Goal: Task Accomplishment & Management: Manage account settings

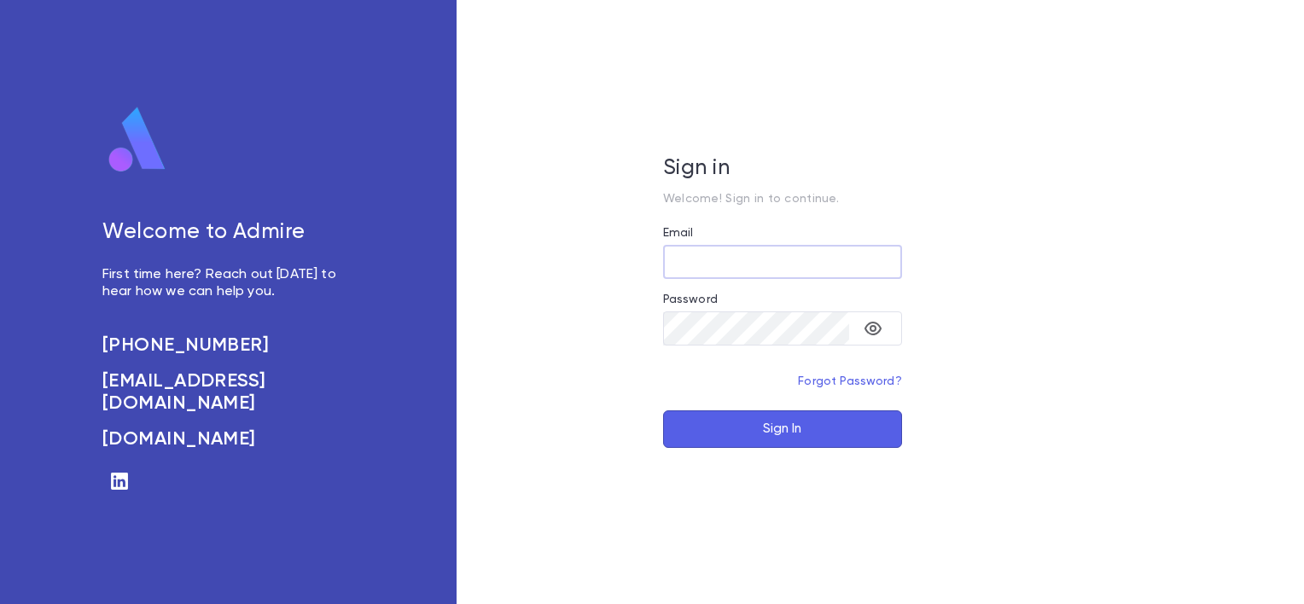
type input "**********"
click at [701, 434] on button "Sign In" at bounding box center [782, 430] width 239 height 38
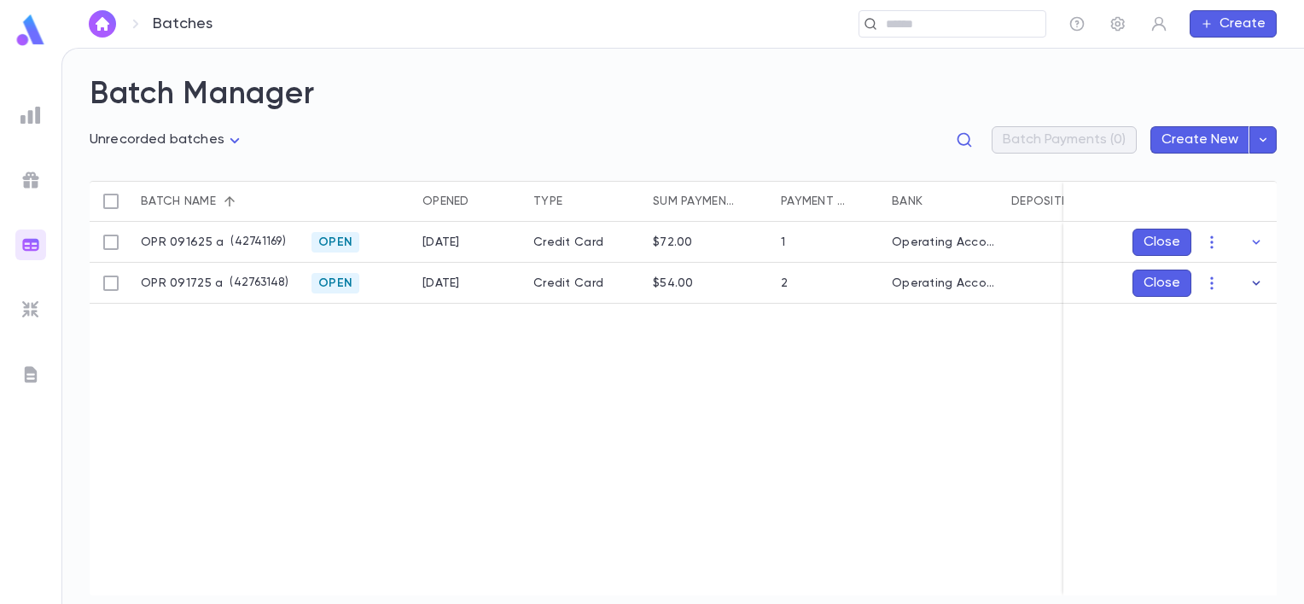
click at [1256, 280] on icon "button" at bounding box center [1256, 283] width 17 height 17
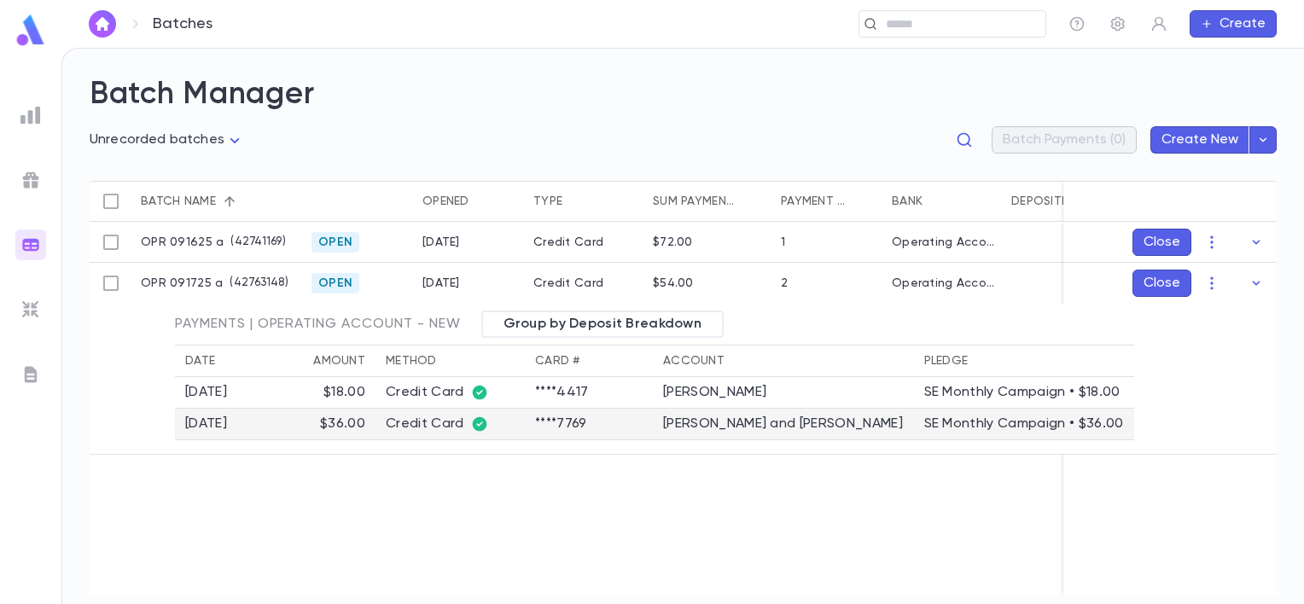
click at [423, 427] on div "Credit Card" at bounding box center [450, 424] width 129 height 17
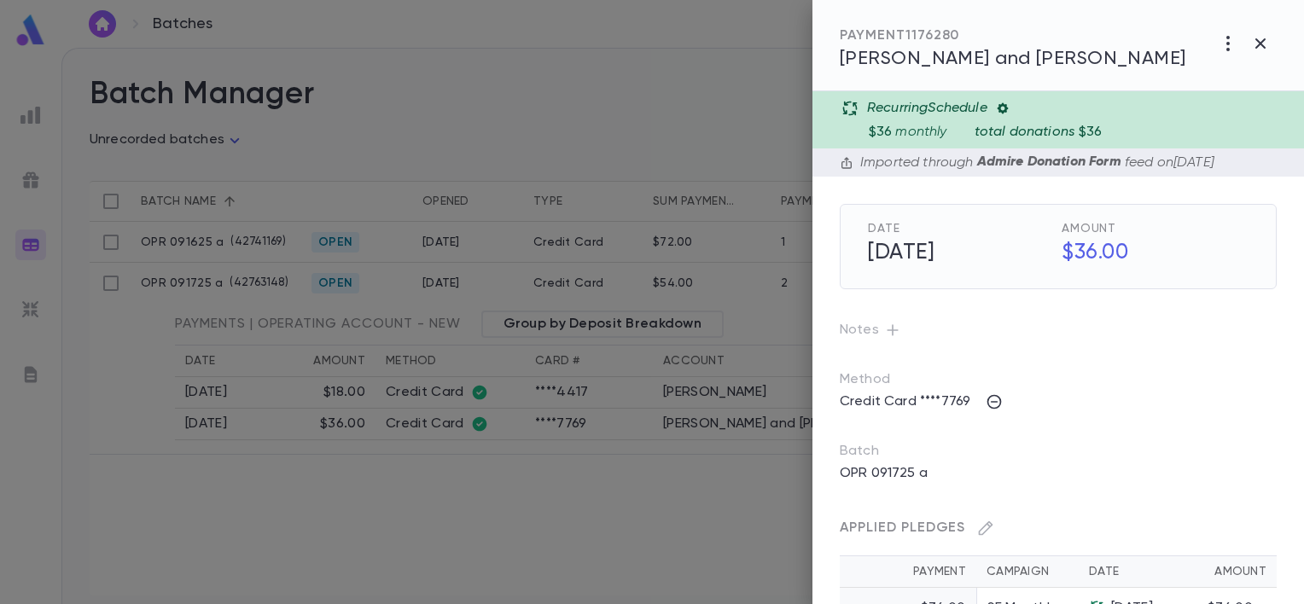
click at [1104, 110] on div "Recurring Schedule" at bounding box center [1068, 108] width 452 height 17
click at [1025, 57] on span "Hoffman, Mordechai and Elana" at bounding box center [1013, 59] width 347 height 19
click at [377, 120] on div at bounding box center [652, 302] width 1304 height 604
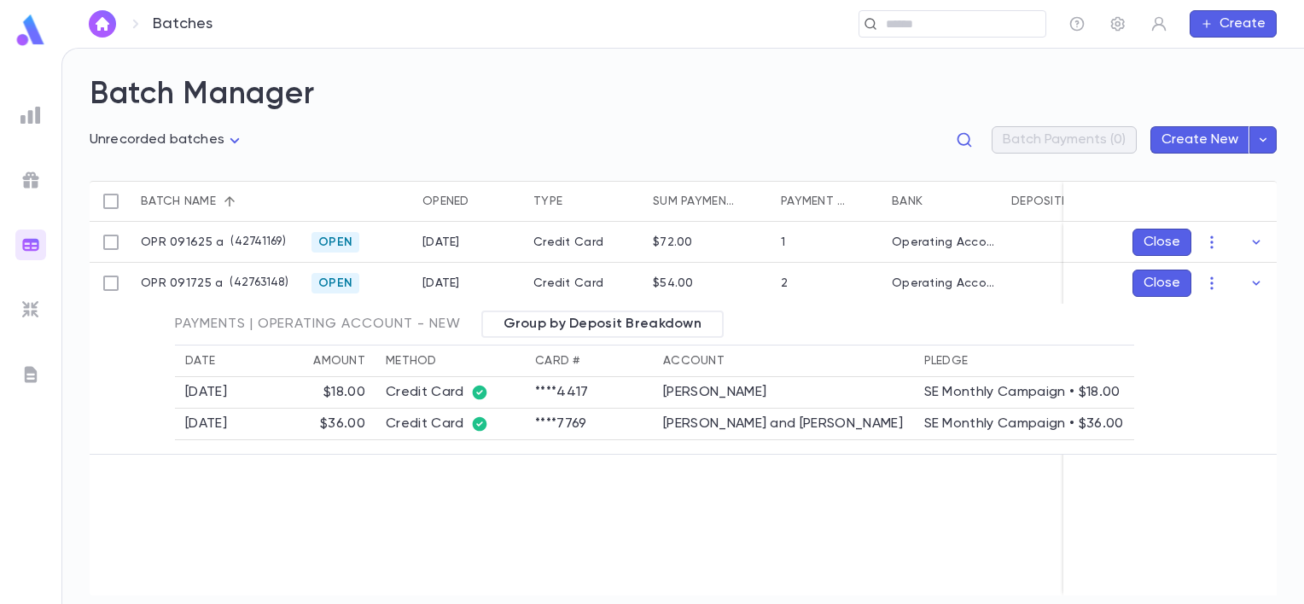
click at [767, 532] on div "OPR 091625 a ( 42741169 ) Open 9/16/2025 Credit Card $72.00 1 Operating Account…" at bounding box center [849, 409] width 1519 height 374
click at [1255, 242] on icon "button" at bounding box center [1256, 242] width 17 height 17
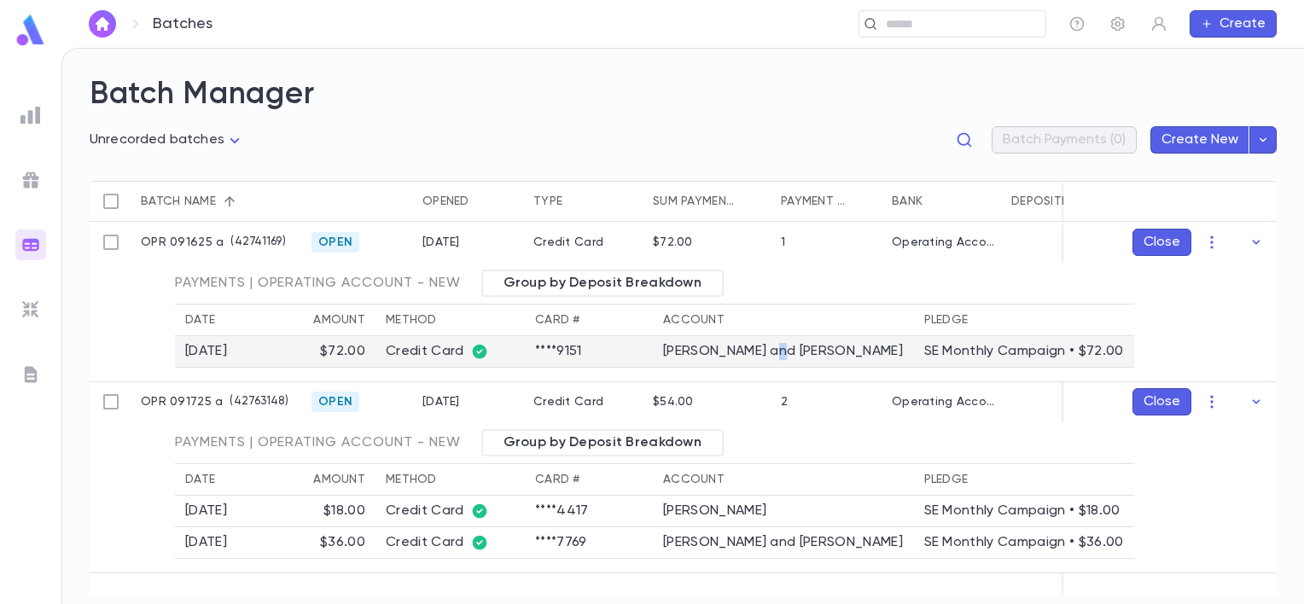
click at [782, 349] on td "[PERSON_NAME] and [PERSON_NAME]" at bounding box center [783, 352] width 261 height 32
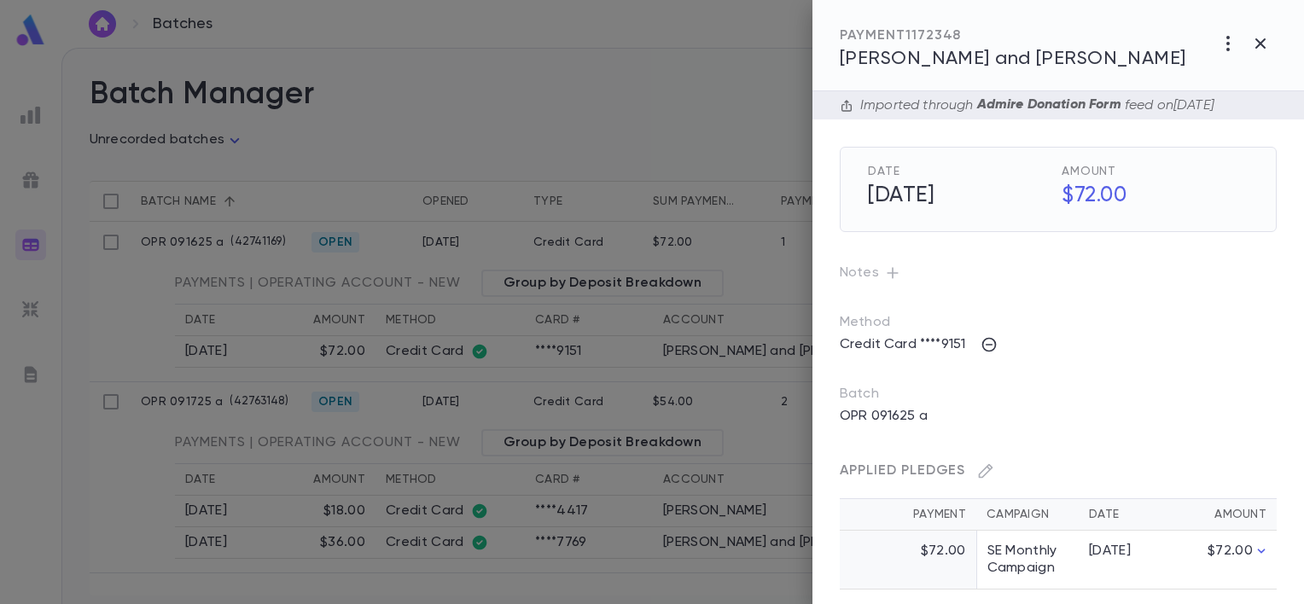
click at [947, 51] on span "[PERSON_NAME] and [PERSON_NAME]" at bounding box center [1013, 59] width 347 height 19
click at [44, 433] on div at bounding box center [652, 302] width 1304 height 604
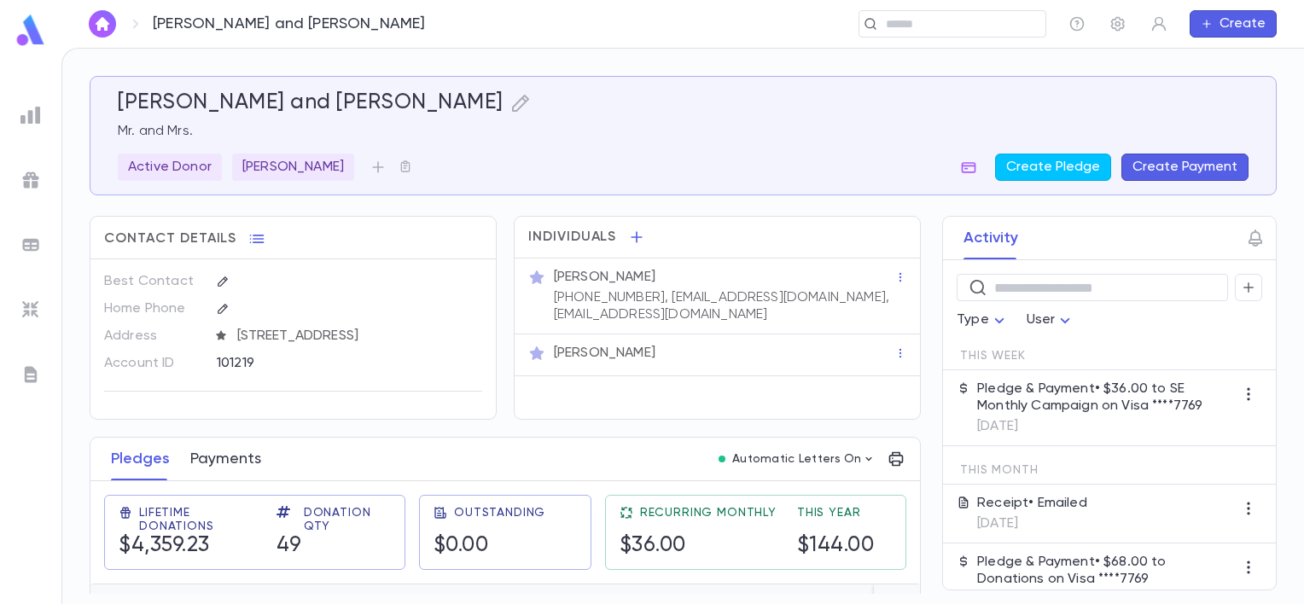
click at [198, 446] on button "Payments" at bounding box center [225, 459] width 71 height 43
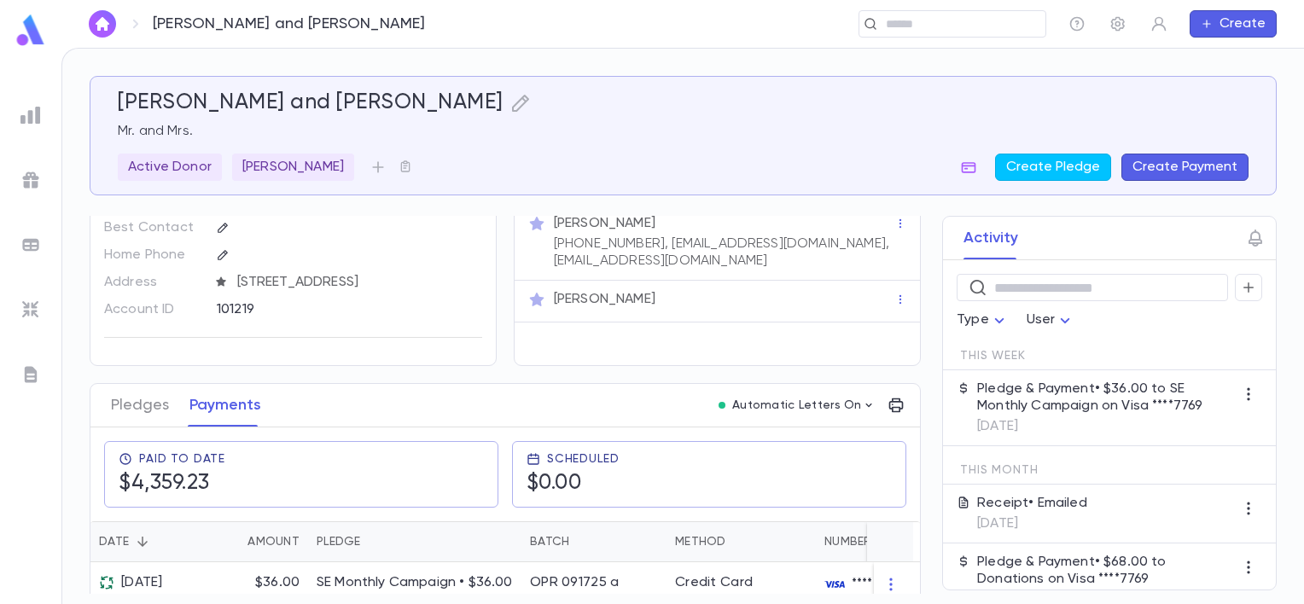
scroll to position [256, 0]
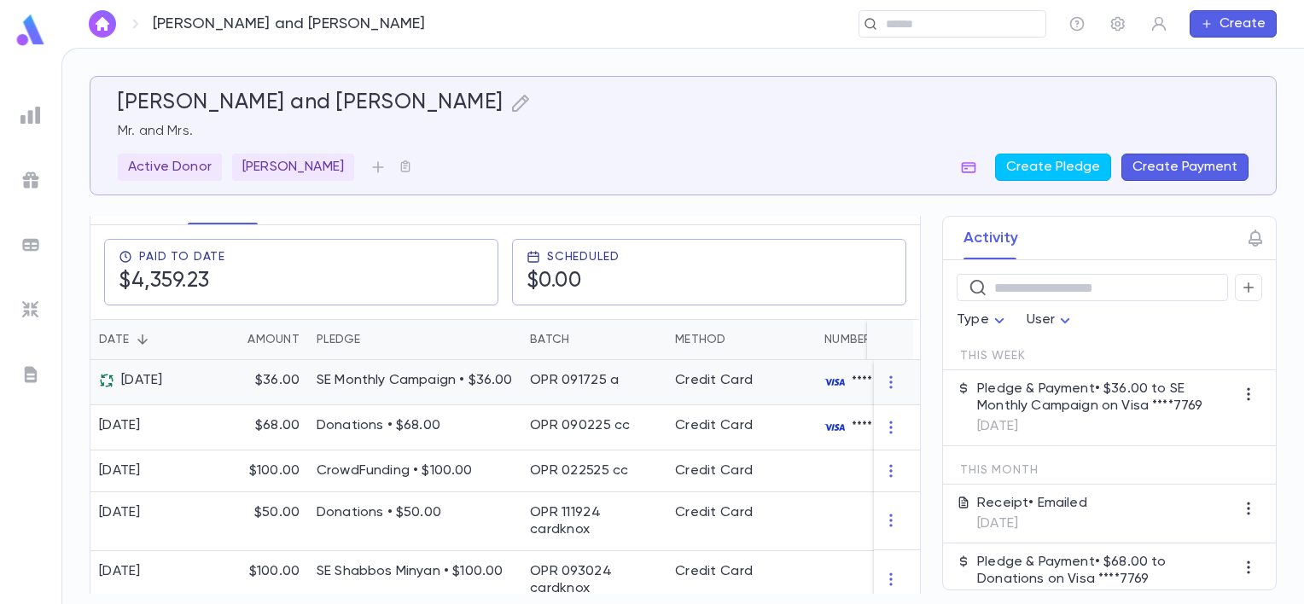
click at [292, 389] on div "$36.00" at bounding box center [257, 382] width 102 height 45
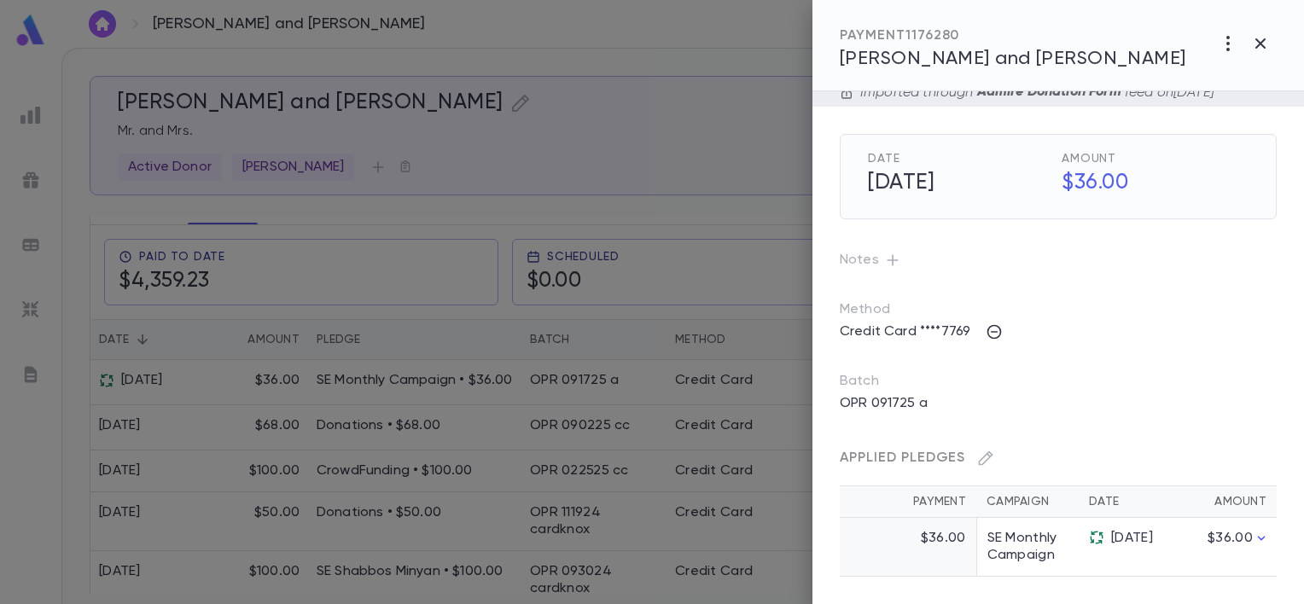
scroll to position [75, 0]
click at [1268, 531] on icon "button" at bounding box center [1261, 538] width 17 height 17
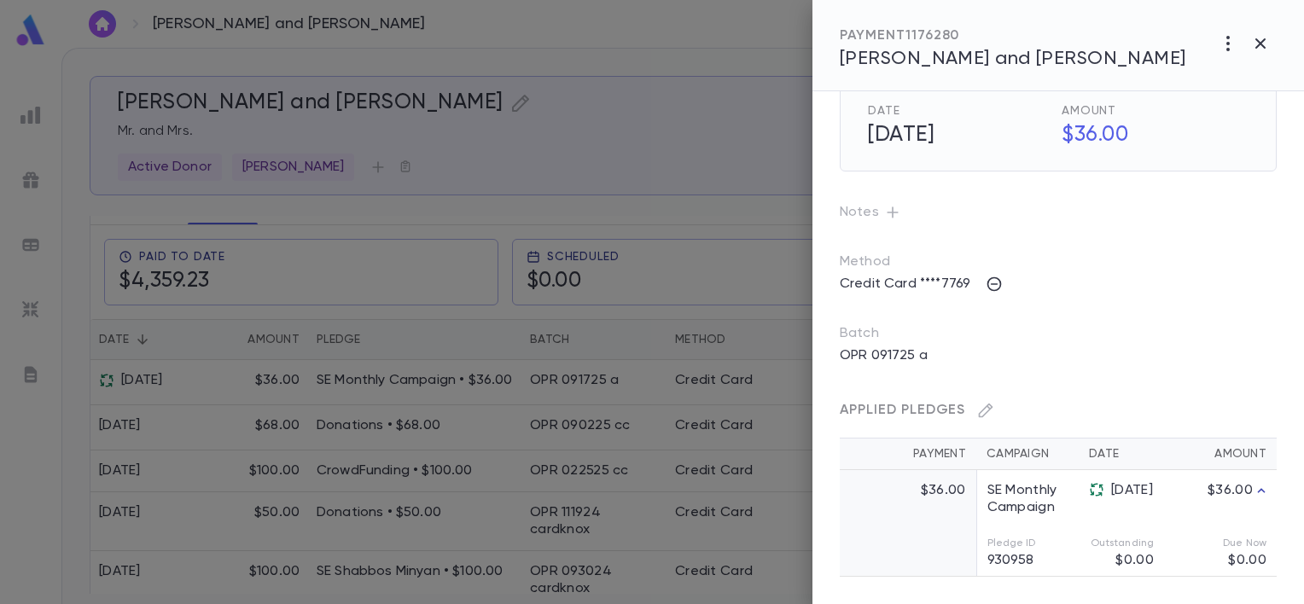
scroll to position [123, 0]
click at [1270, 487] on icon "button" at bounding box center [1261, 490] width 17 height 17
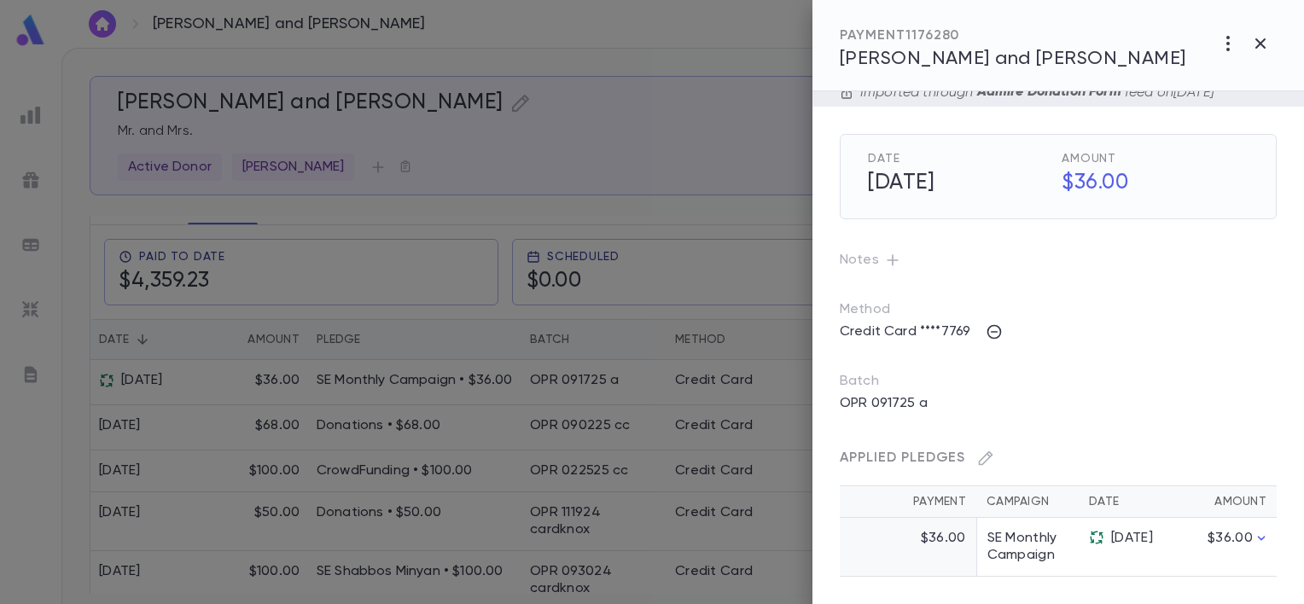
scroll to position [75, 0]
drag, startPoint x: 720, startPoint y: 118, endPoint x: 716, endPoint y: 133, distance: 15.9
click at [720, 119] on div at bounding box center [652, 302] width 1304 height 604
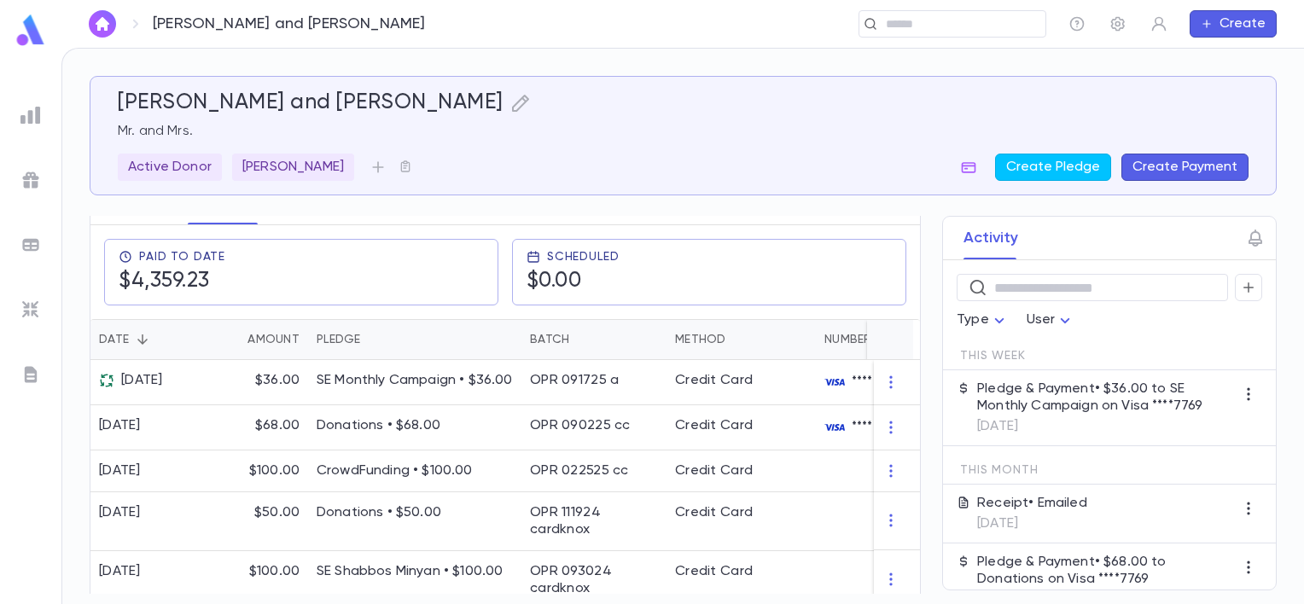
scroll to position [0, 0]
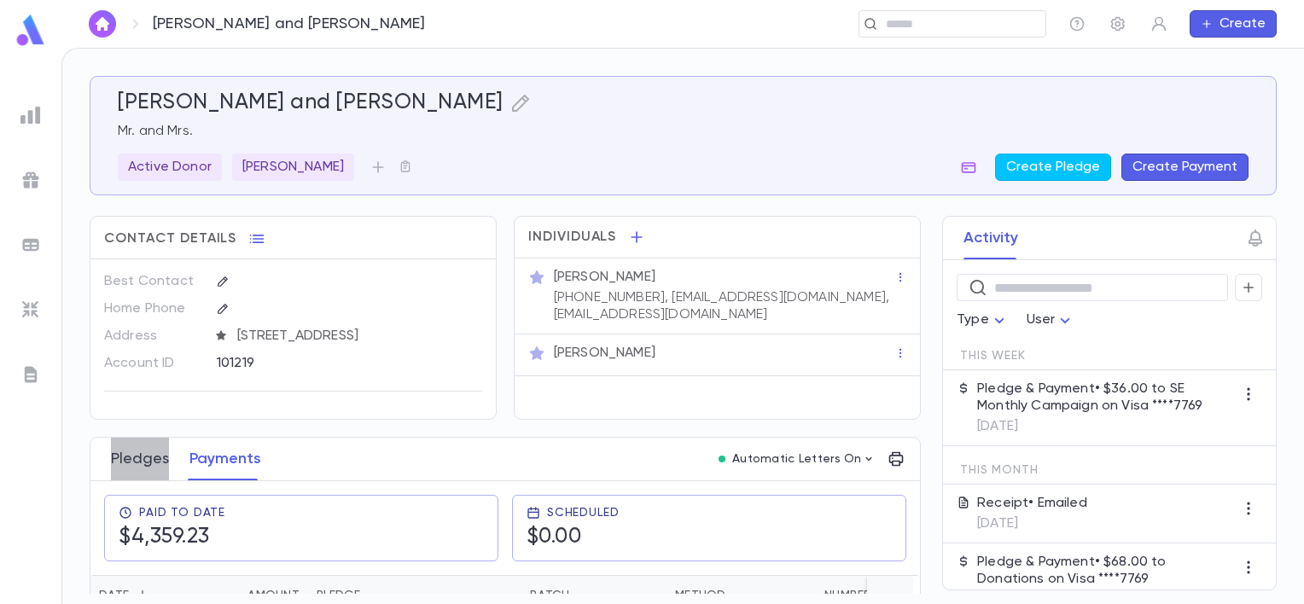
click at [118, 455] on button "Pledges" at bounding box center [140, 459] width 58 height 43
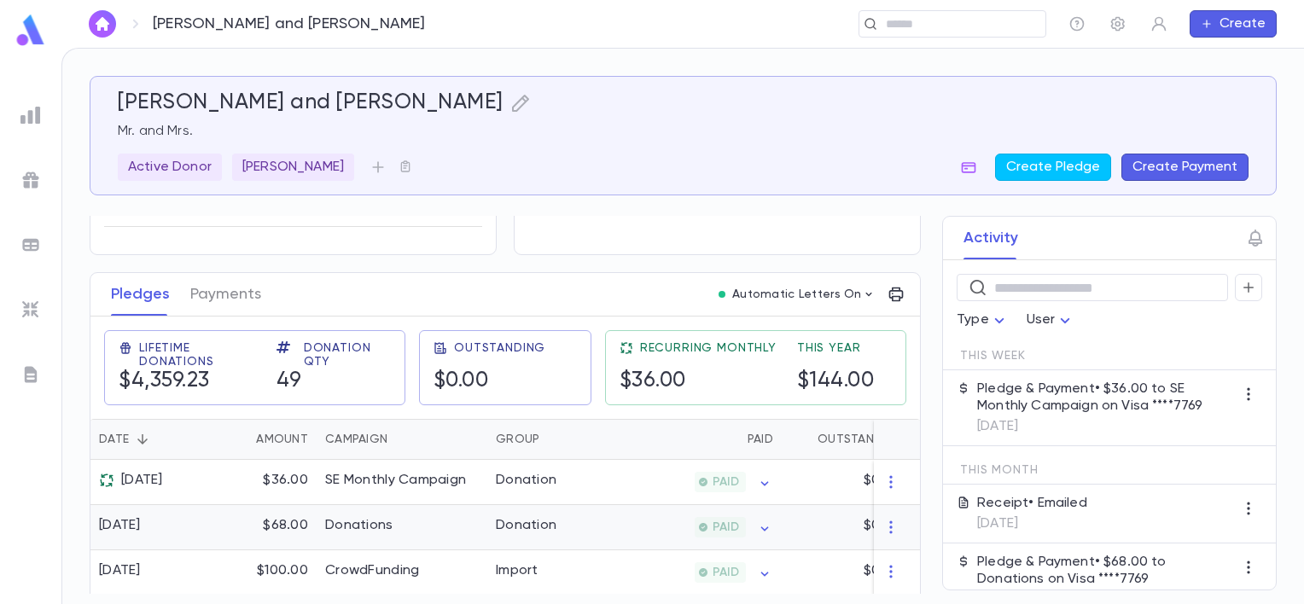
scroll to position [85, 0]
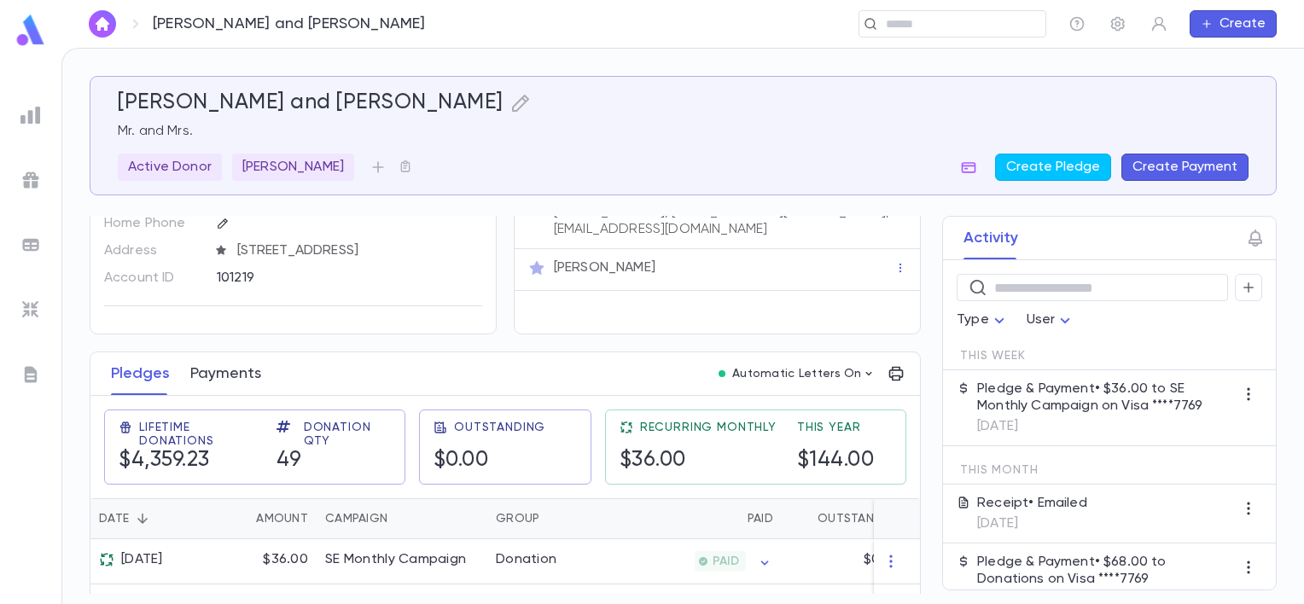
click at [229, 377] on button "Payments" at bounding box center [225, 374] width 71 height 43
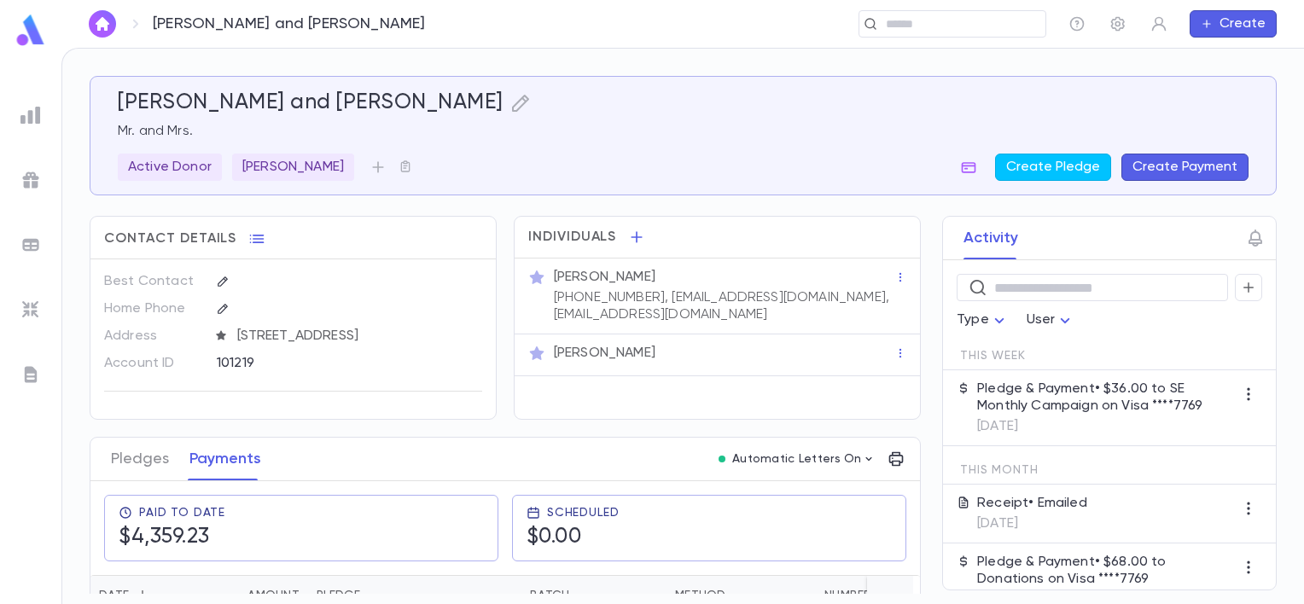
click at [1075, 414] on div "Pledge & Payment • $36.00 to SE Monthly Campaign on Visa ****7769 [DATE]" at bounding box center [1106, 408] width 258 height 55
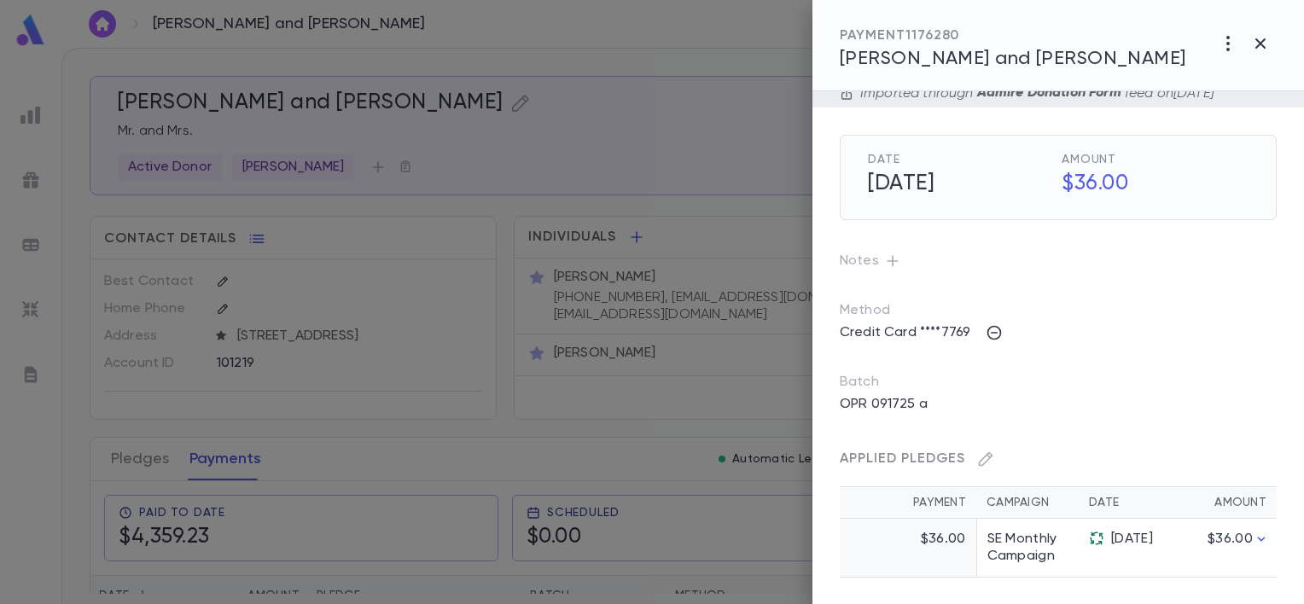
scroll to position [75, 0]
click at [1267, 55] on button "button" at bounding box center [1260, 43] width 32 height 32
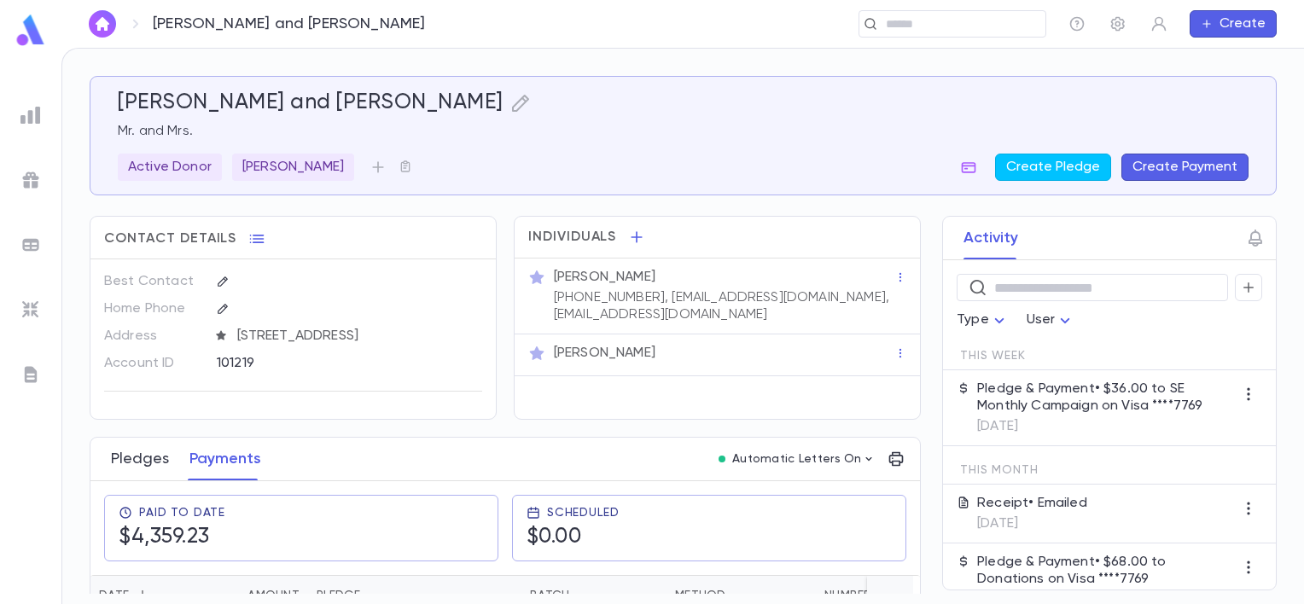
click at [130, 461] on button "Pledges" at bounding box center [140, 459] width 58 height 43
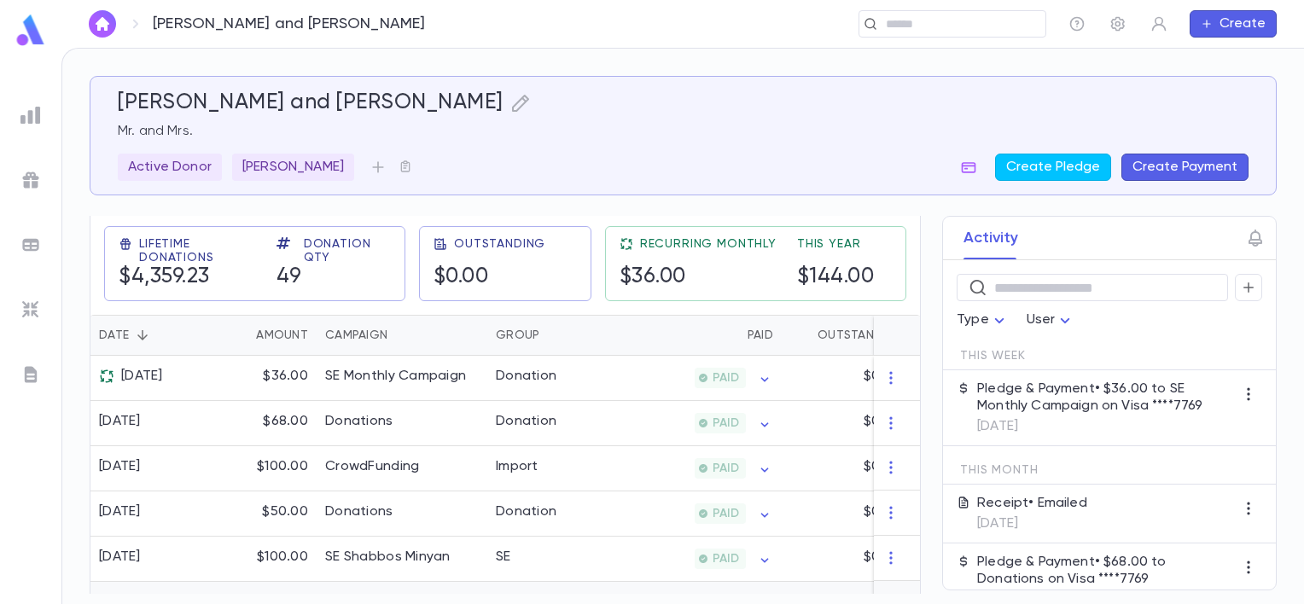
scroll to position [256, 0]
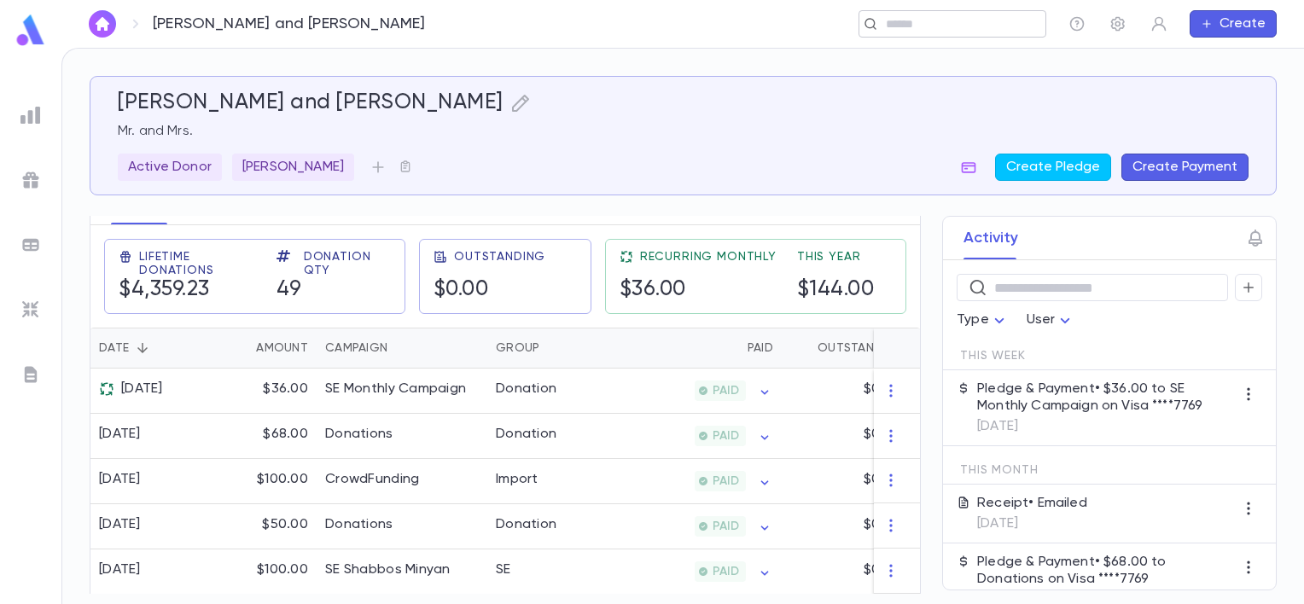
click at [899, 29] on input "text" at bounding box center [960, 24] width 158 height 16
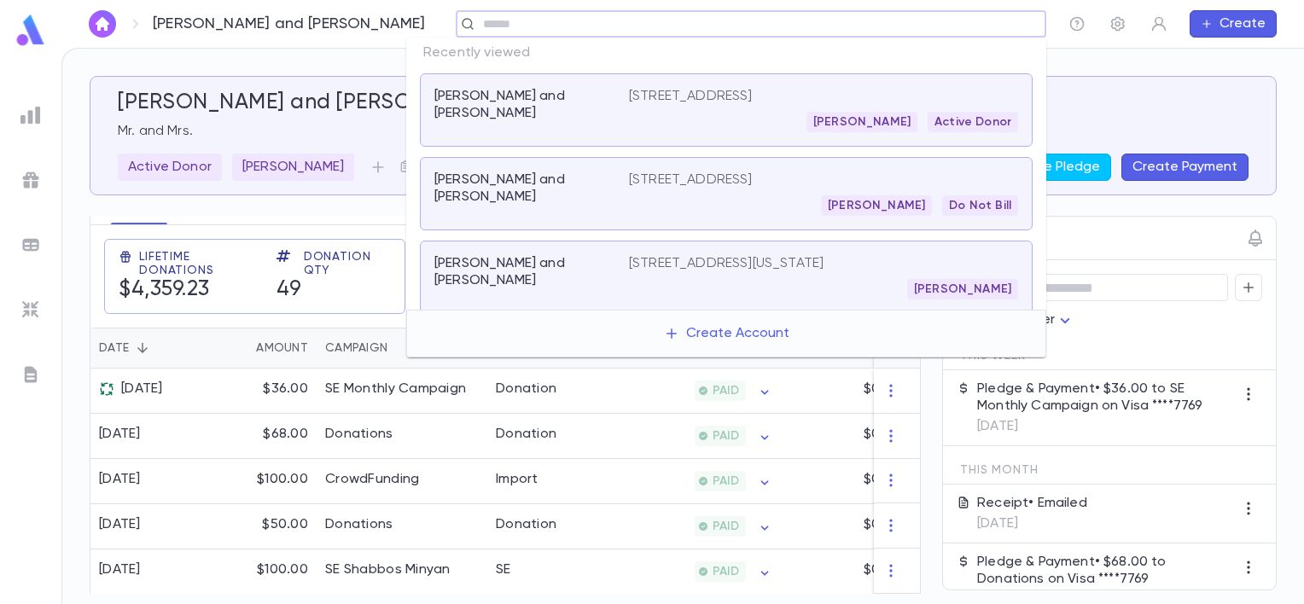
click at [681, 177] on p "[STREET_ADDRESS]" at bounding box center [691, 180] width 124 height 17
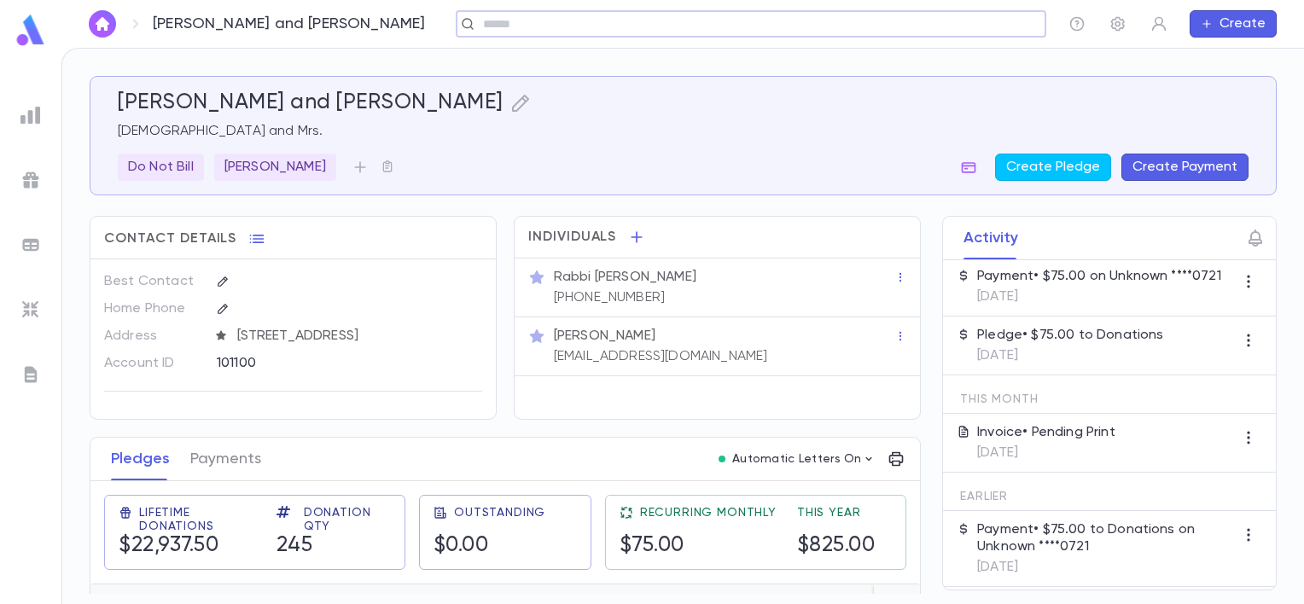
scroll to position [256, 0]
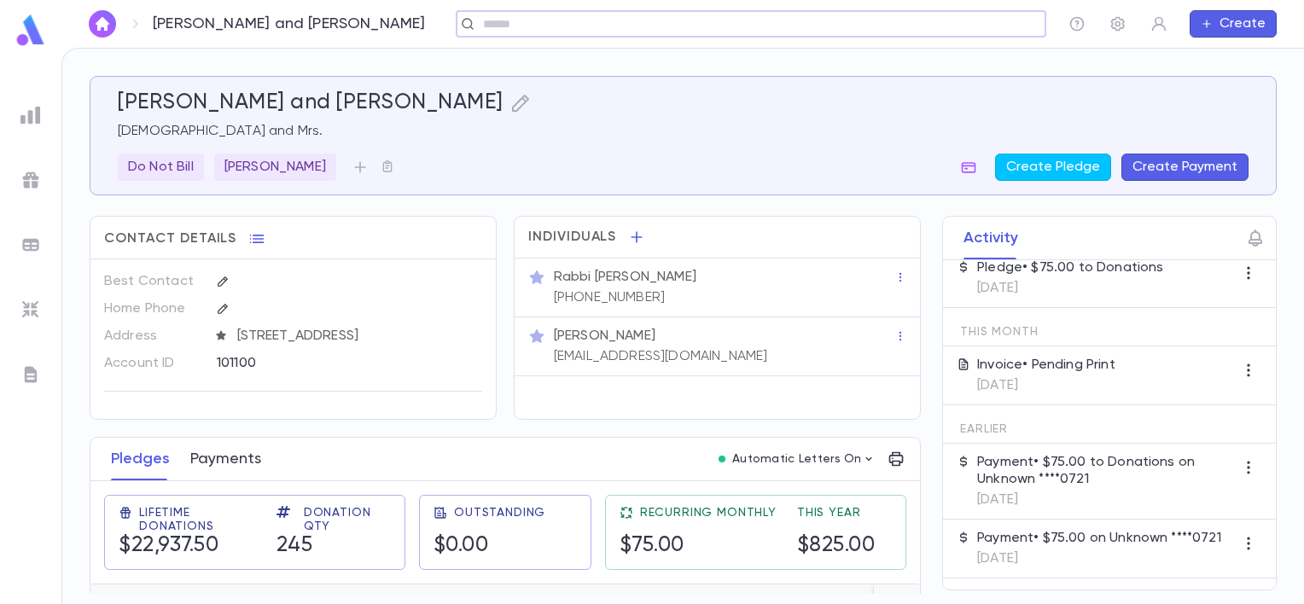
click at [193, 463] on button "Payments" at bounding box center [225, 459] width 71 height 43
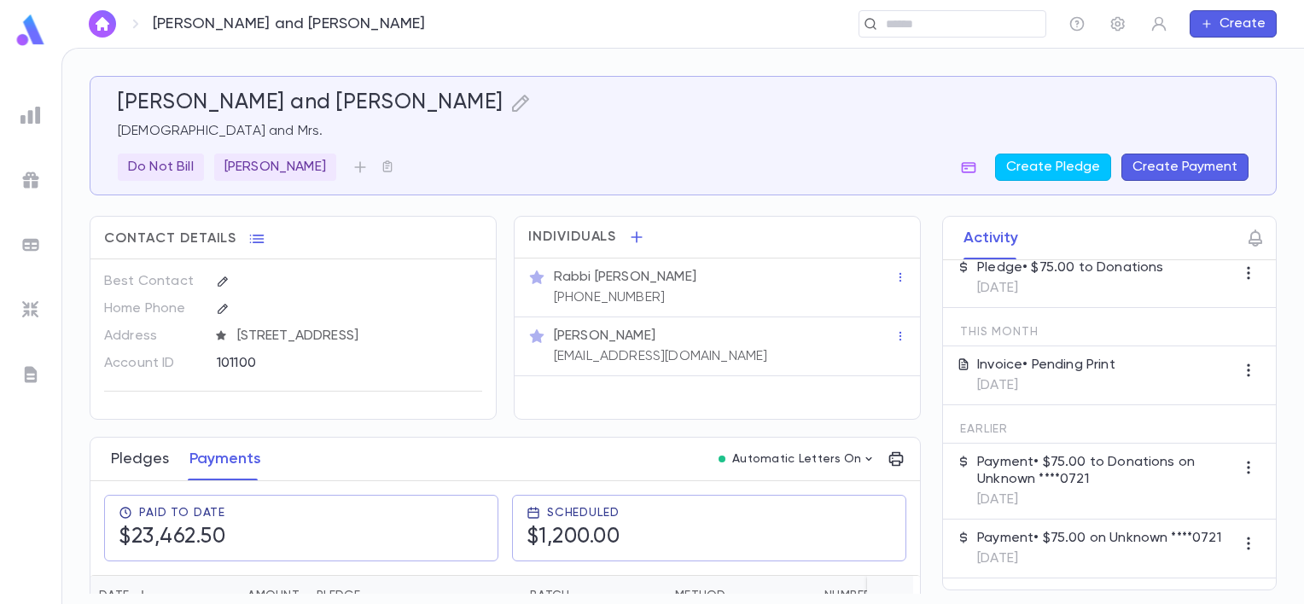
click at [146, 469] on button "Pledges" at bounding box center [140, 459] width 58 height 43
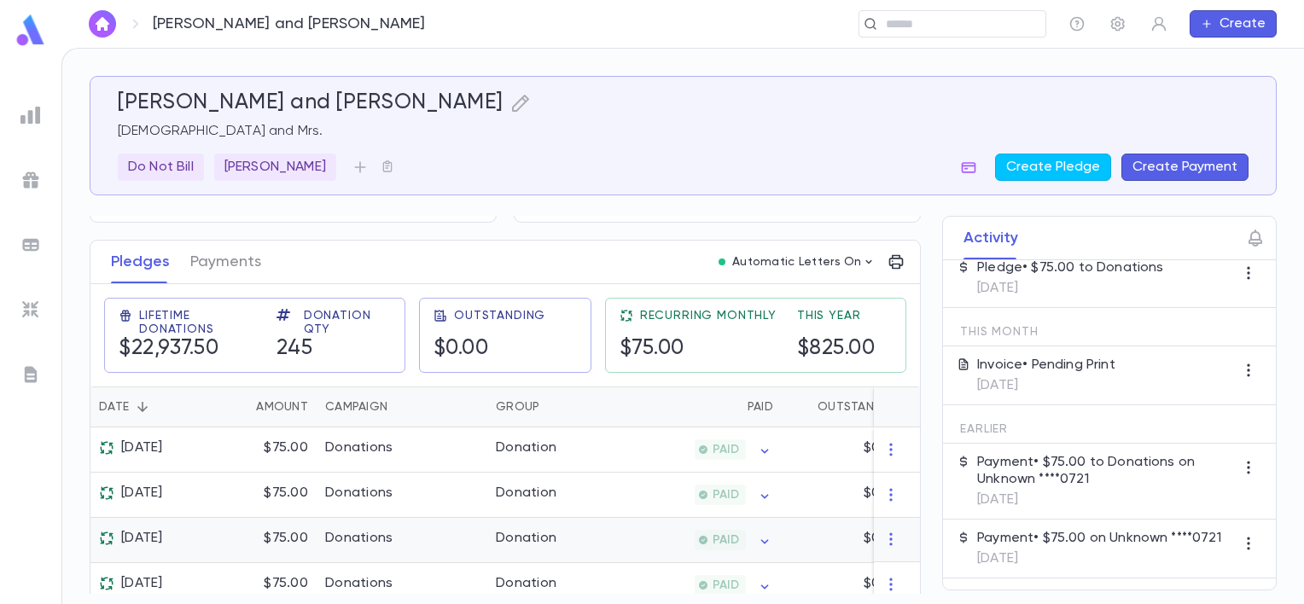
scroll to position [195, 0]
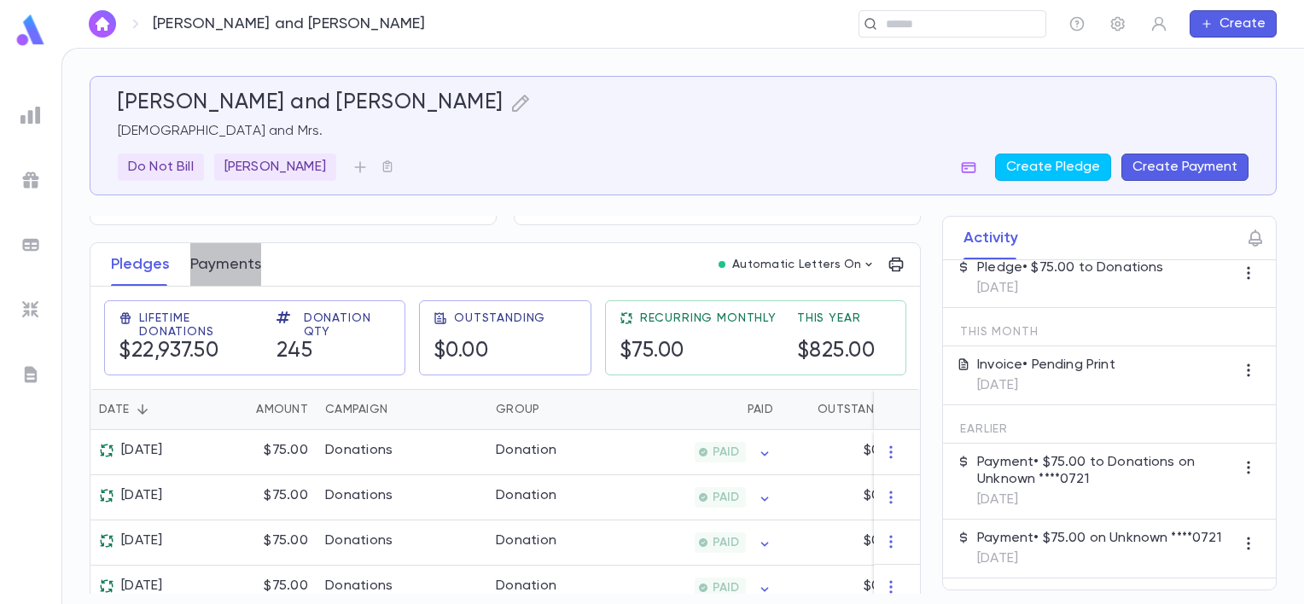
click at [229, 283] on button "Payments" at bounding box center [225, 264] width 71 height 43
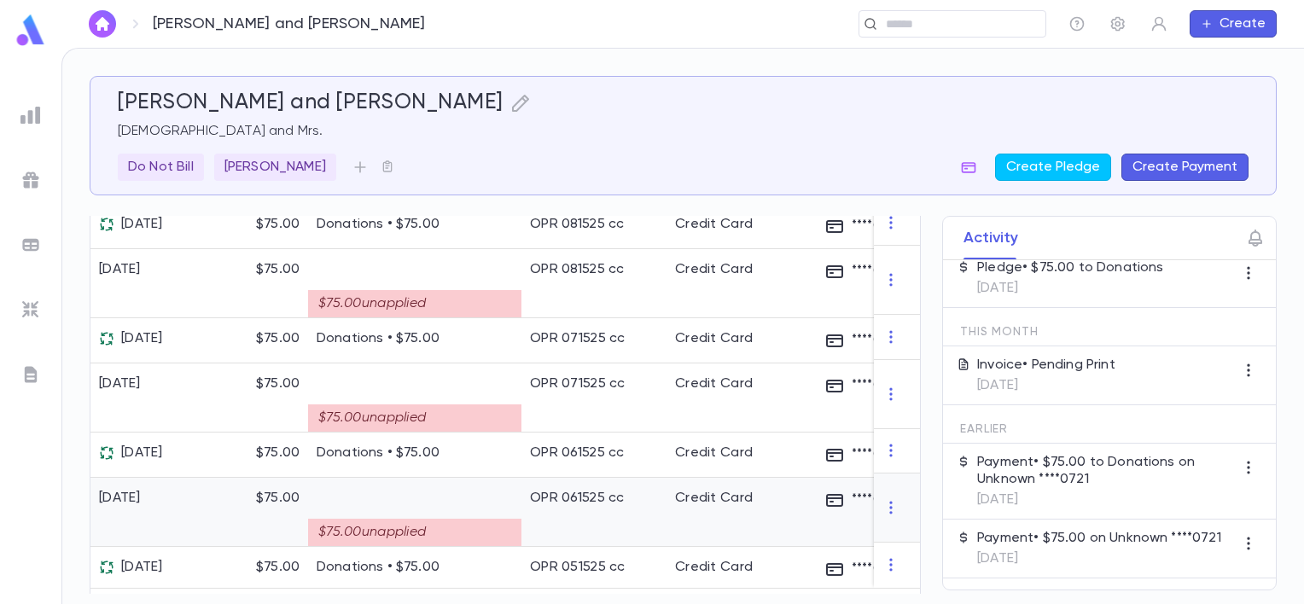
scroll to position [1688, 0]
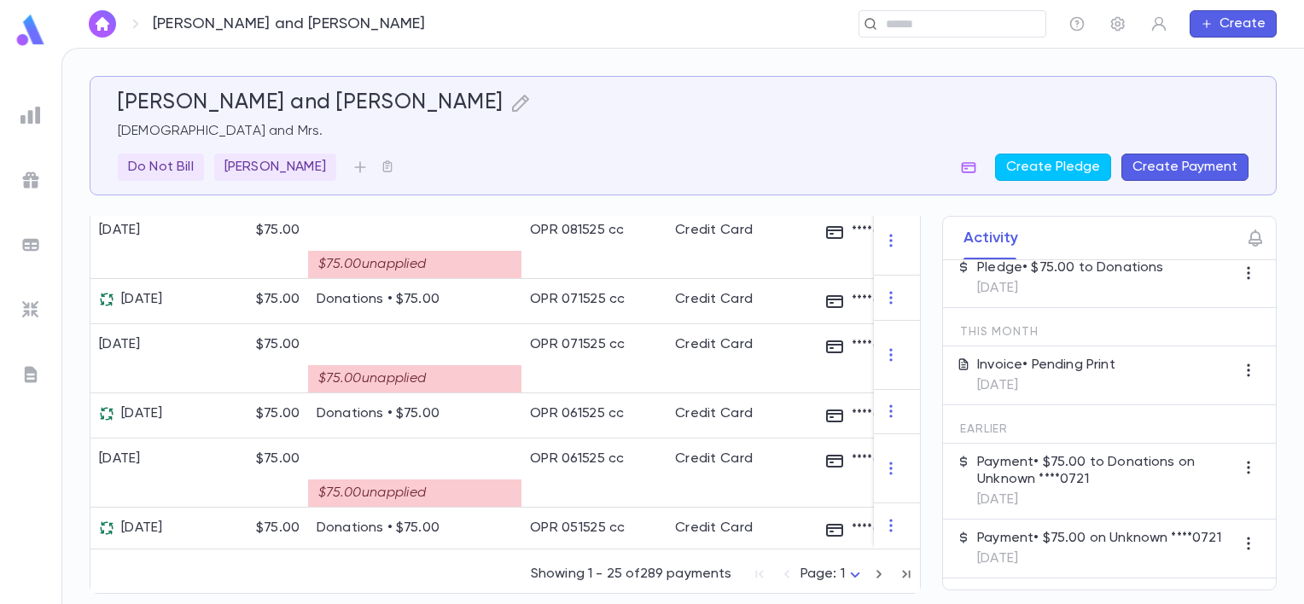
click at [847, 573] on body "[PERSON_NAME] and [PERSON_NAME] ​ Create [PERSON_NAME] and [PERSON_NAME] and Mr…" at bounding box center [652, 326] width 1304 height 556
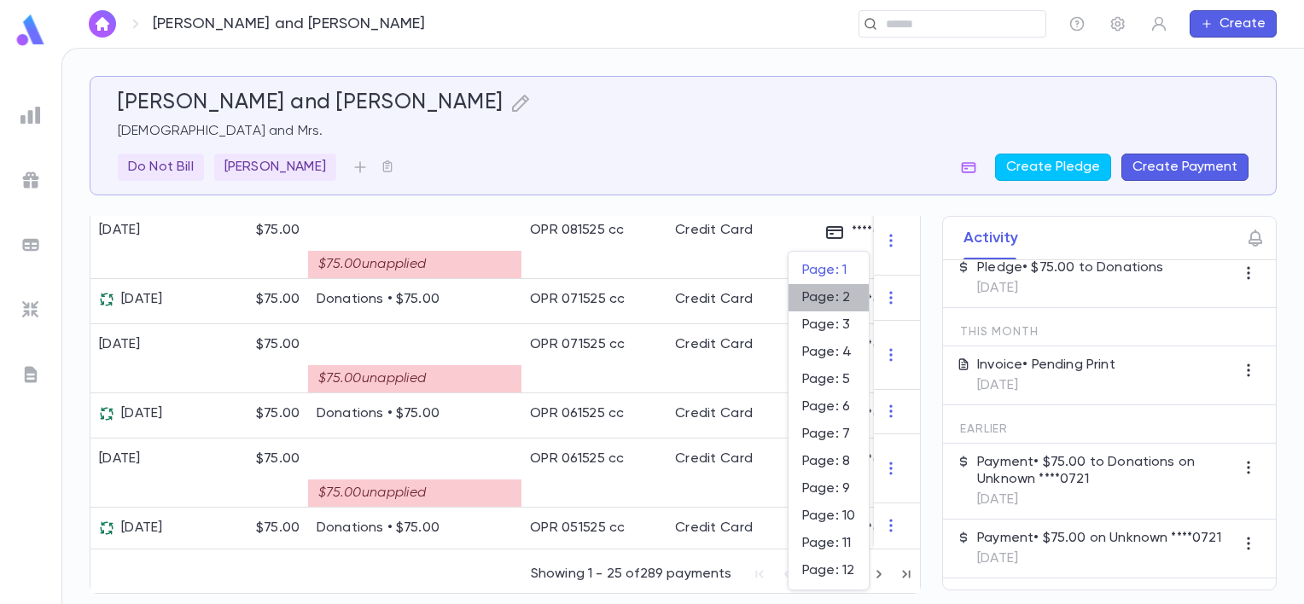
click at [831, 300] on span "Page: 2" at bounding box center [828, 297] width 53 height 17
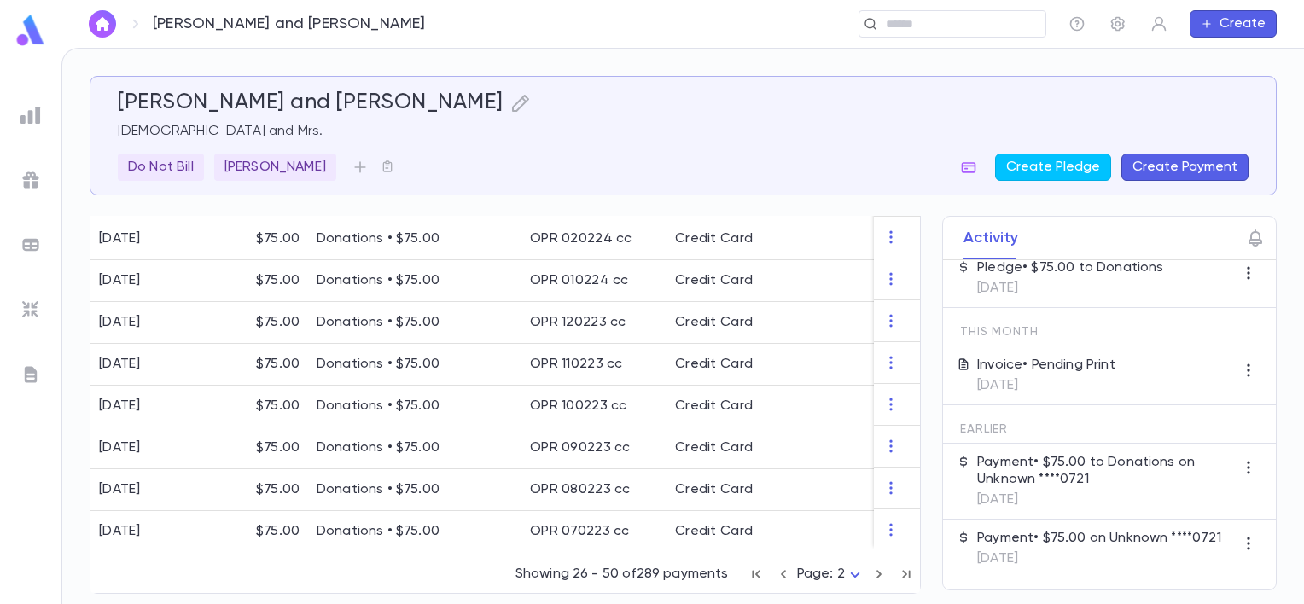
scroll to position [1255, 0]
click at [782, 575] on icon "button" at bounding box center [783, 574] width 19 height 20
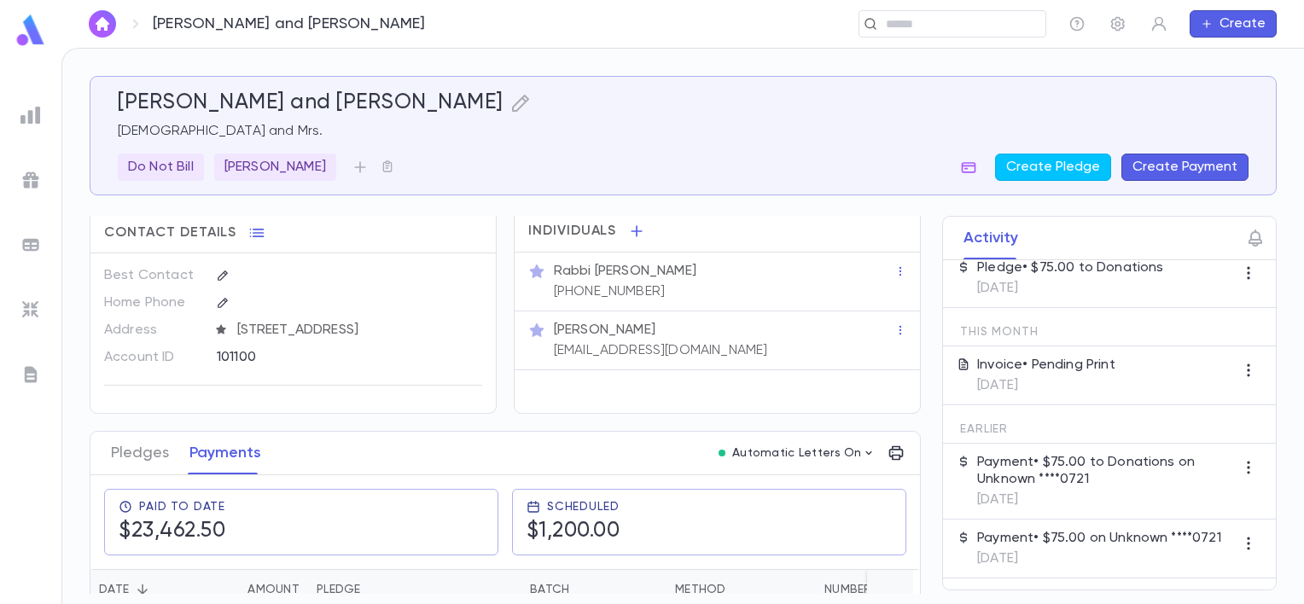
scroll to position [0, 0]
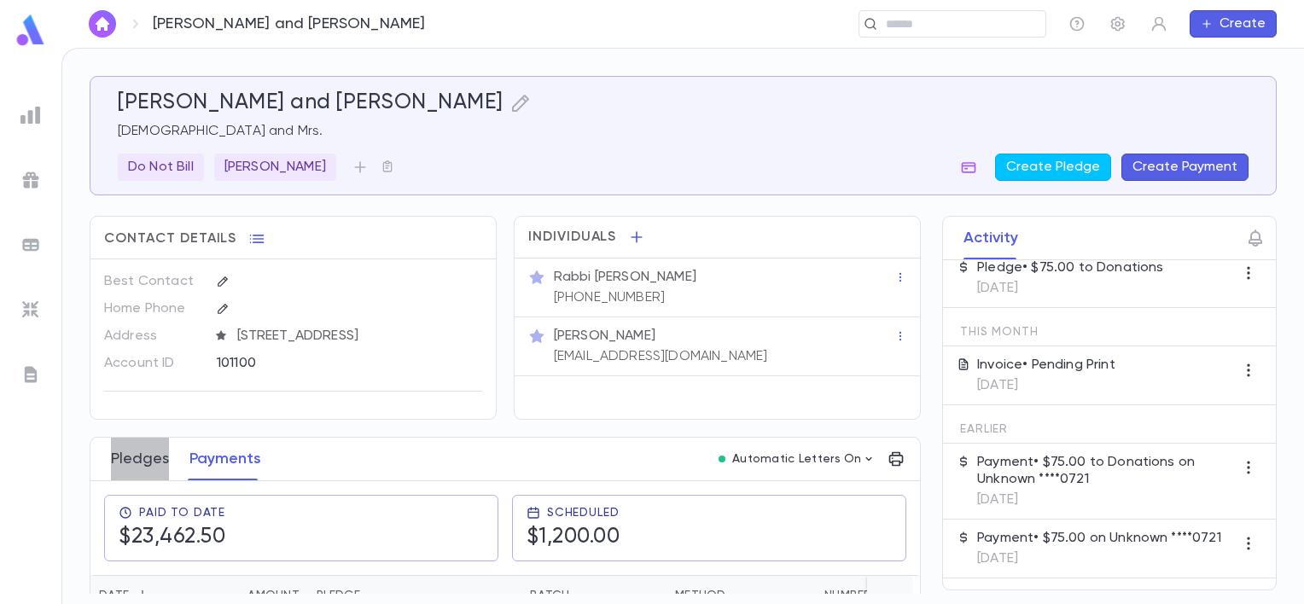
click at [154, 481] on button "Pledges" at bounding box center [140, 459] width 58 height 43
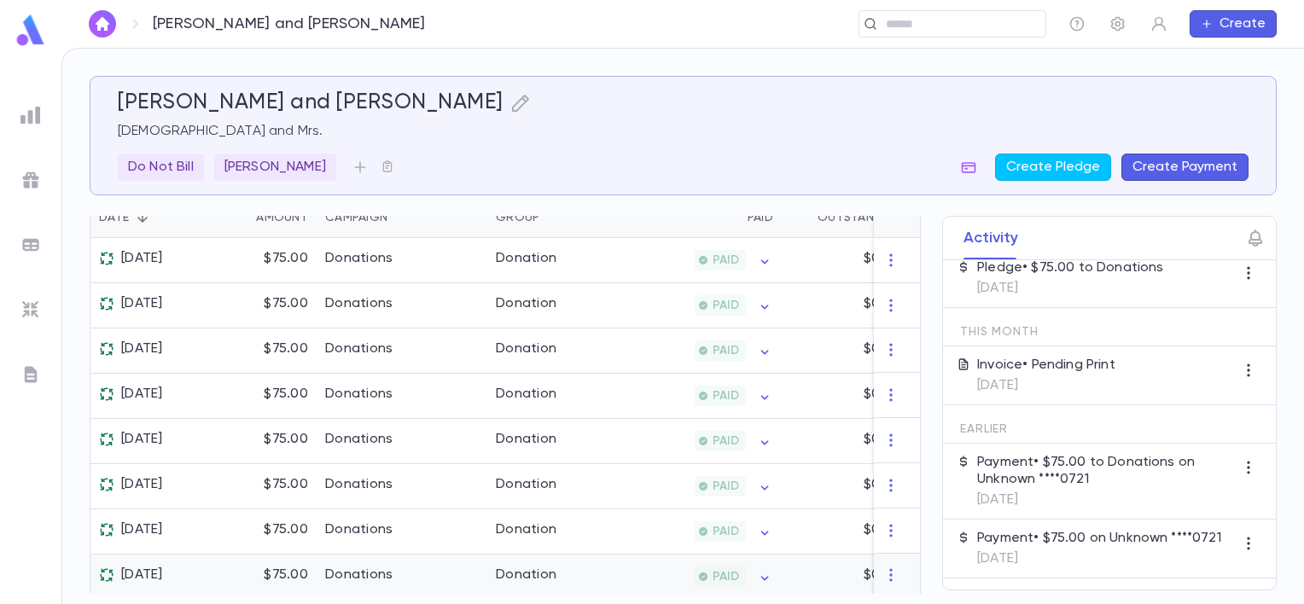
scroll to position [341, 0]
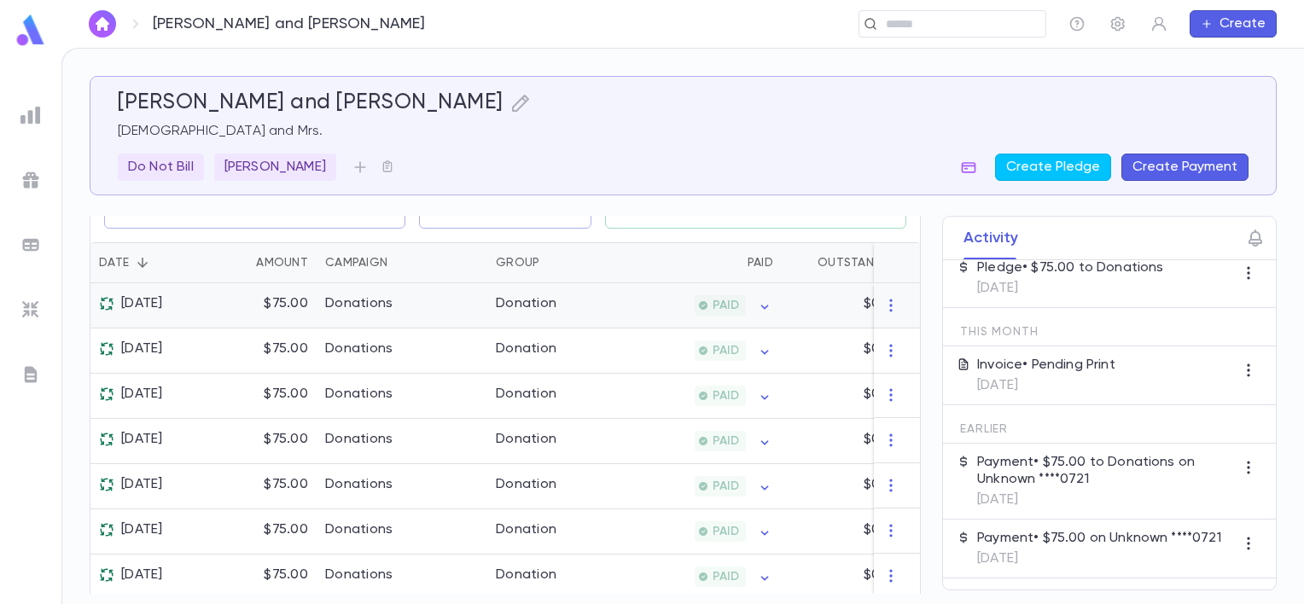
click at [163, 325] on div "[DATE]" at bounding box center [147, 305] width 115 height 45
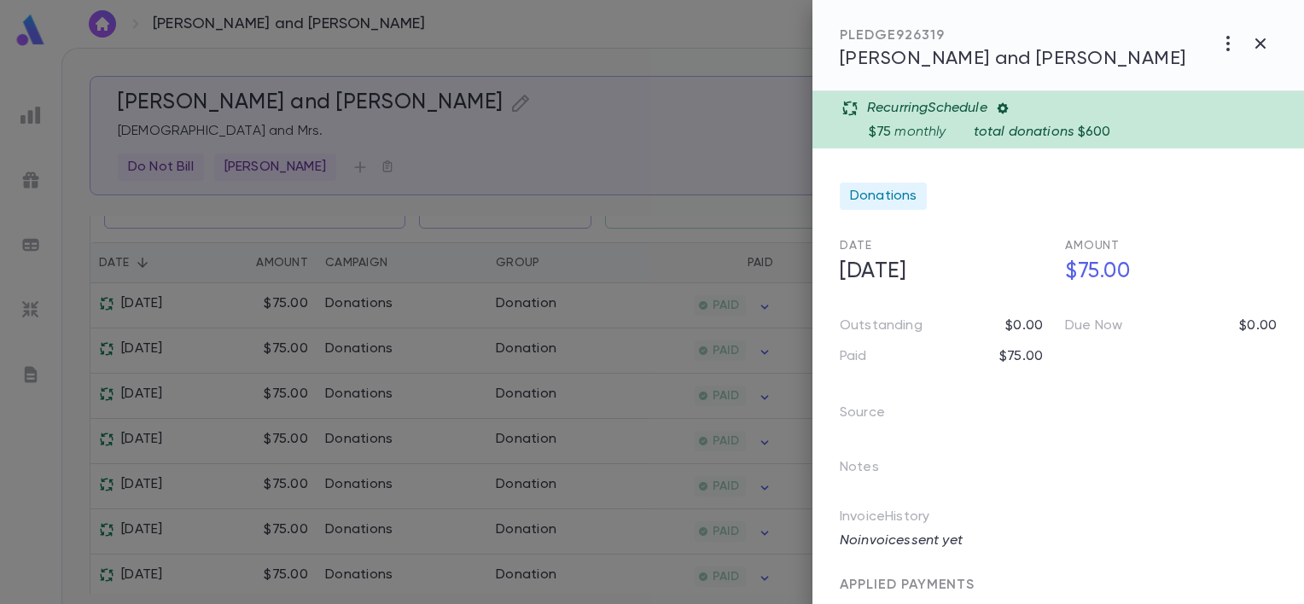
click at [1006, 104] on icon at bounding box center [1002, 108] width 11 height 11
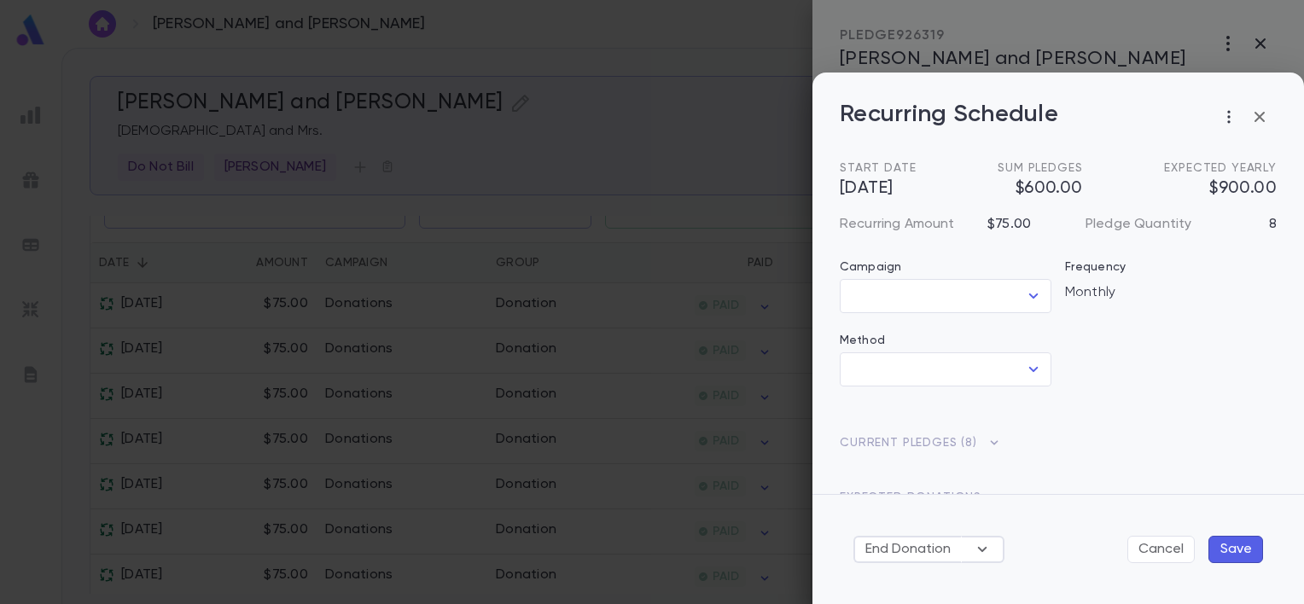
type input "*********"
type input "**********"
type input "********"
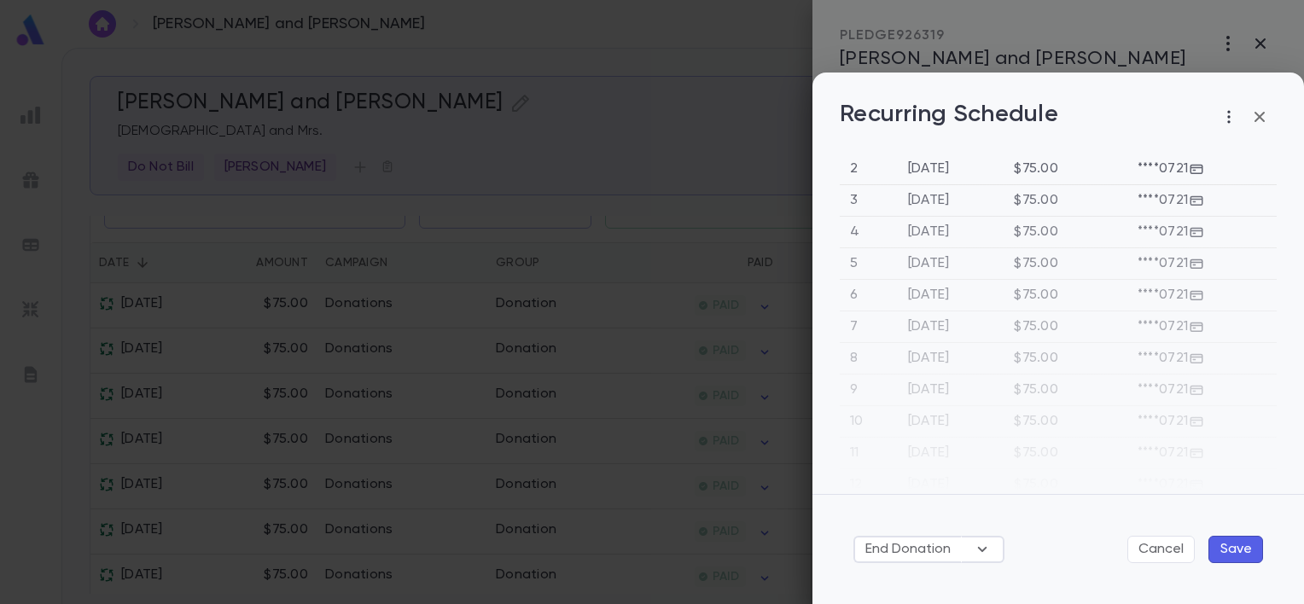
scroll to position [529, 0]
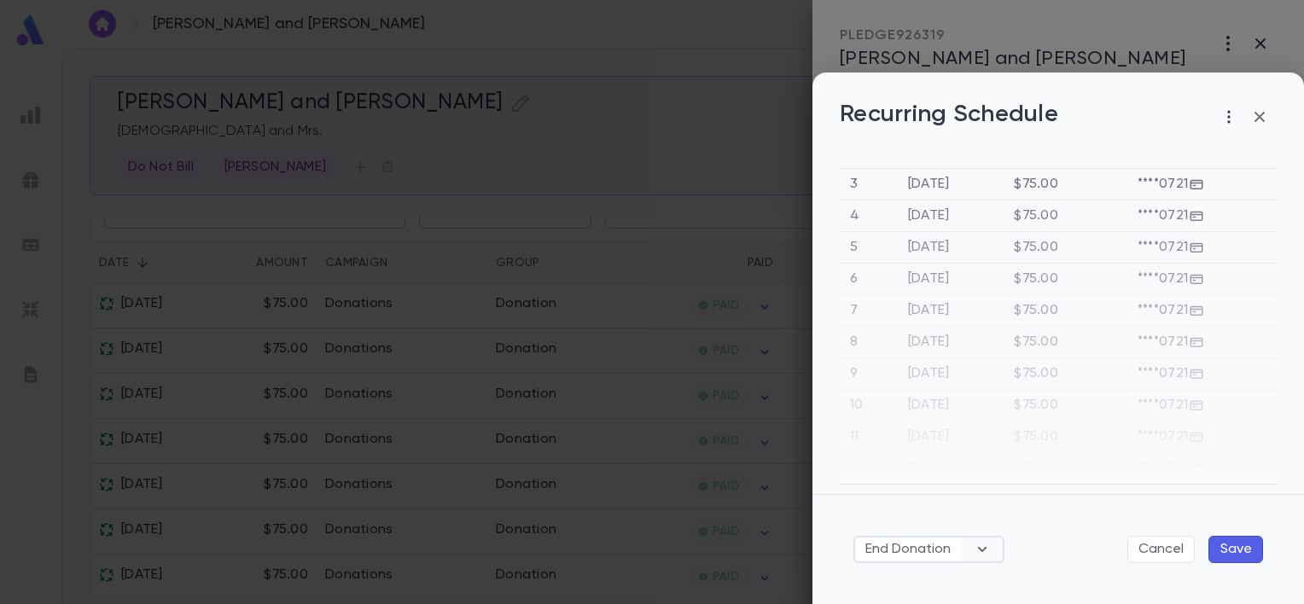
click at [974, 555] on icon "button" at bounding box center [982, 549] width 20 height 20
click at [1262, 114] on div at bounding box center [652, 302] width 1304 height 604
click at [1256, 124] on icon "button" at bounding box center [1260, 117] width 20 height 20
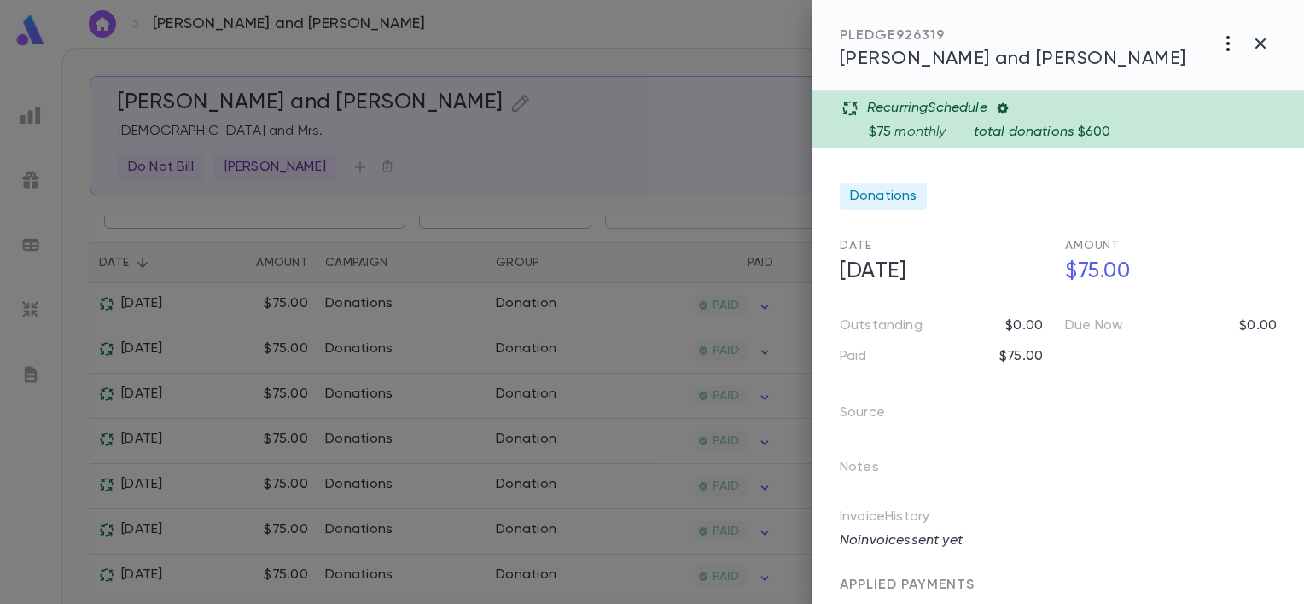
click at [1226, 44] on icon "button" at bounding box center [1228, 43] width 20 height 20
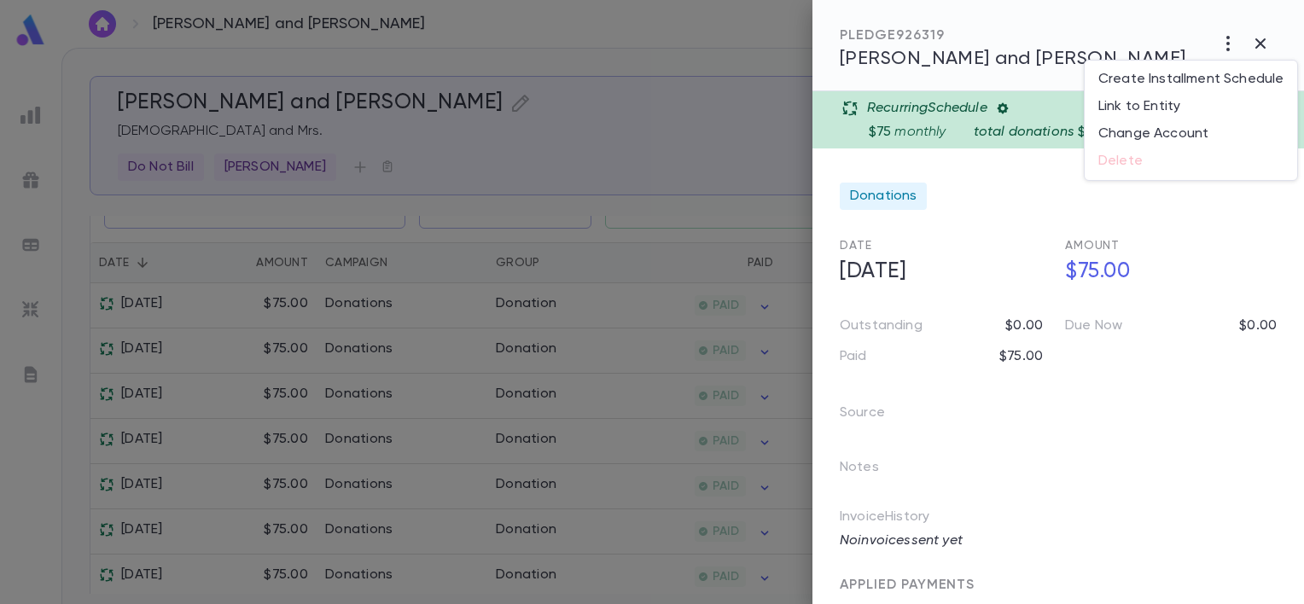
click at [1023, 443] on div at bounding box center [652, 302] width 1304 height 604
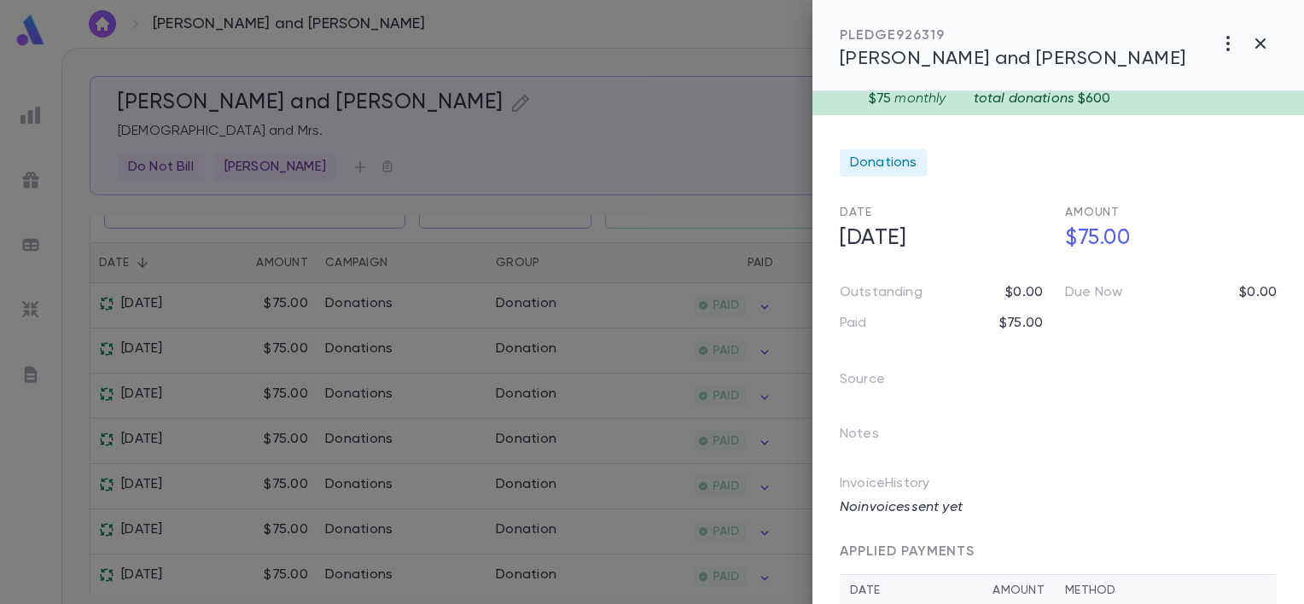
scroll to position [92, 0]
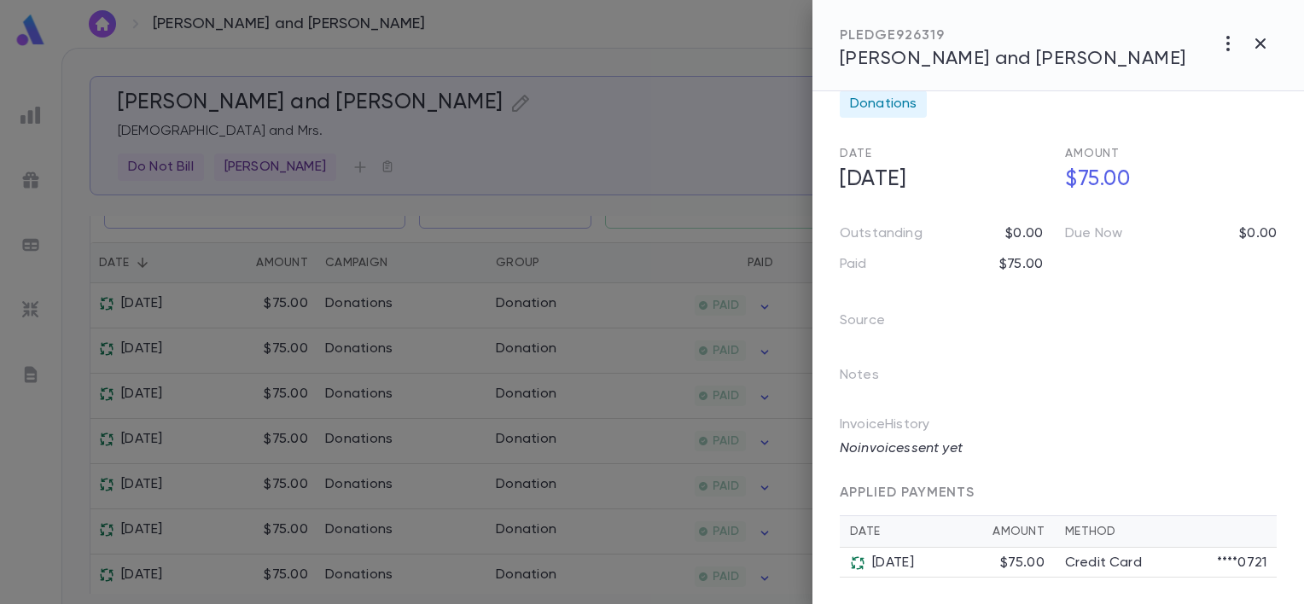
click at [517, 173] on div at bounding box center [652, 302] width 1304 height 604
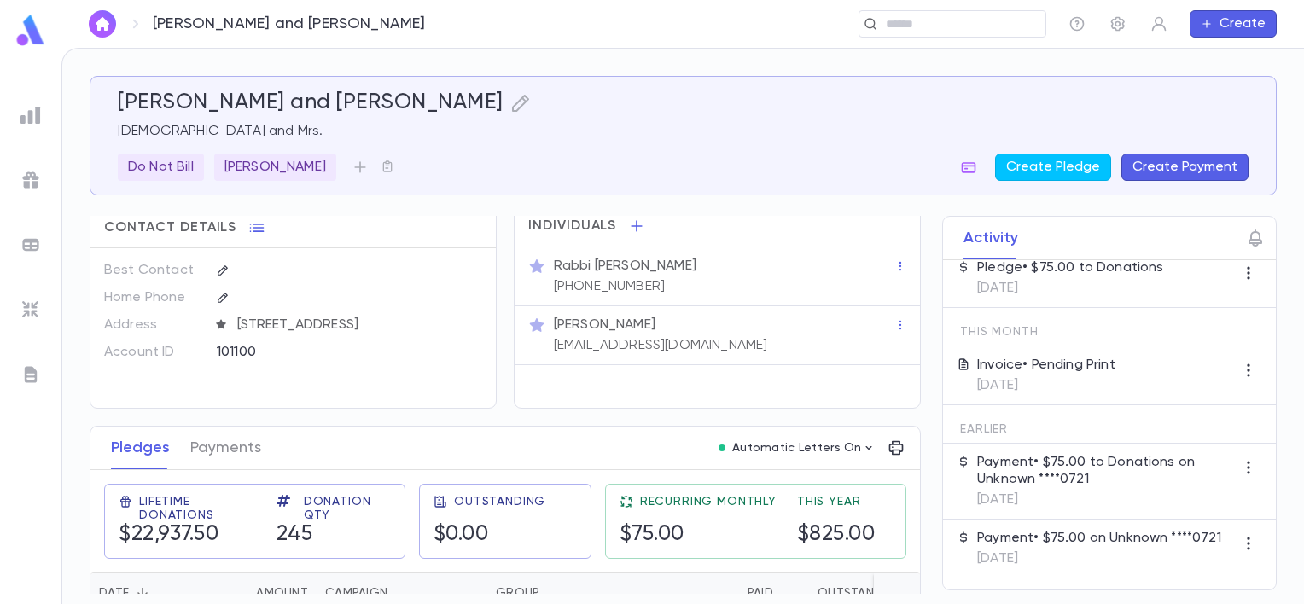
scroll to position [0, 0]
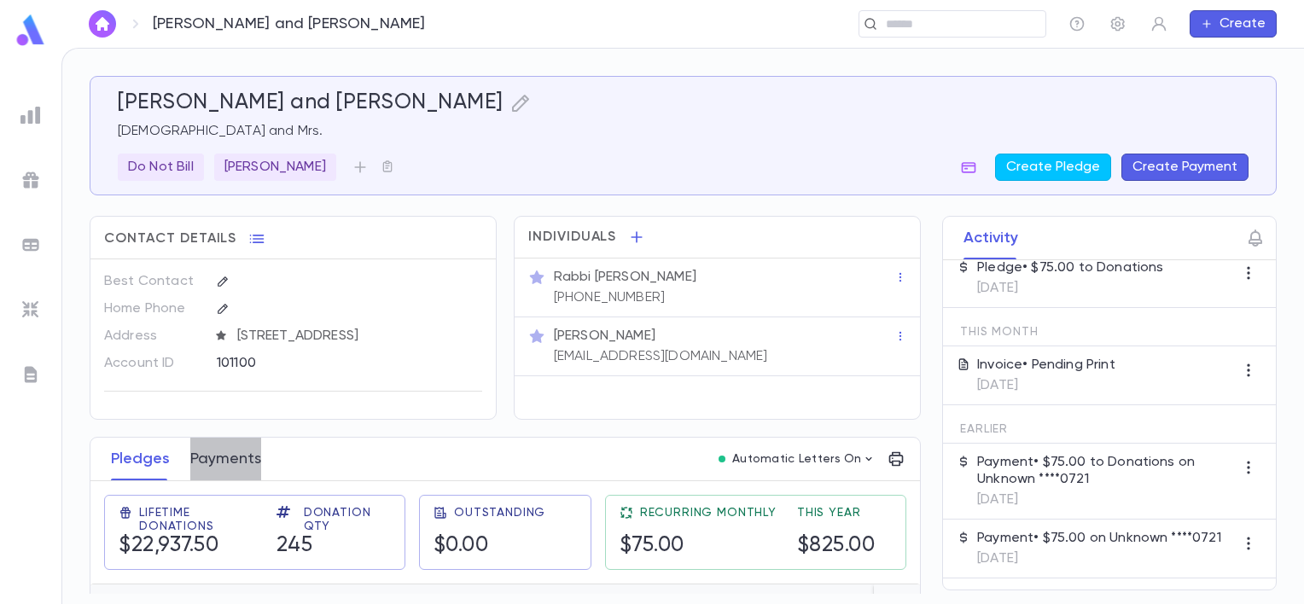
click at [219, 468] on button "Payments" at bounding box center [225, 459] width 71 height 43
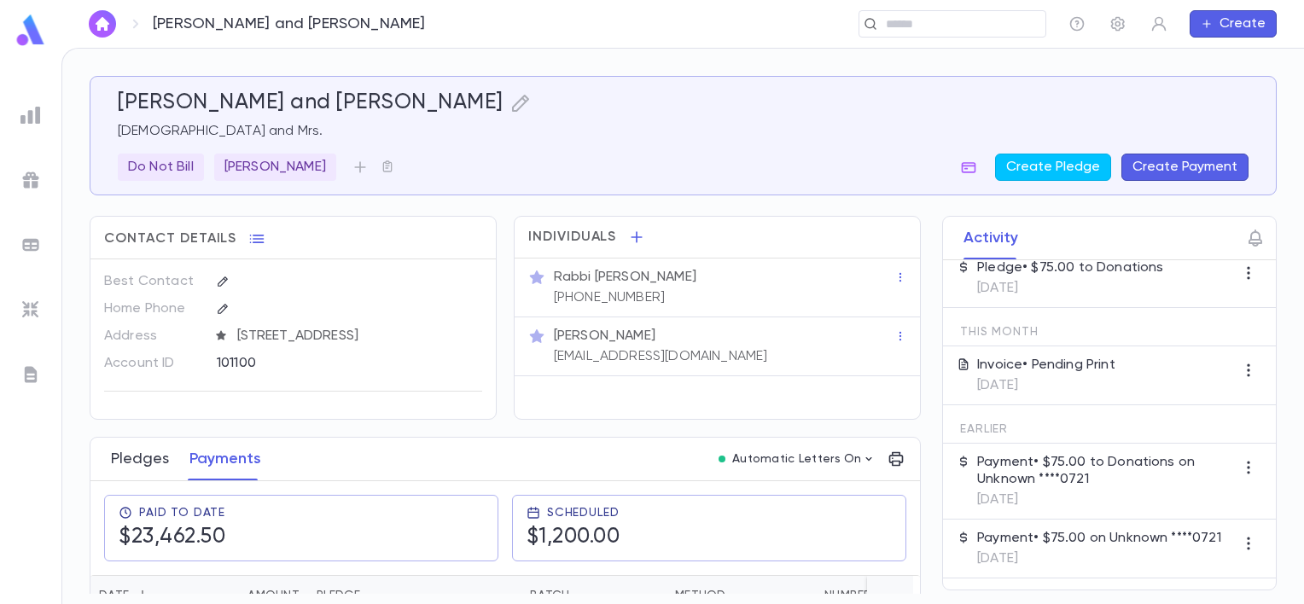
click at [137, 468] on button "Pledges" at bounding box center [140, 459] width 58 height 43
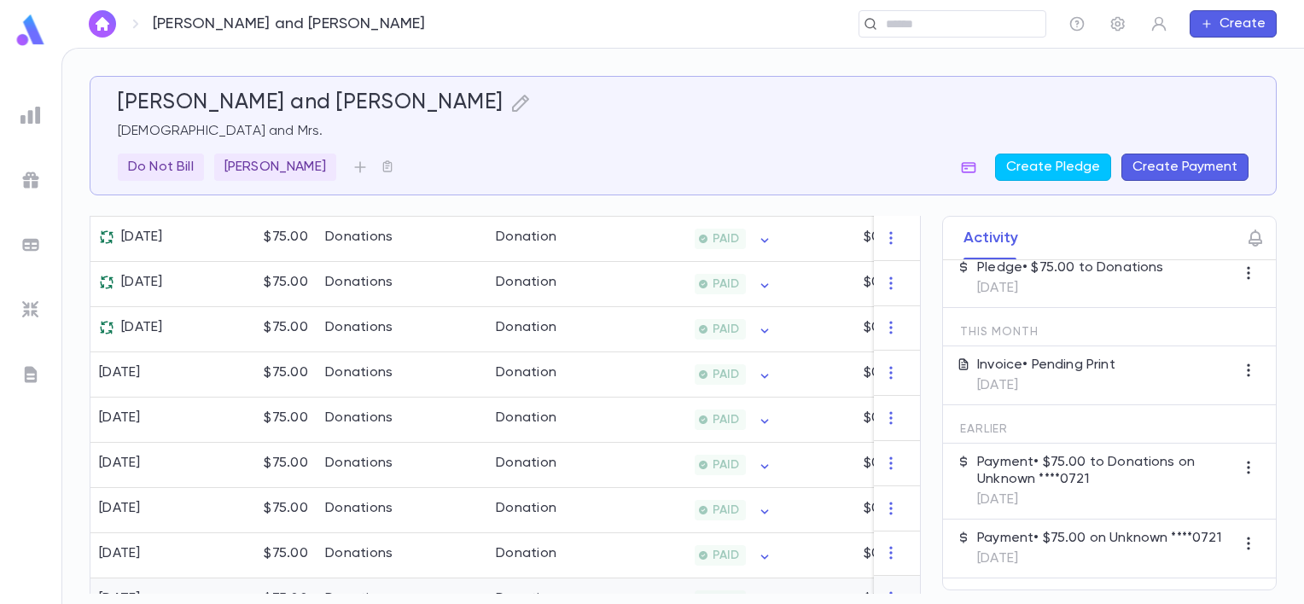
scroll to position [605, 0]
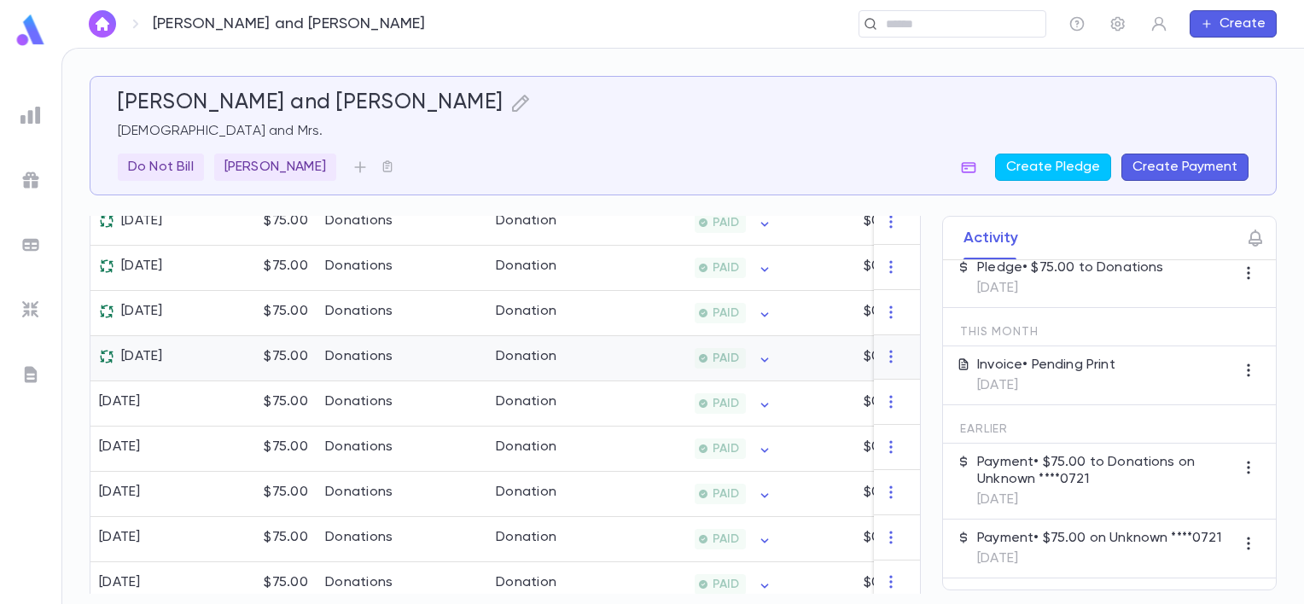
click at [140, 362] on div "[DATE]" at bounding box center [131, 356] width 64 height 17
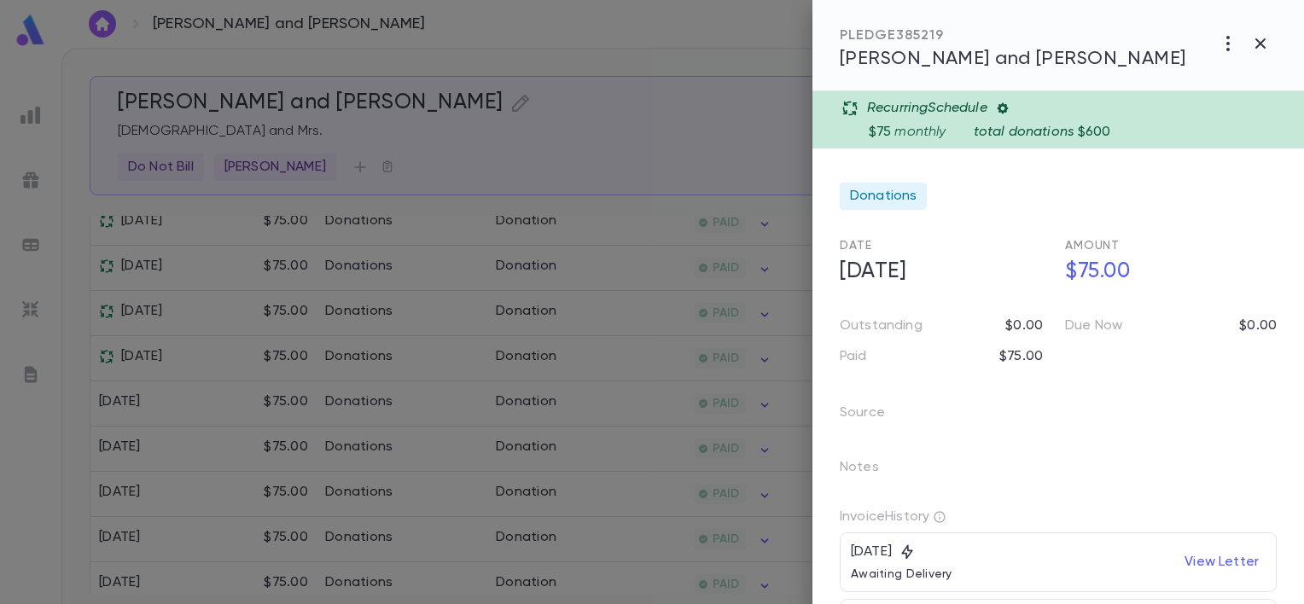
click at [1232, 48] on icon "button" at bounding box center [1228, 43] width 20 height 20
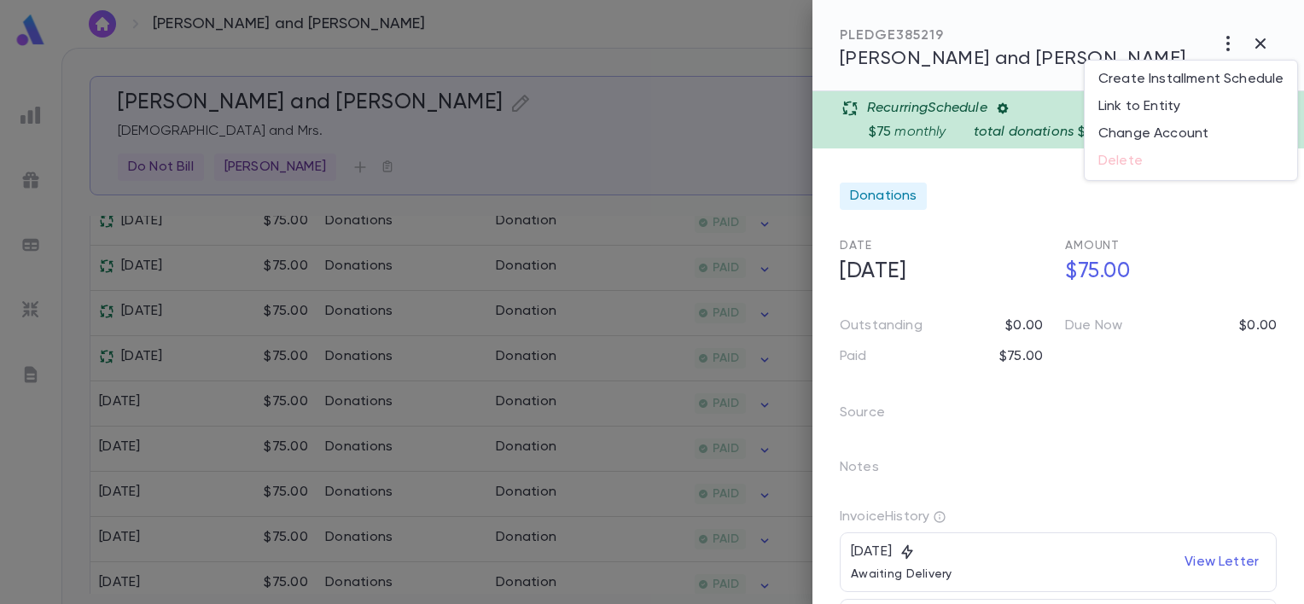
click at [1034, 232] on div at bounding box center [652, 302] width 1304 height 604
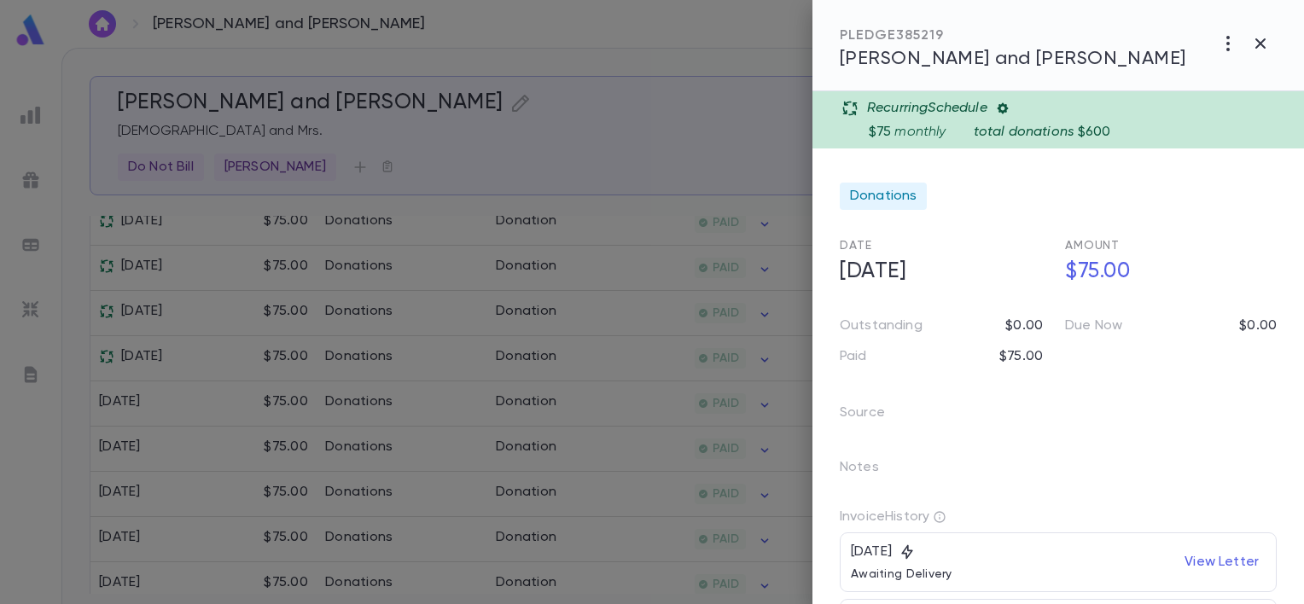
click at [724, 60] on div at bounding box center [652, 302] width 1304 height 604
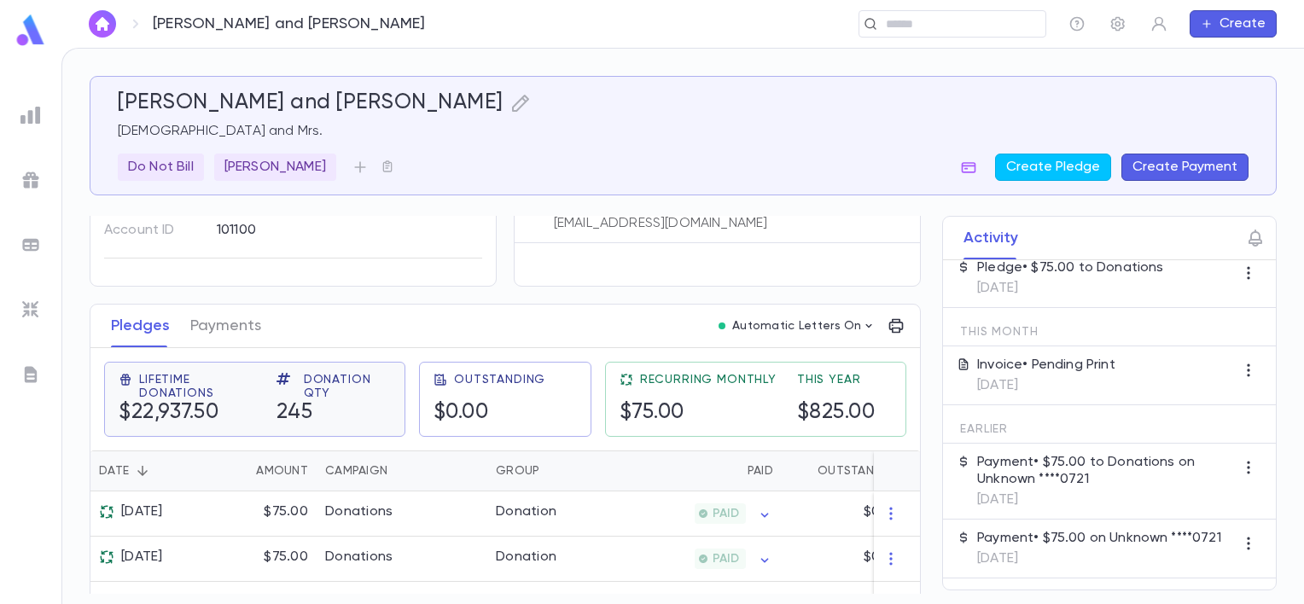
scroll to position [178, 0]
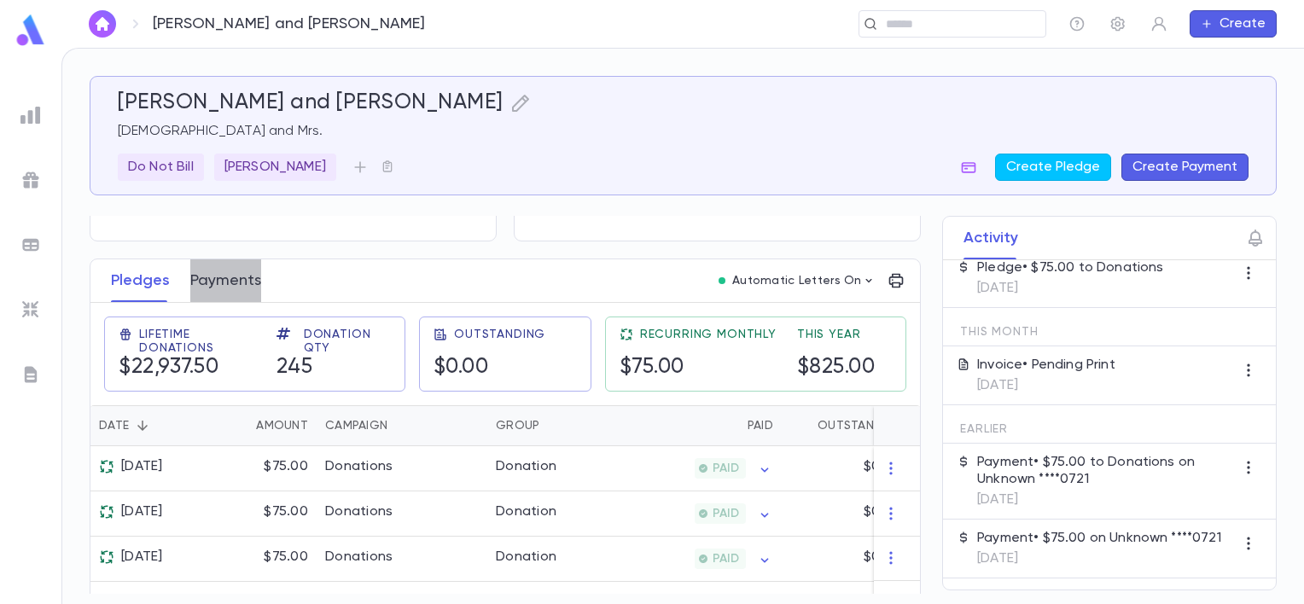
click at [234, 288] on button "Payments" at bounding box center [225, 280] width 71 height 43
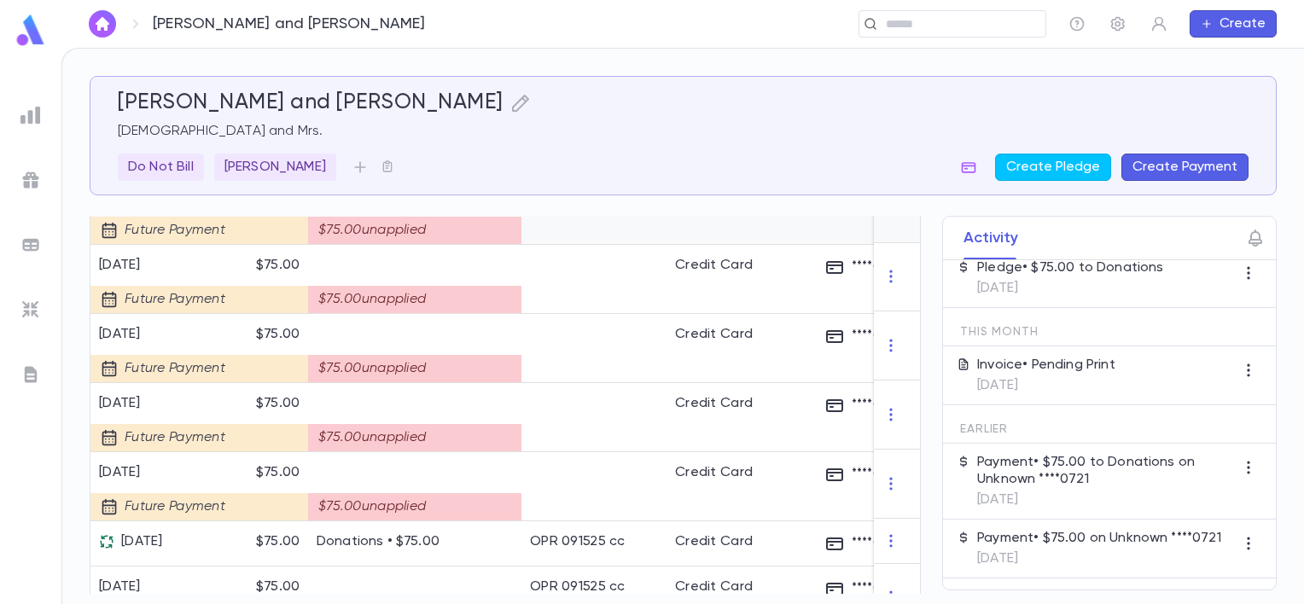
scroll to position [1280, 0]
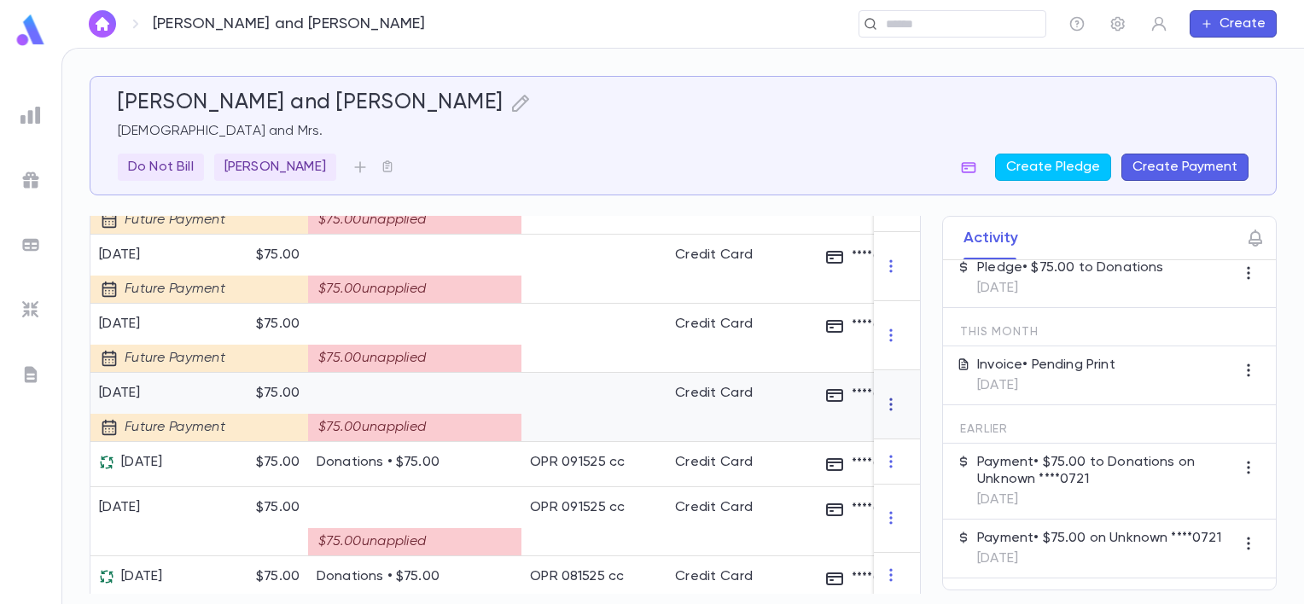
click at [883, 410] on icon "button" at bounding box center [891, 404] width 17 height 17
click at [904, 434] on li "Delete" at bounding box center [916, 441] width 72 height 27
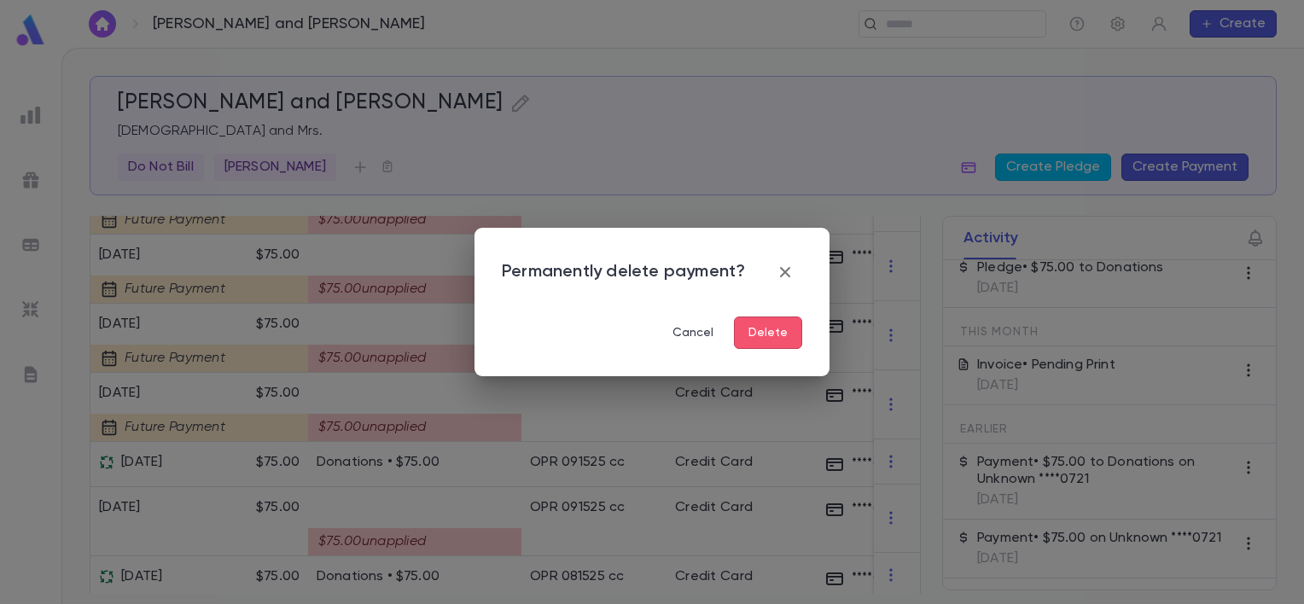
click at [787, 334] on button "Delete" at bounding box center [768, 333] width 68 height 32
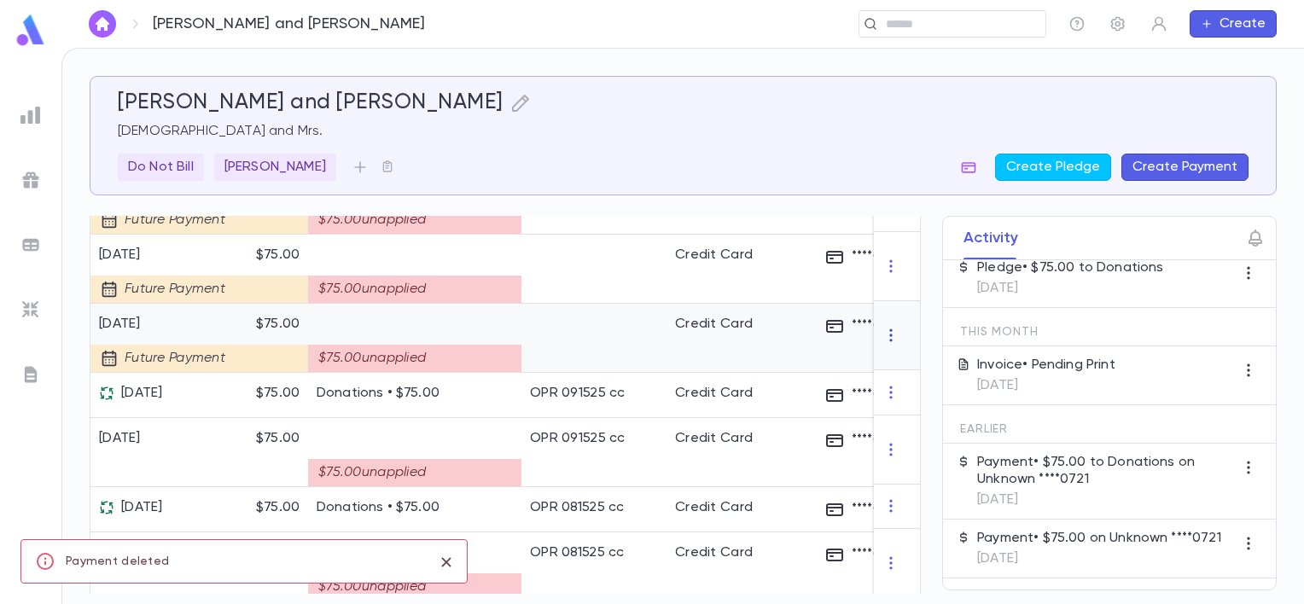
click at [884, 343] on icon "button" at bounding box center [891, 335] width 17 height 17
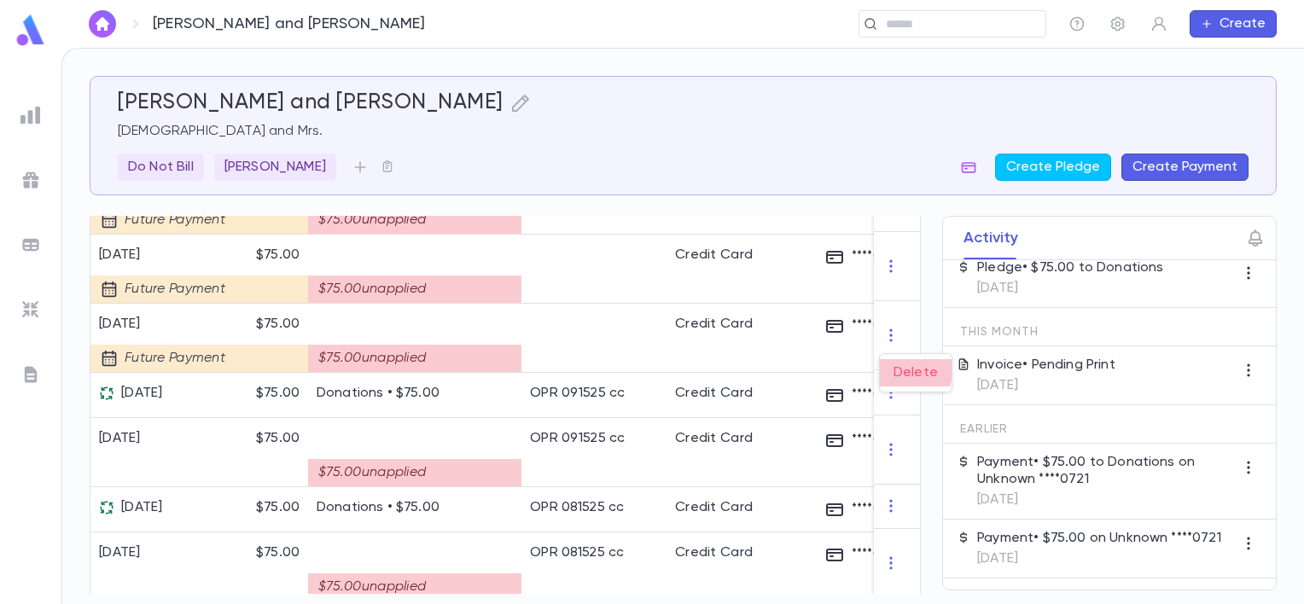
click at [902, 370] on li "Delete" at bounding box center [916, 372] width 72 height 27
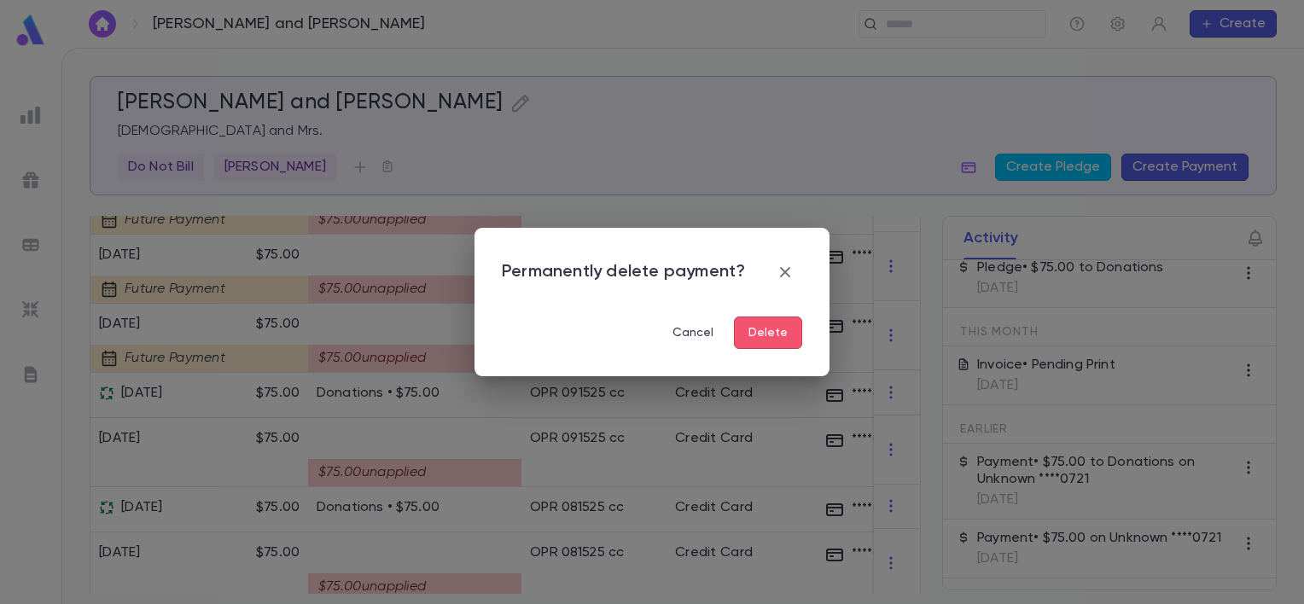
click at [794, 333] on button "Delete" at bounding box center [768, 333] width 68 height 32
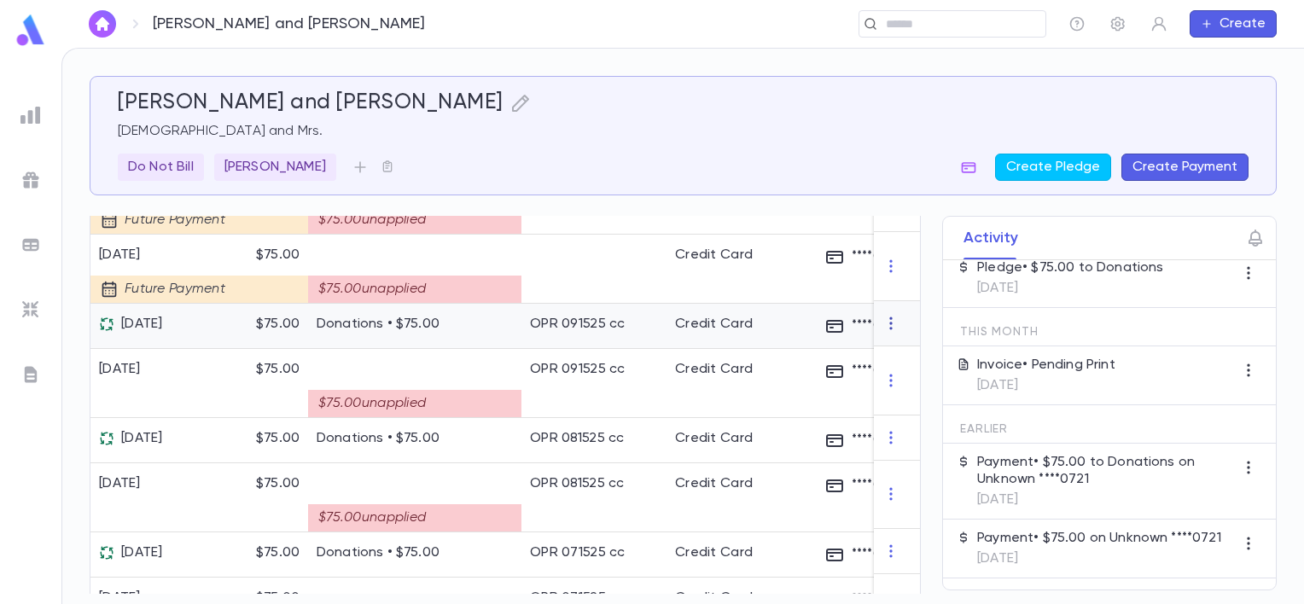
click at [888, 332] on icon "button" at bounding box center [891, 323] width 17 height 17
click at [877, 276] on div at bounding box center [652, 302] width 1304 height 604
click at [884, 275] on icon "button" at bounding box center [891, 266] width 17 height 17
click at [901, 305] on li "Delete" at bounding box center [916, 304] width 72 height 27
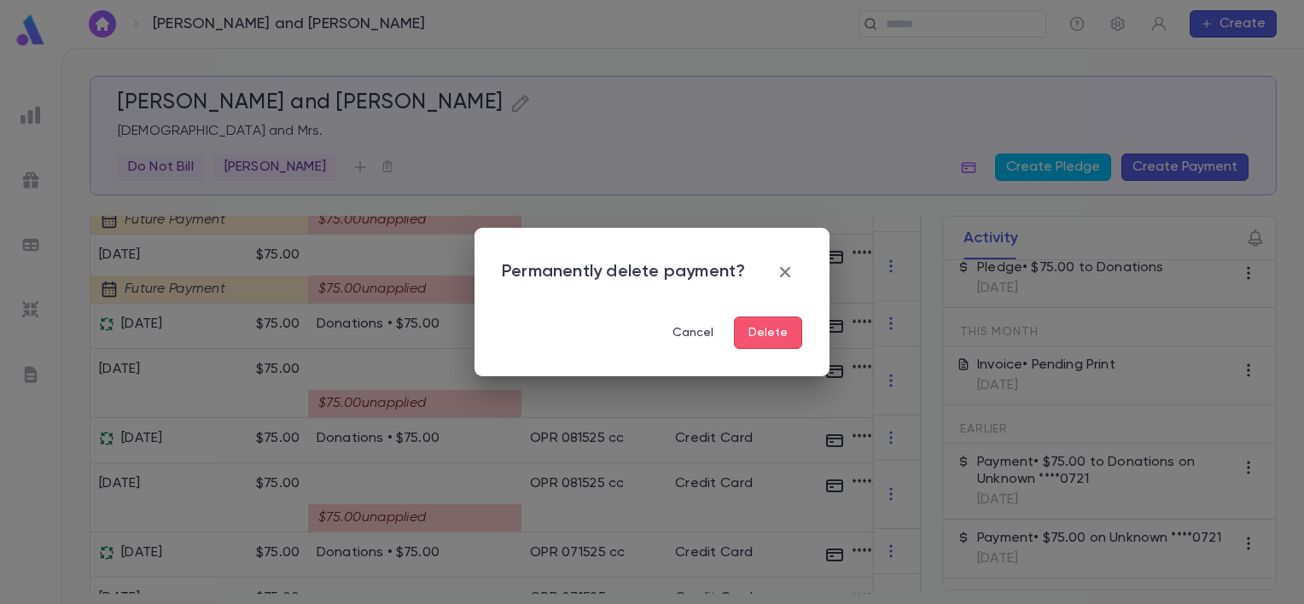
click at [789, 335] on button "Delete" at bounding box center [768, 333] width 68 height 32
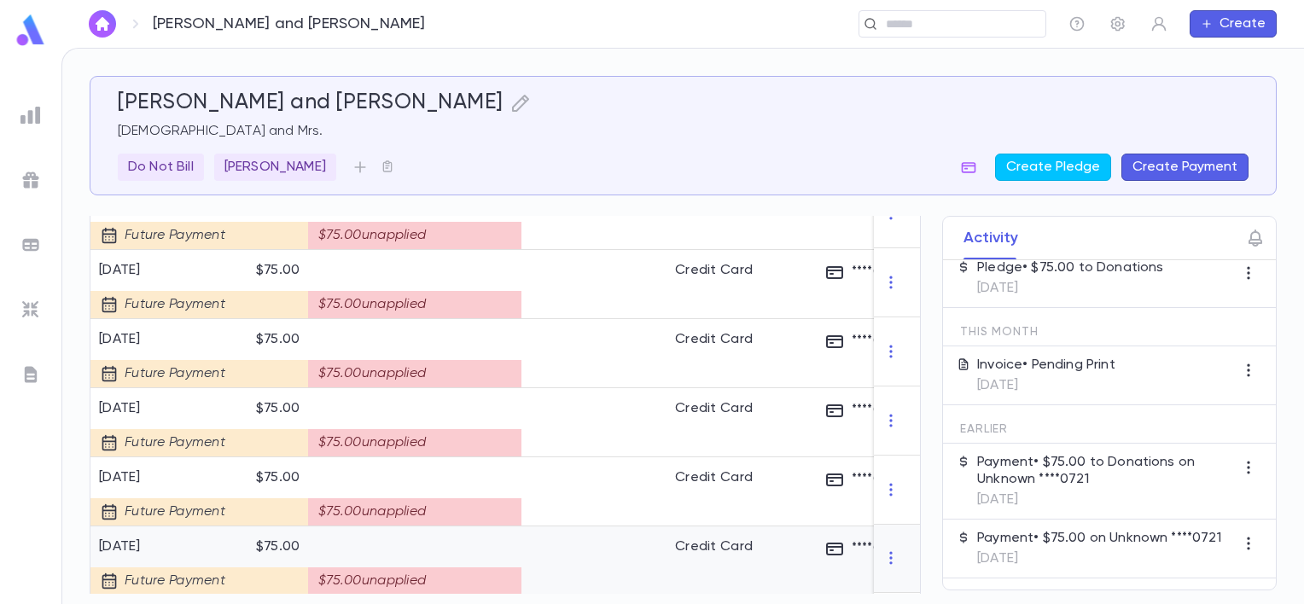
scroll to position [171, 0]
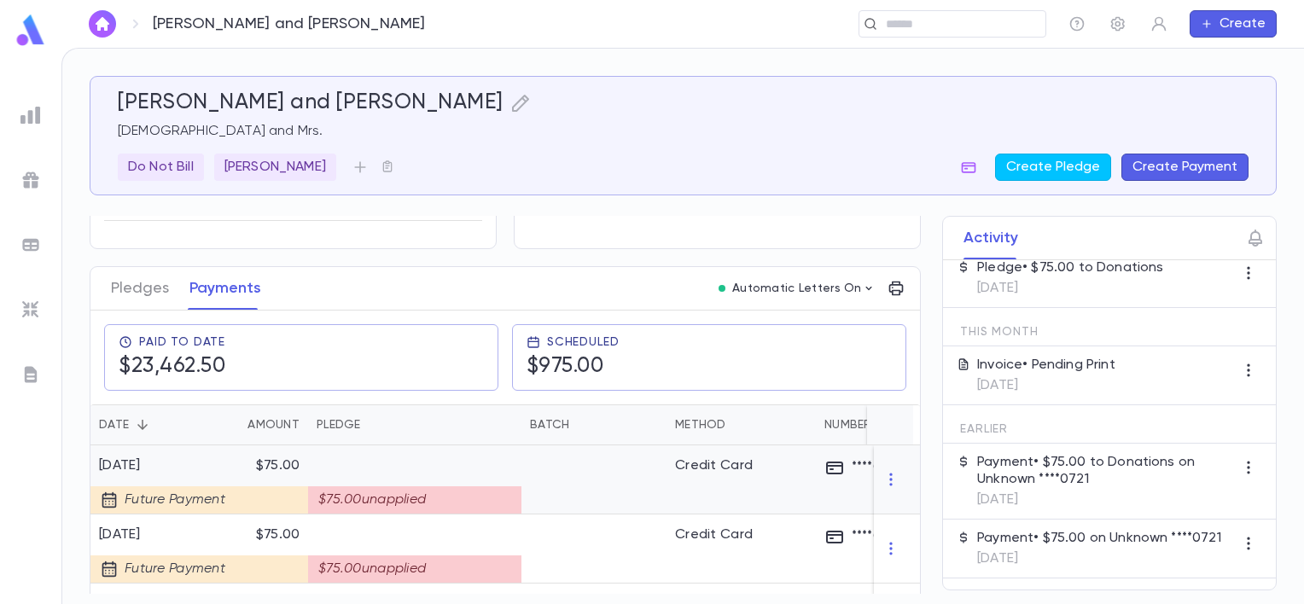
click at [883, 488] on icon "button" at bounding box center [891, 479] width 17 height 17
click at [898, 515] on li "Delete" at bounding box center [916, 517] width 72 height 27
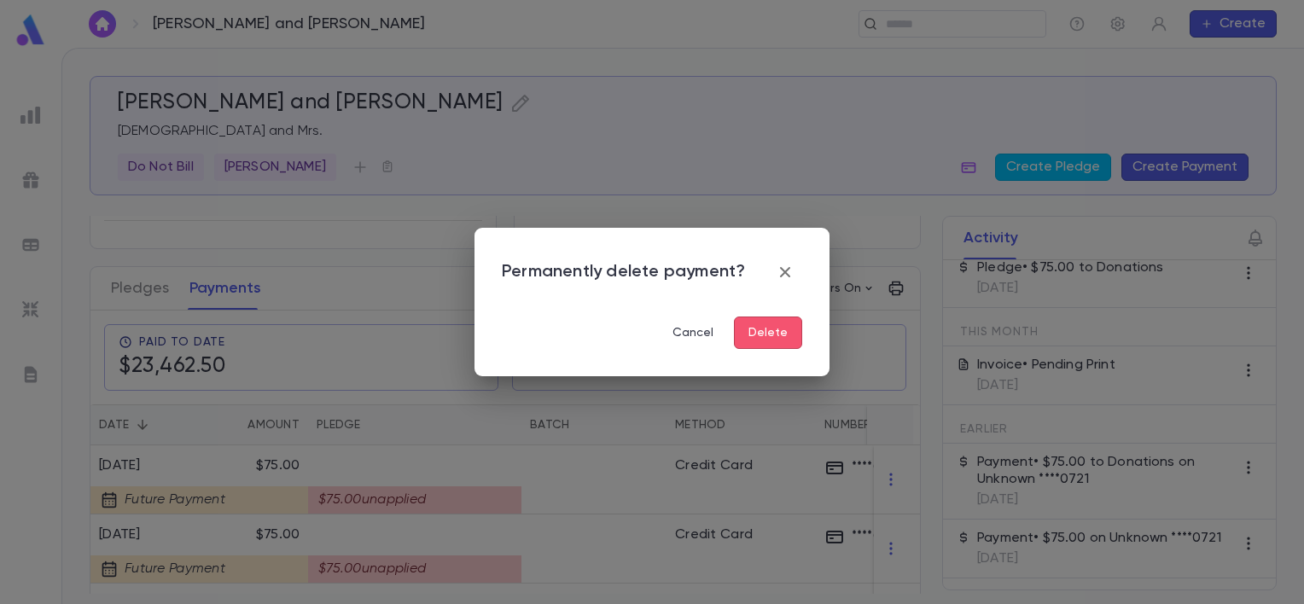
click at [777, 331] on button "Delete" at bounding box center [768, 333] width 68 height 32
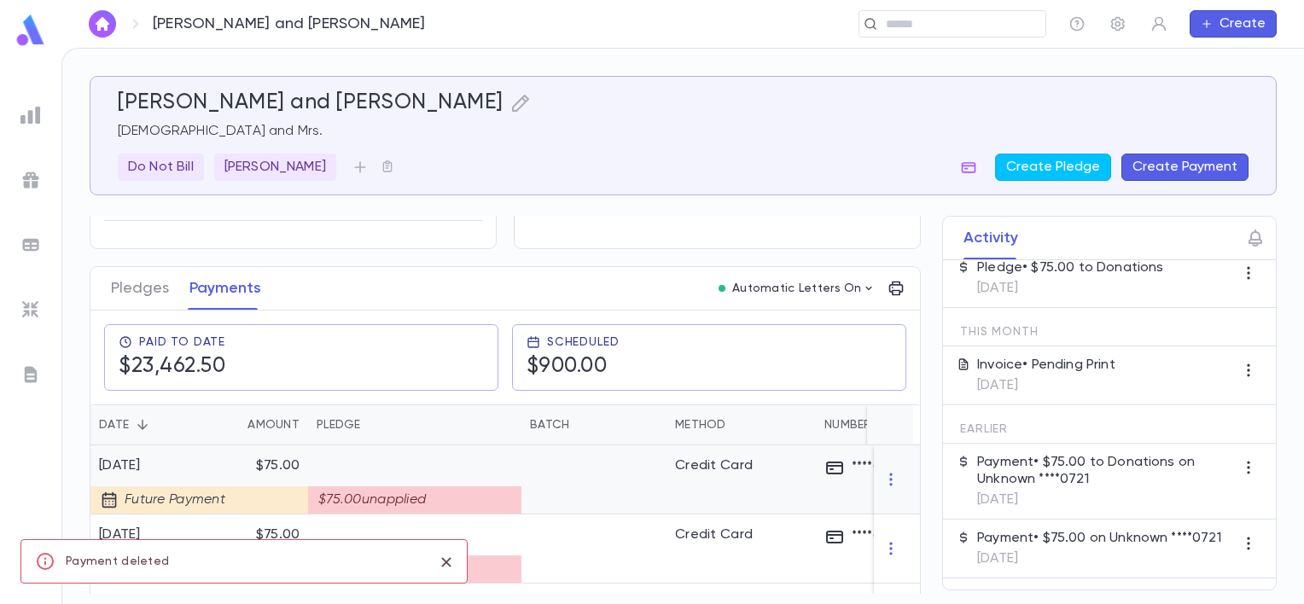
click at [889, 488] on icon "button" at bounding box center [891, 479] width 17 height 17
click at [900, 510] on li "Delete" at bounding box center [916, 517] width 72 height 27
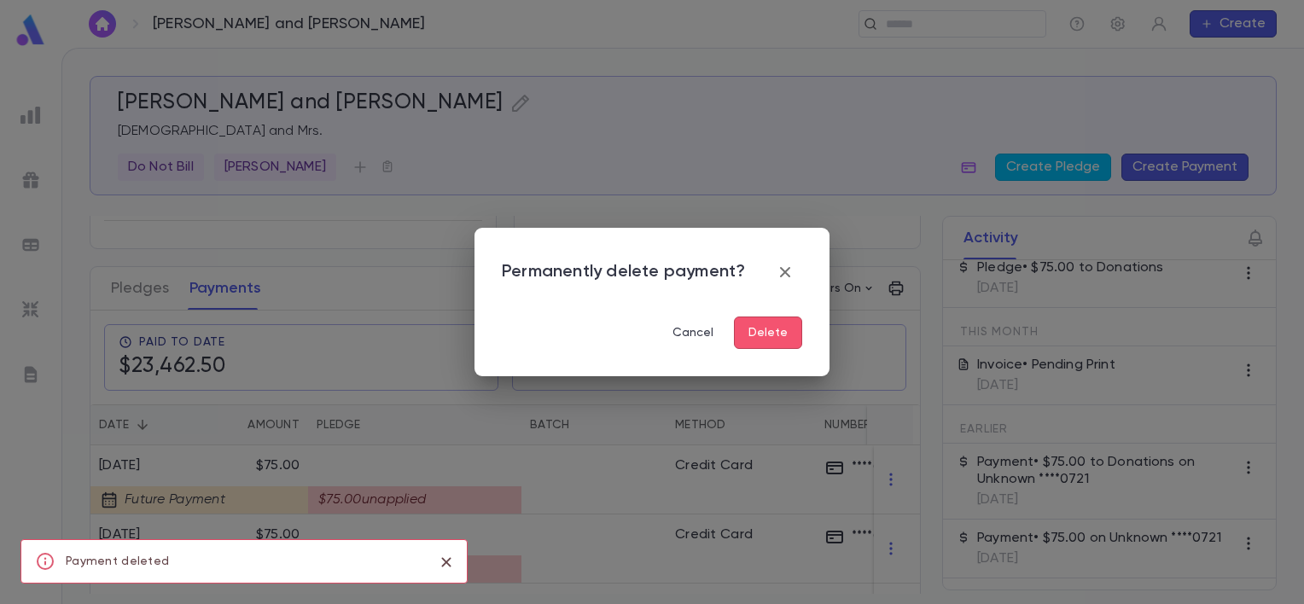
click at [772, 341] on button "Delete" at bounding box center [768, 333] width 68 height 32
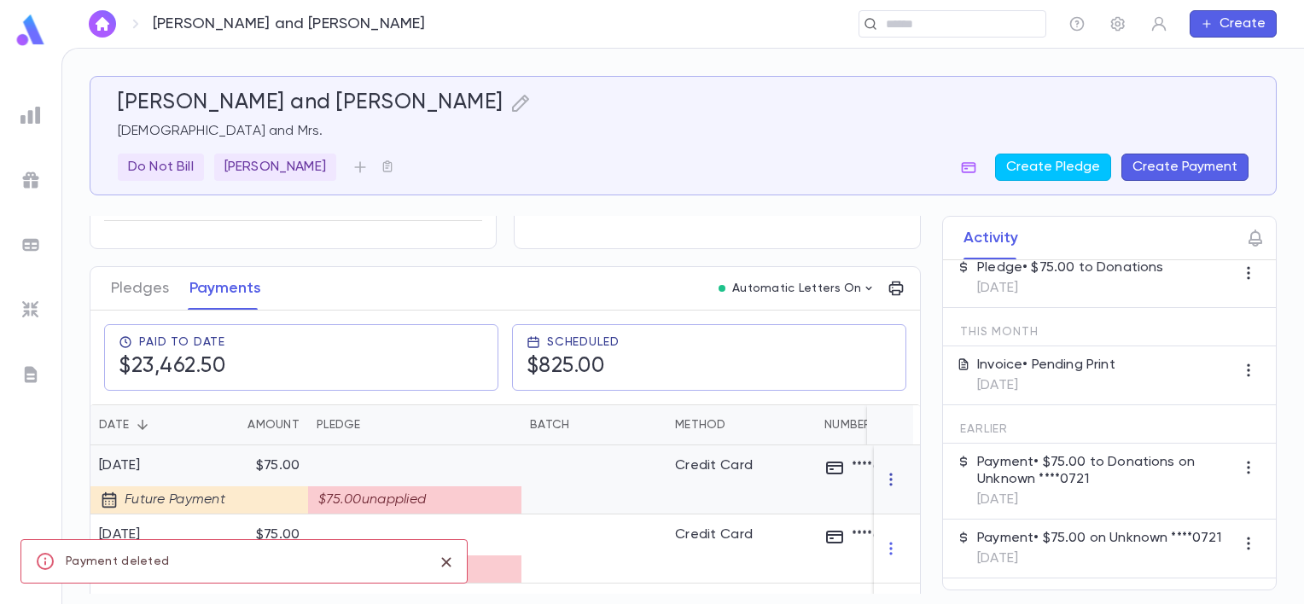
click at [886, 481] on icon "button" at bounding box center [891, 479] width 17 height 17
click at [898, 517] on li "Delete" at bounding box center [916, 517] width 72 height 27
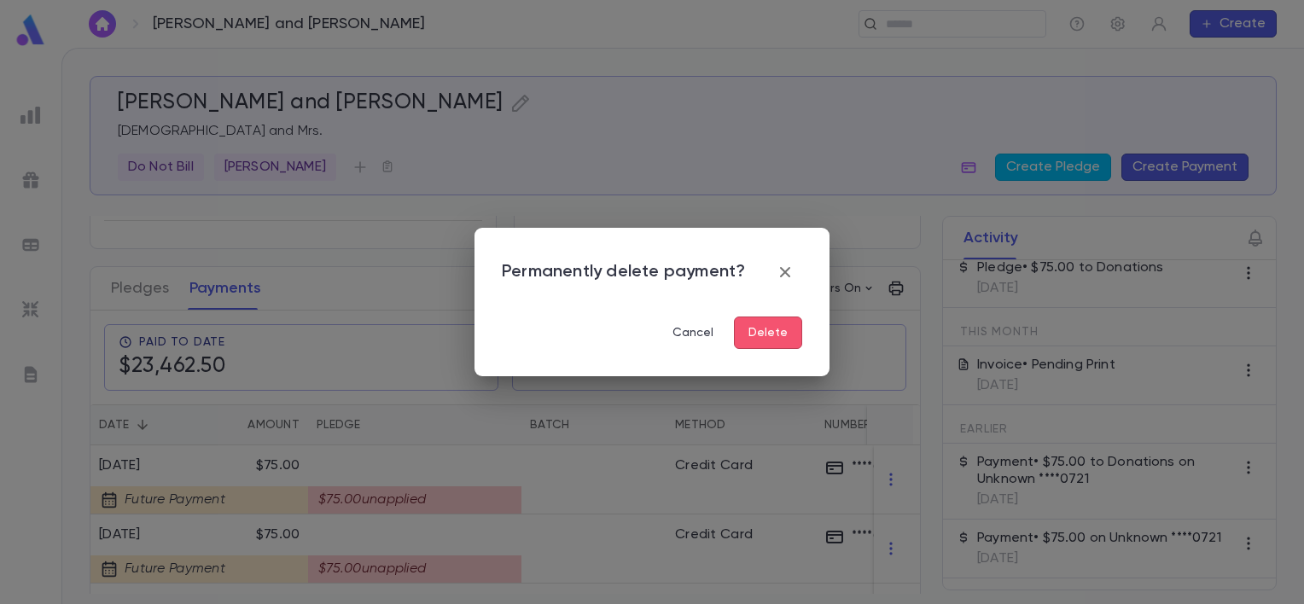
click at [783, 335] on button "Delete" at bounding box center [768, 333] width 68 height 32
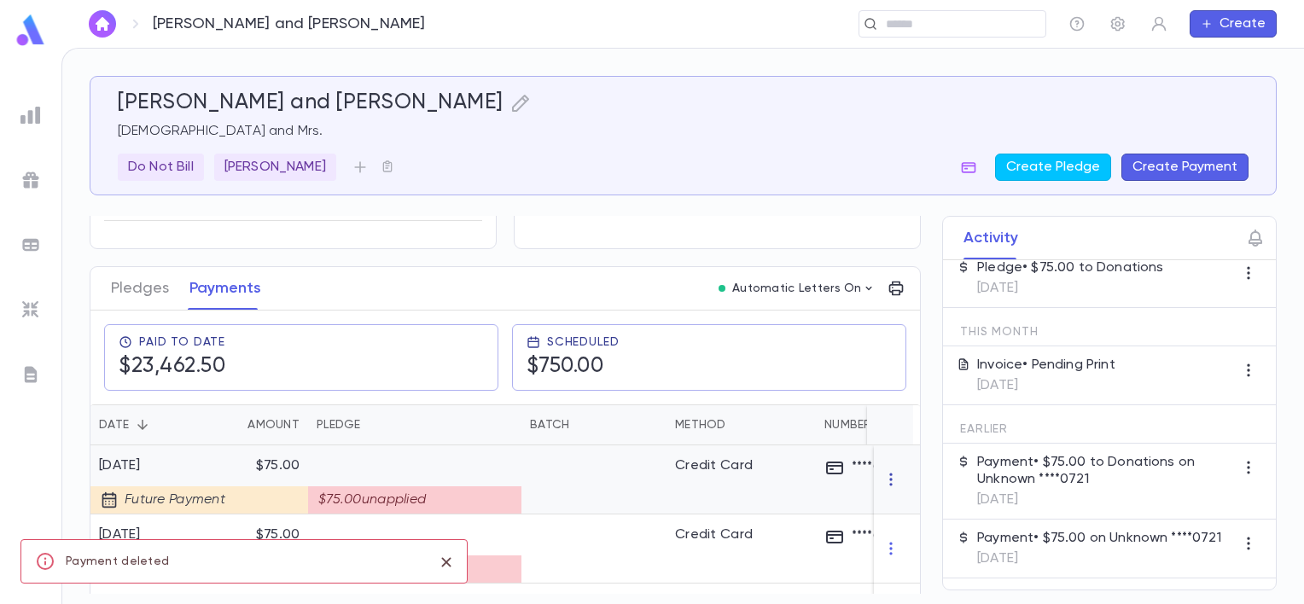
click at [884, 488] on icon "button" at bounding box center [891, 479] width 17 height 17
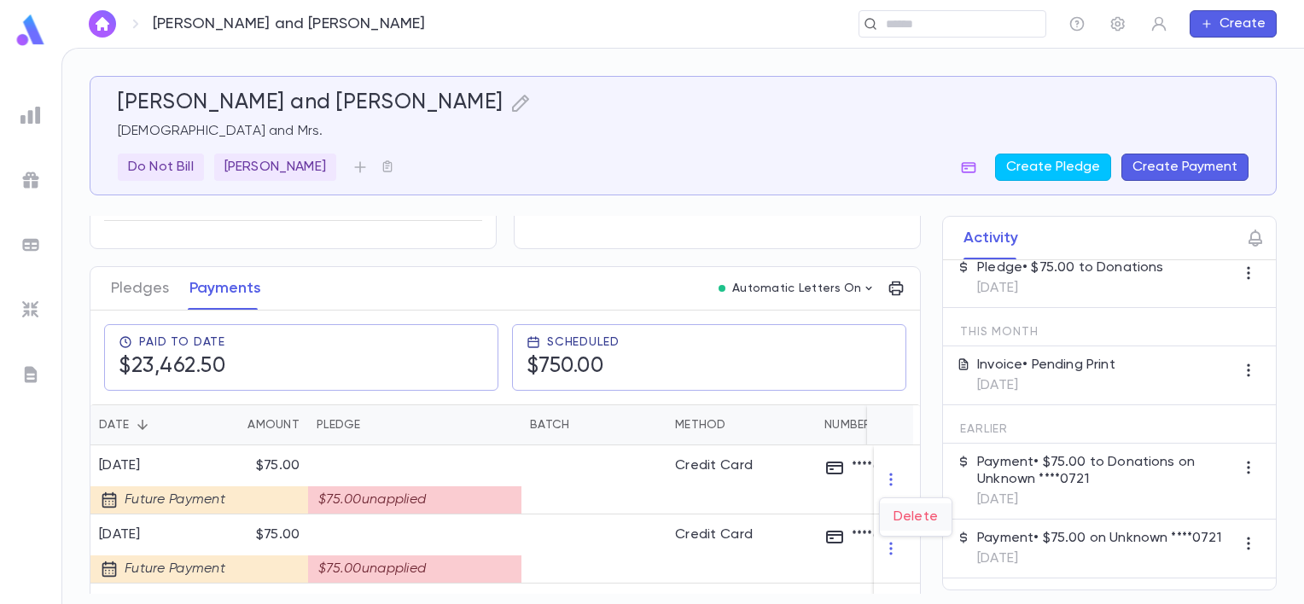
click at [897, 518] on li "Delete" at bounding box center [916, 517] width 72 height 27
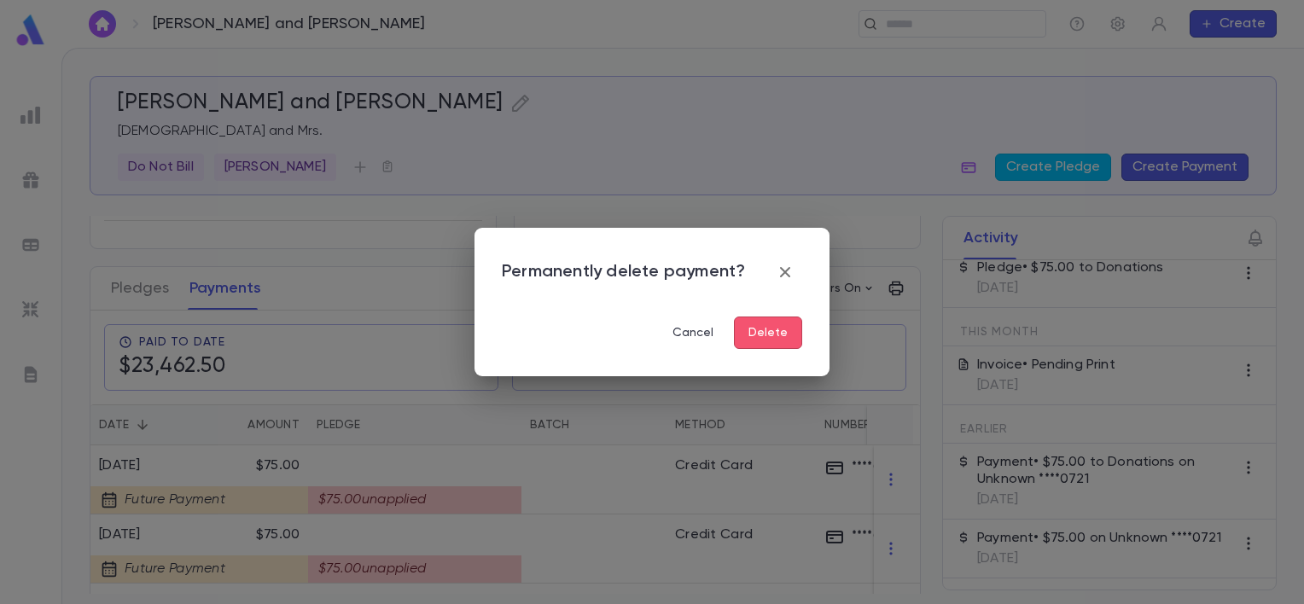
click at [778, 338] on button "Delete" at bounding box center [768, 333] width 68 height 32
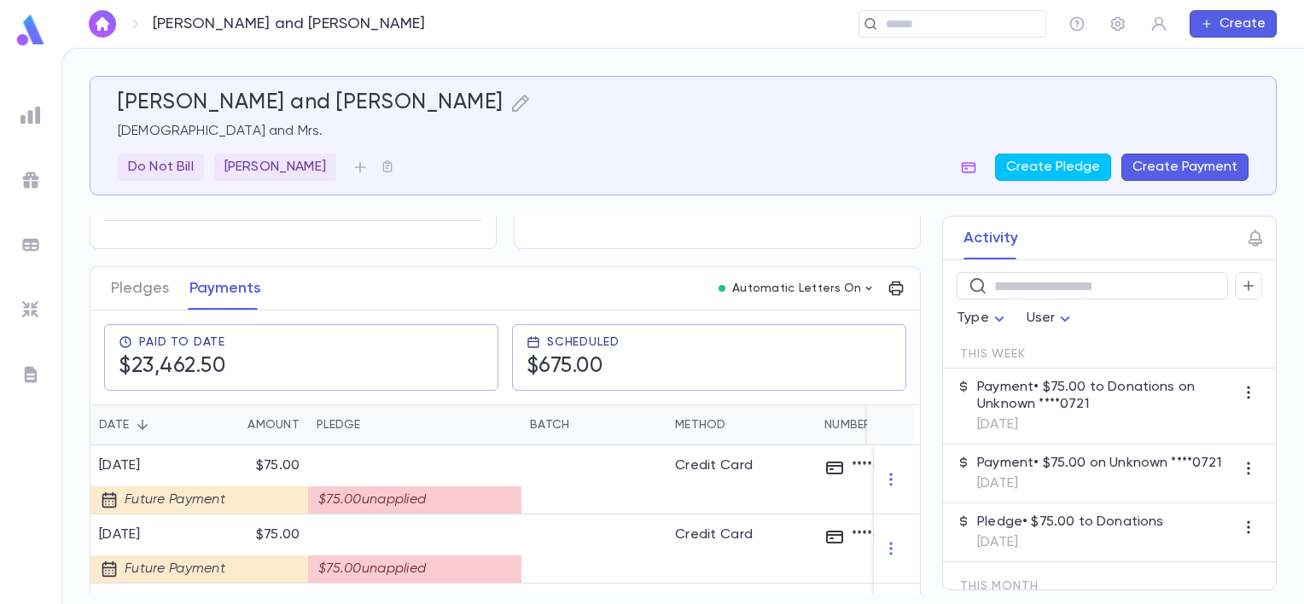
scroll to position [0, 0]
click at [883, 487] on icon "button" at bounding box center [891, 479] width 17 height 17
click at [897, 512] on li "Delete" at bounding box center [916, 517] width 72 height 27
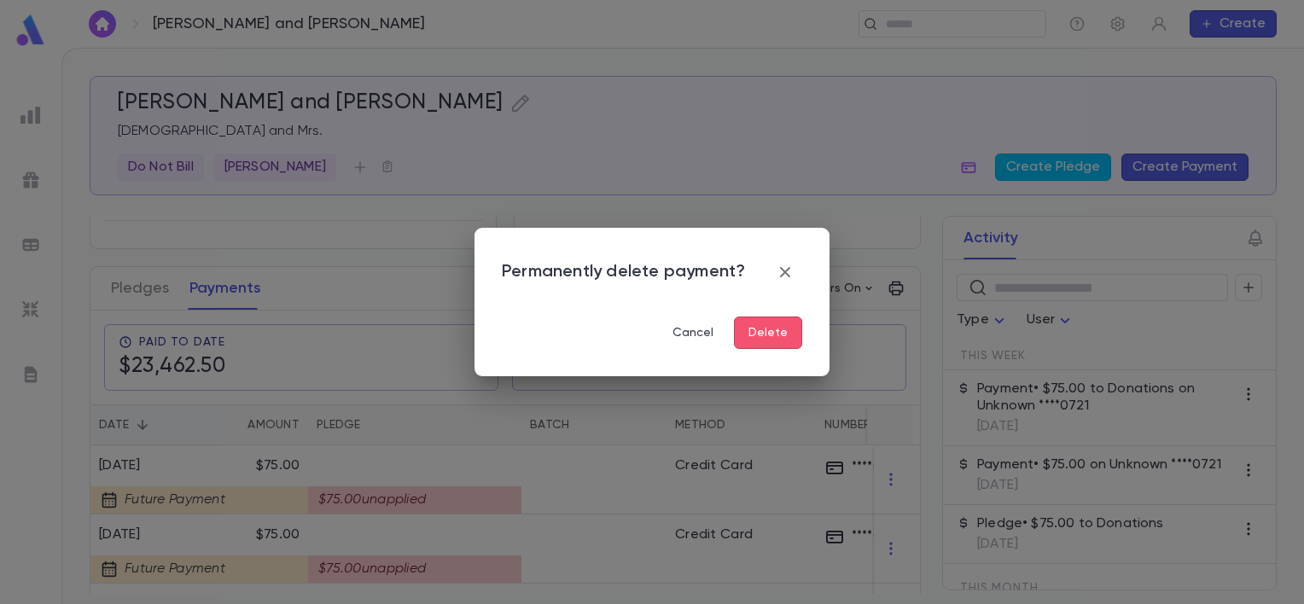
click at [786, 334] on button "Delete" at bounding box center [768, 333] width 68 height 32
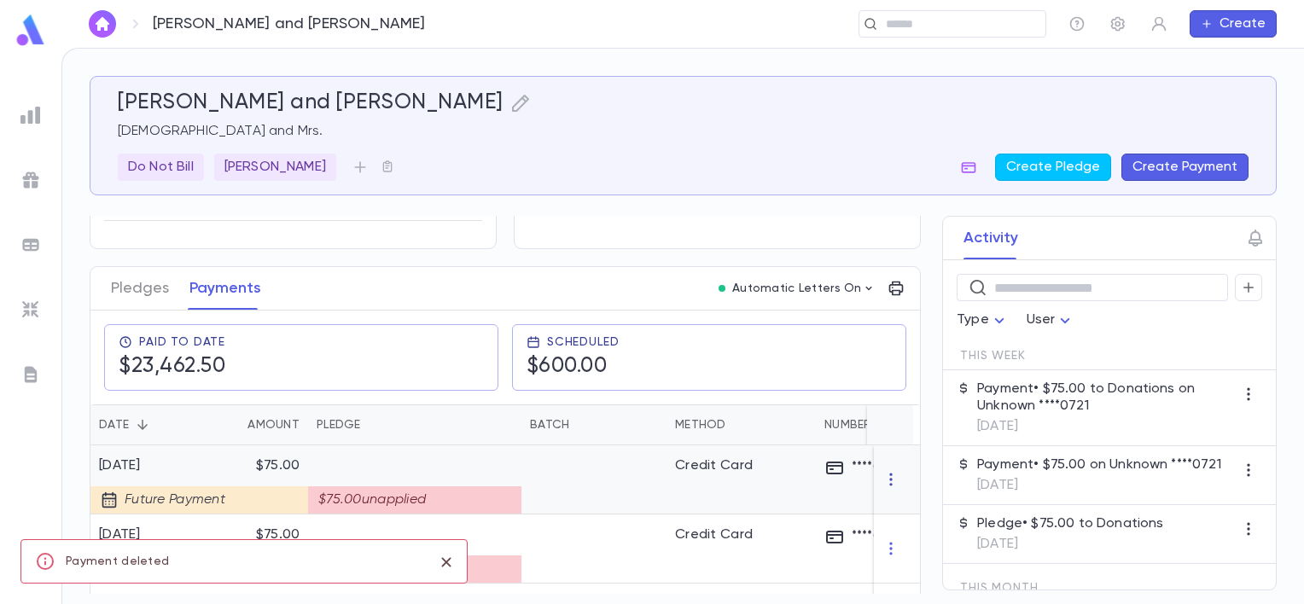
click at [885, 485] on icon "button" at bounding box center [891, 479] width 17 height 17
click at [907, 510] on li "Delete" at bounding box center [916, 517] width 72 height 27
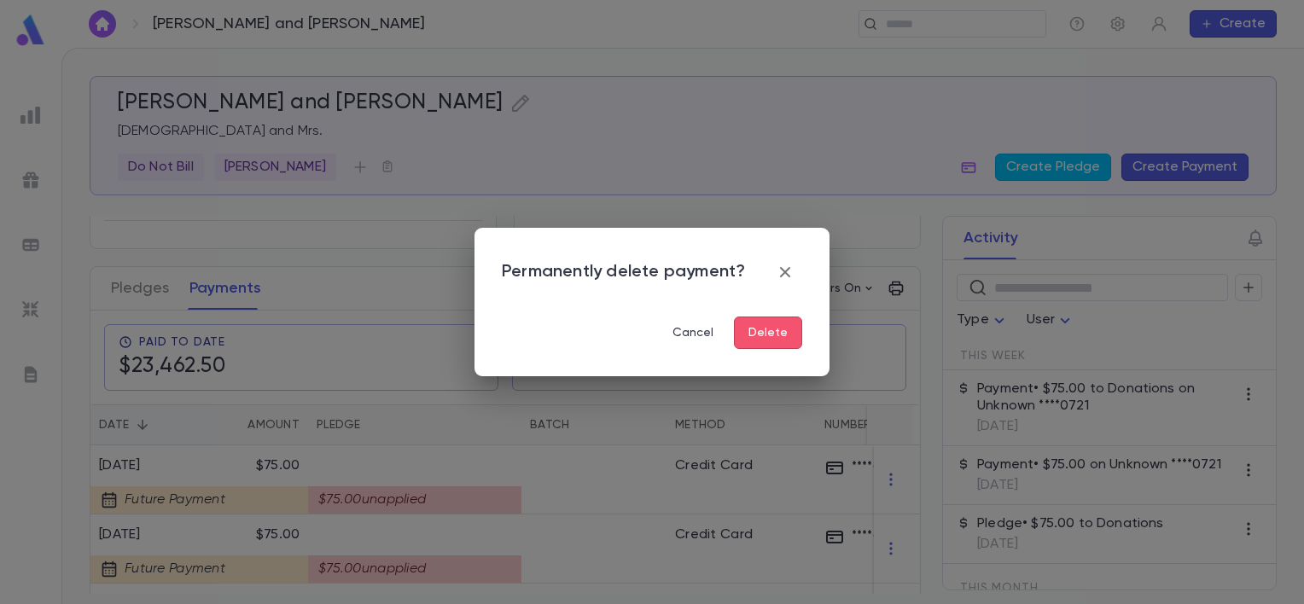
click at [798, 344] on button "Delete" at bounding box center [768, 333] width 68 height 32
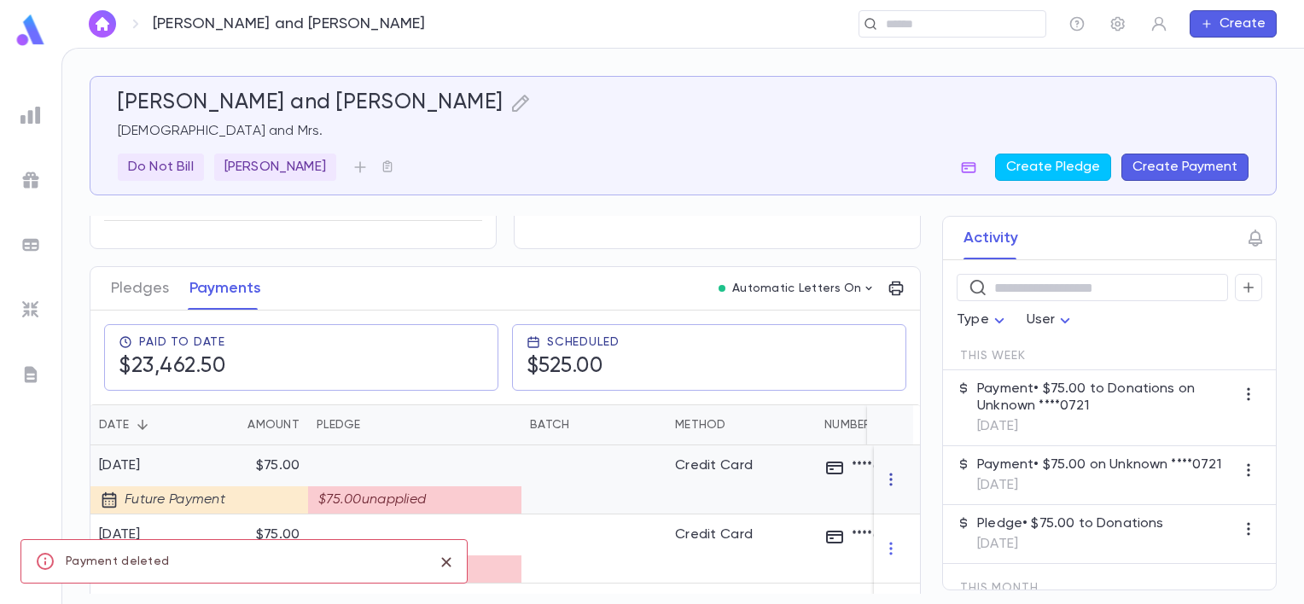
click at [887, 488] on icon "button" at bounding box center [891, 479] width 17 height 17
click at [905, 513] on li "Delete" at bounding box center [916, 517] width 72 height 27
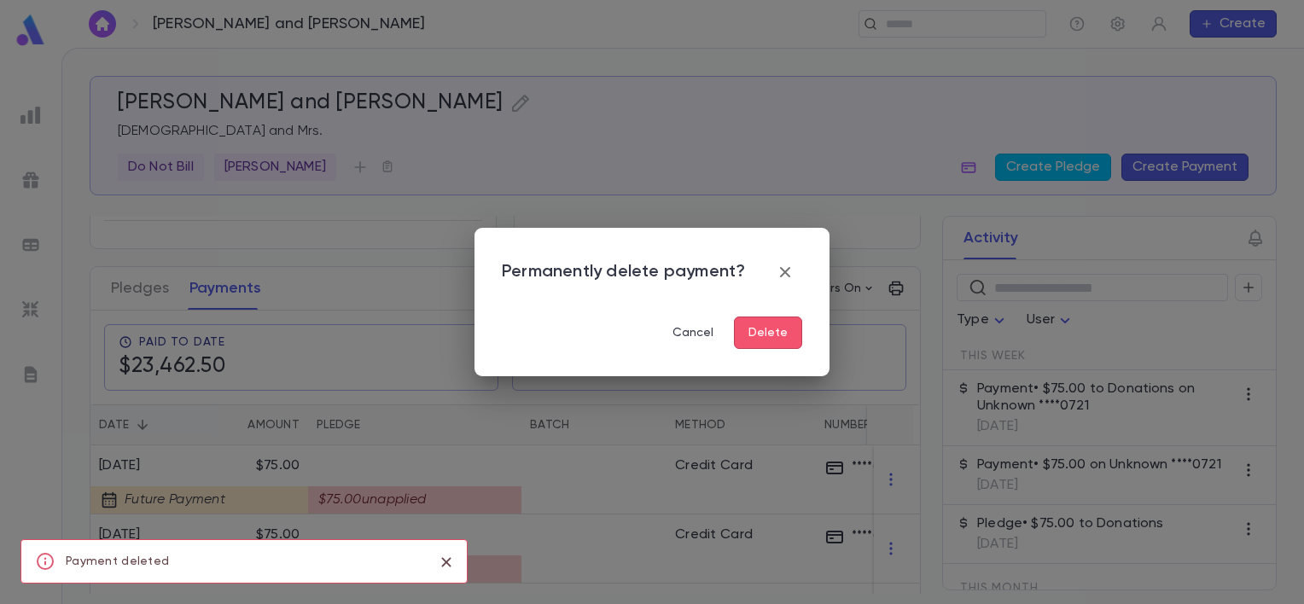
click at [790, 347] on button "Delete" at bounding box center [768, 333] width 68 height 32
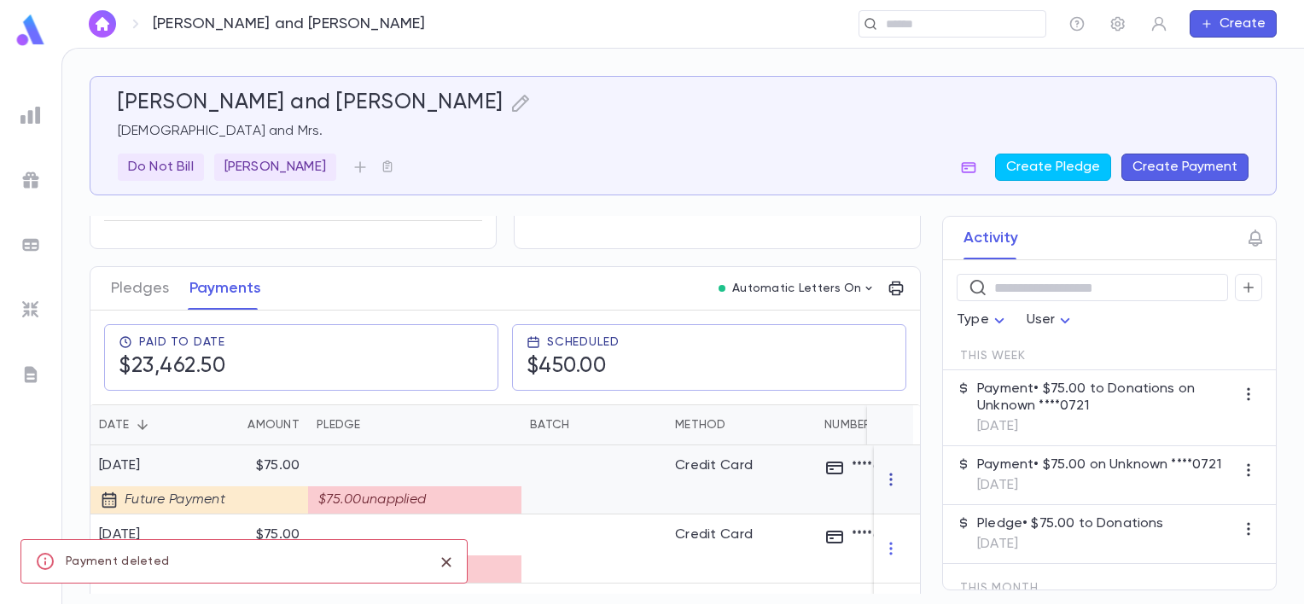
click at [886, 488] on icon "button" at bounding box center [891, 479] width 17 height 17
click at [900, 512] on li "Delete" at bounding box center [916, 517] width 72 height 27
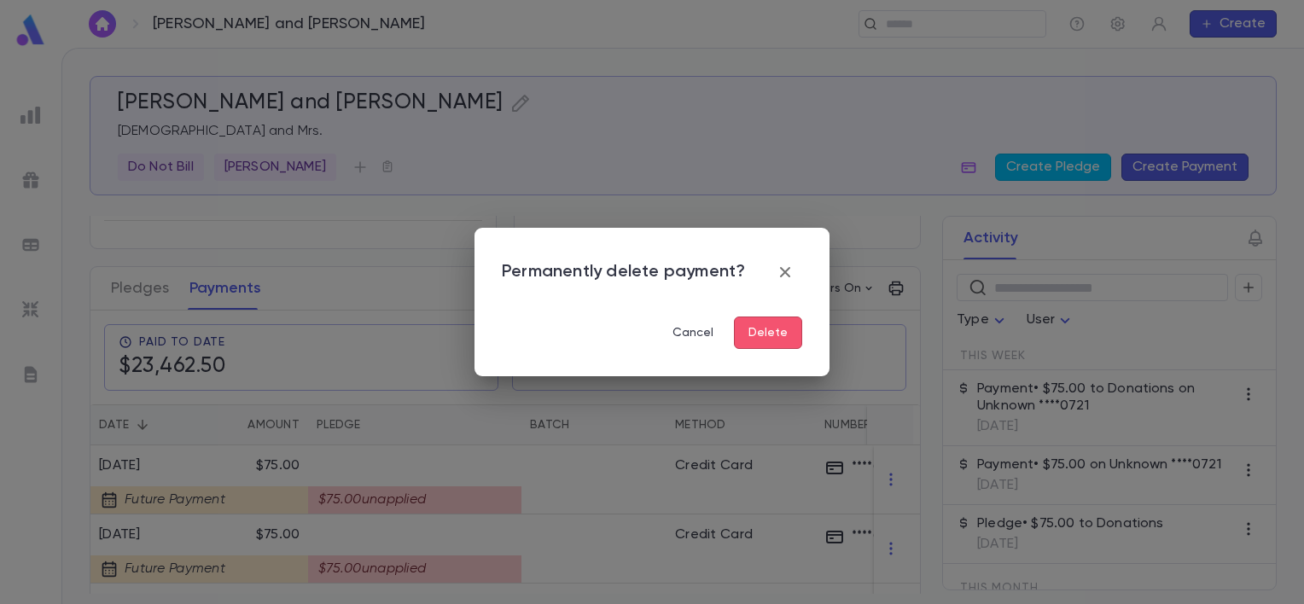
click at [778, 334] on button "Delete" at bounding box center [768, 333] width 68 height 32
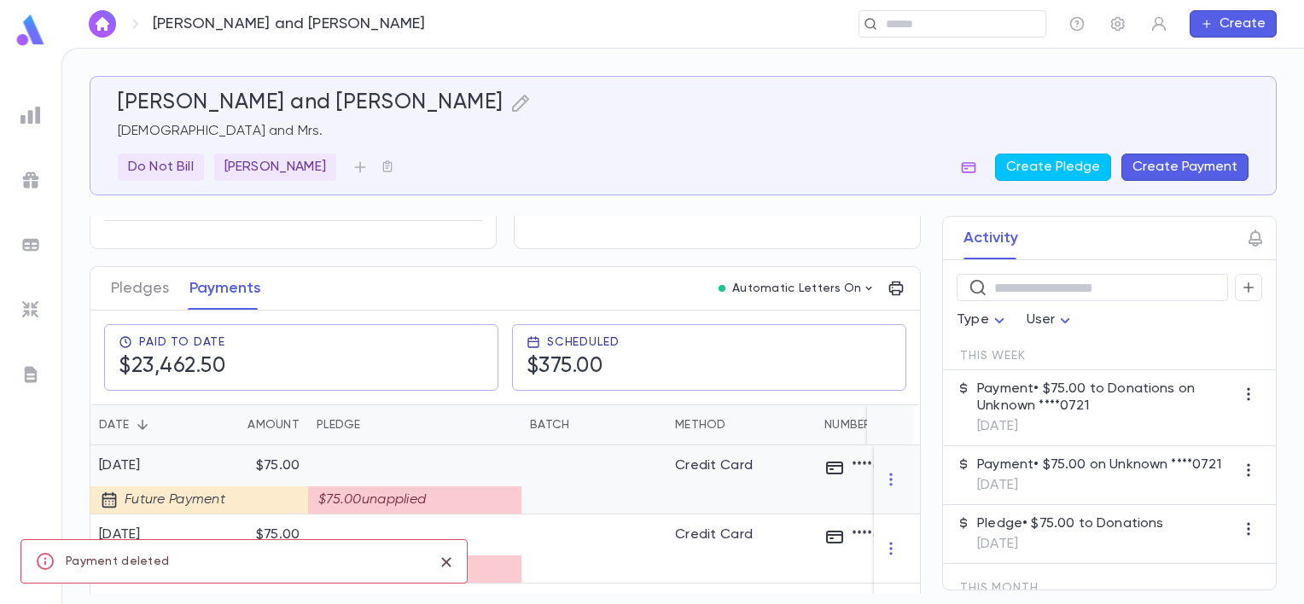
click at [883, 480] on div at bounding box center [897, 480] width 46 height 69
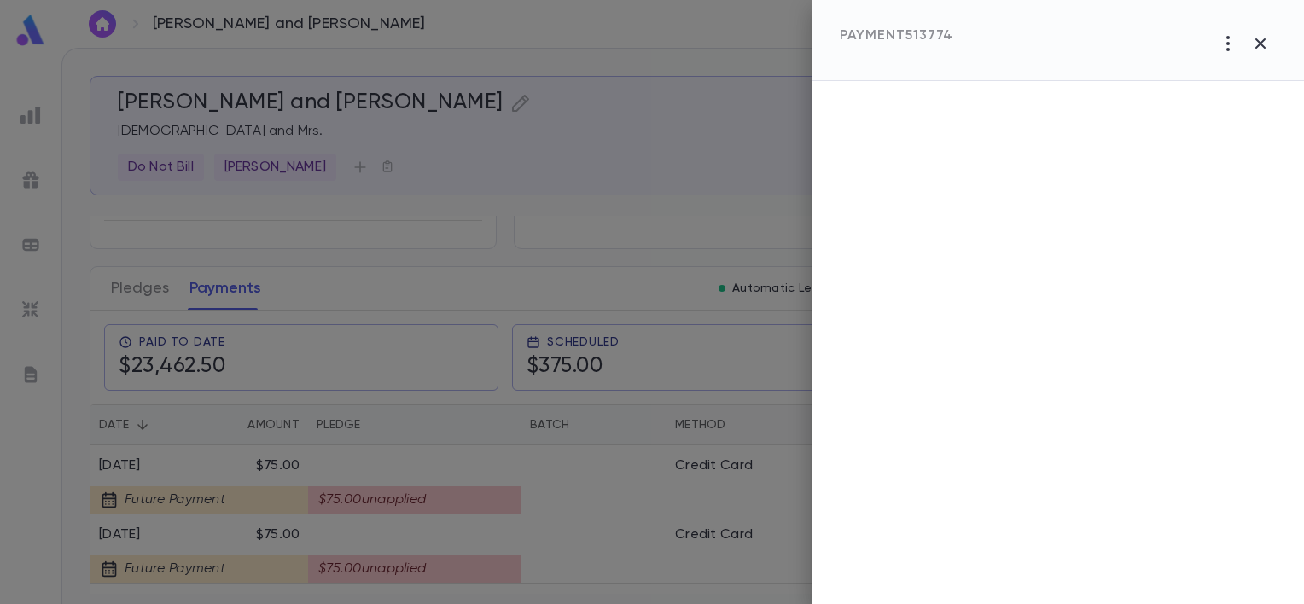
click at [1264, 40] on icon "button" at bounding box center [1260, 43] width 20 height 20
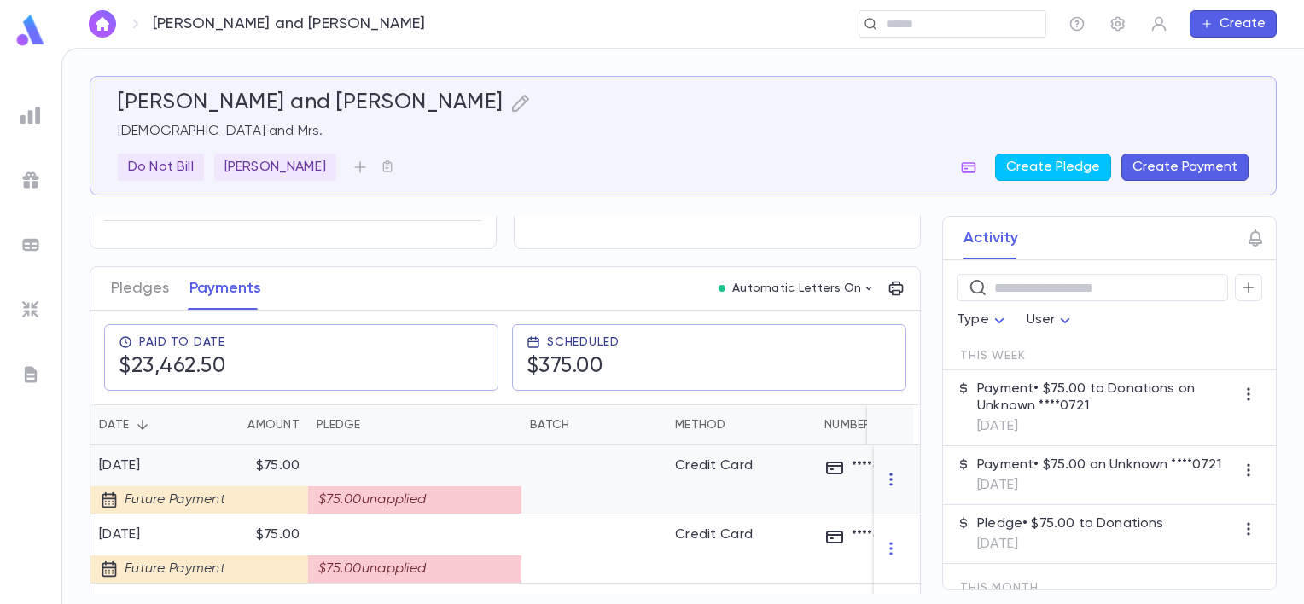
click at [889, 484] on icon "button" at bounding box center [890, 479] width 3 height 13
click at [899, 520] on li "Delete" at bounding box center [916, 517] width 72 height 27
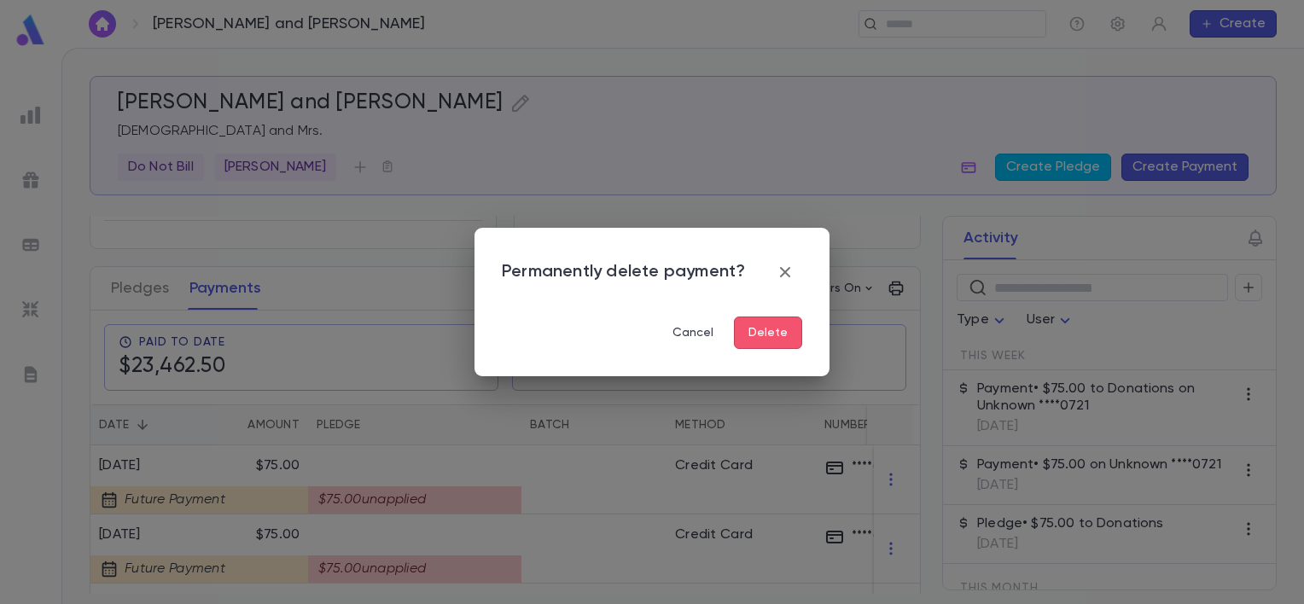
click at [778, 330] on button "Delete" at bounding box center [768, 333] width 68 height 32
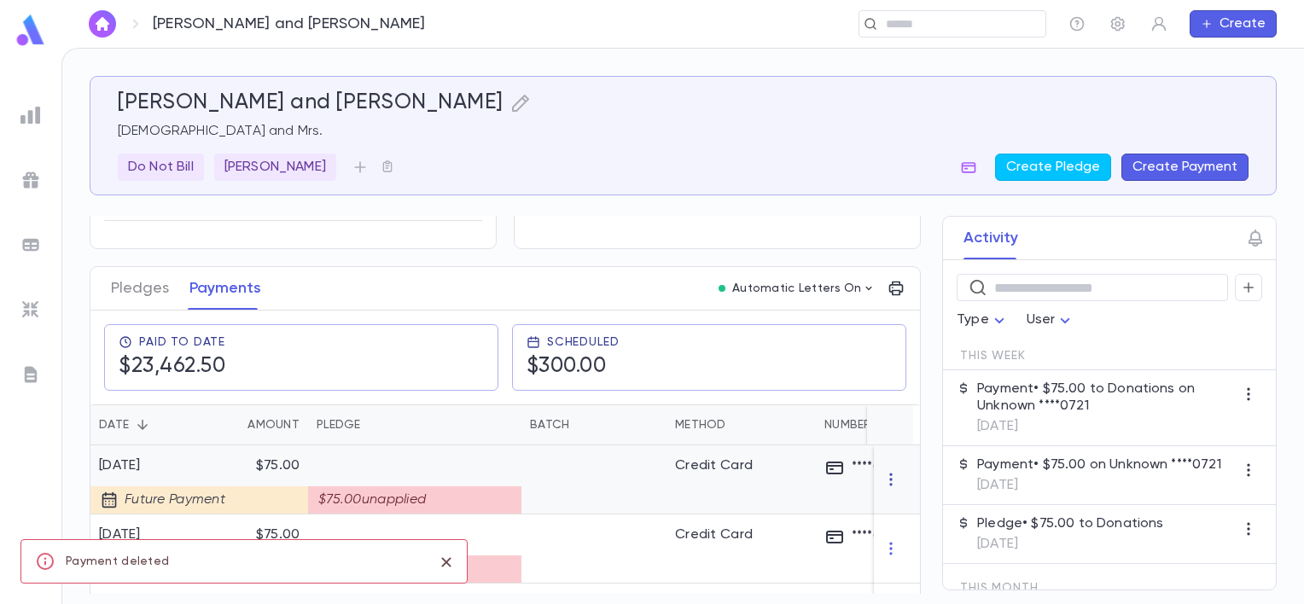
click at [888, 487] on icon "button" at bounding box center [891, 479] width 17 height 17
click at [893, 521] on li "Delete" at bounding box center [916, 517] width 72 height 27
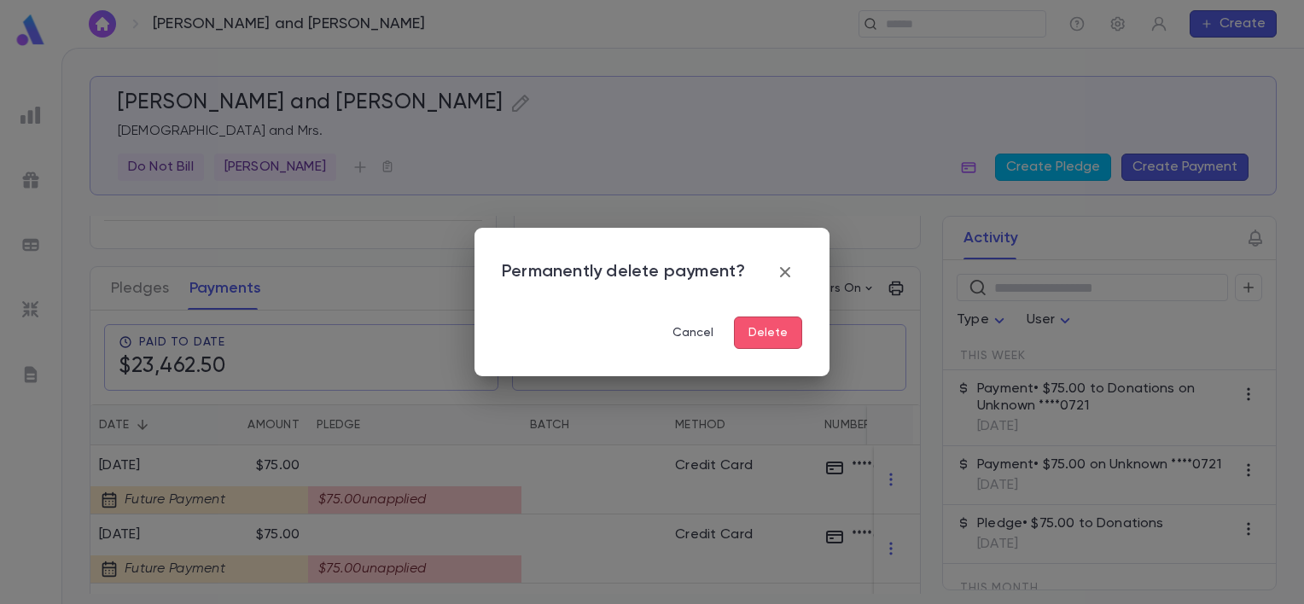
click at [793, 335] on button "Delete" at bounding box center [768, 333] width 68 height 32
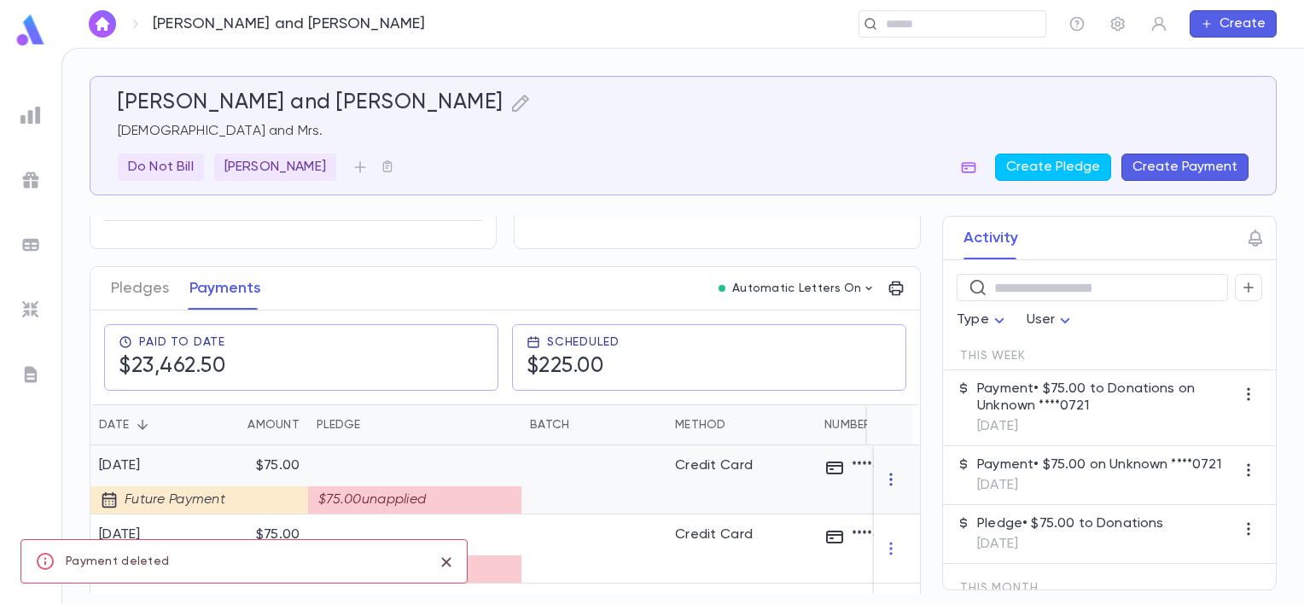
click at [883, 488] on icon "button" at bounding box center [891, 479] width 17 height 17
click at [900, 516] on li "Delete" at bounding box center [916, 517] width 72 height 27
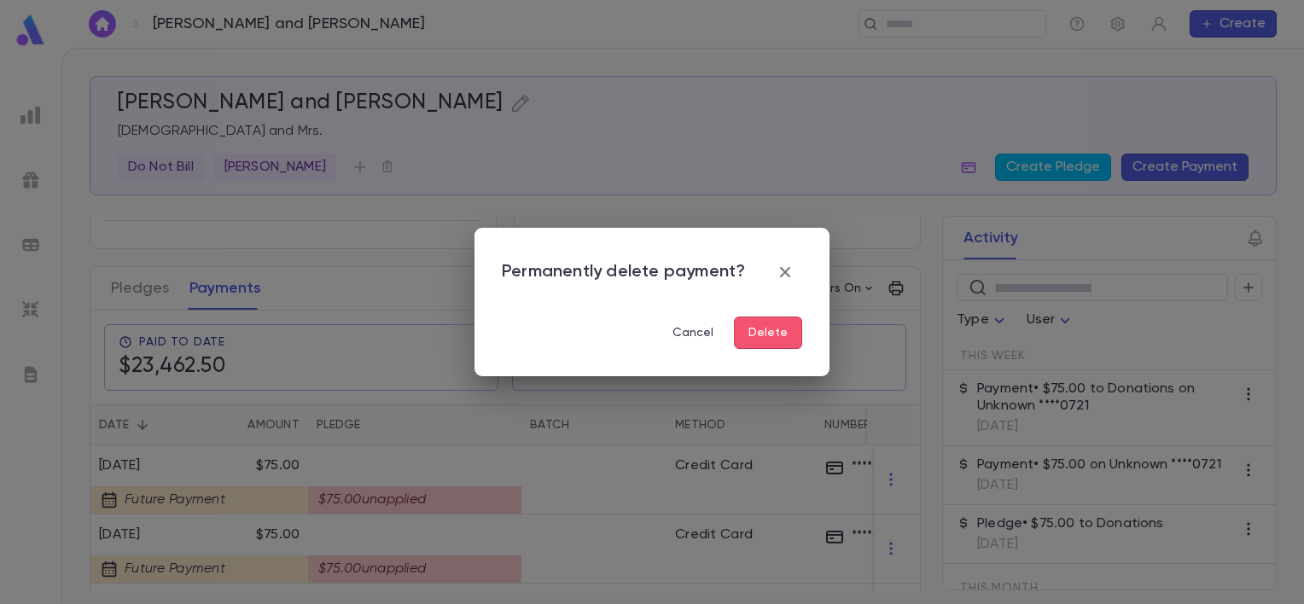
click at [767, 337] on button "Delete" at bounding box center [768, 333] width 68 height 32
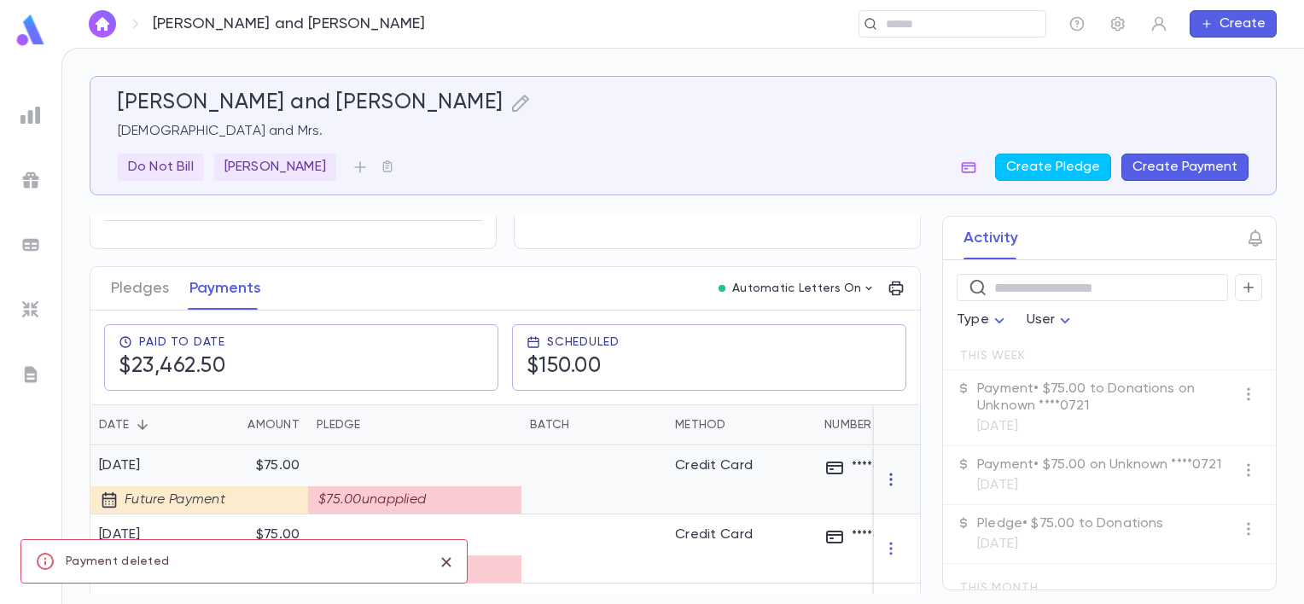
click at [889, 486] on icon "button" at bounding box center [890, 479] width 3 height 13
click at [881, 498] on ul "Delete" at bounding box center [916, 517] width 72 height 38
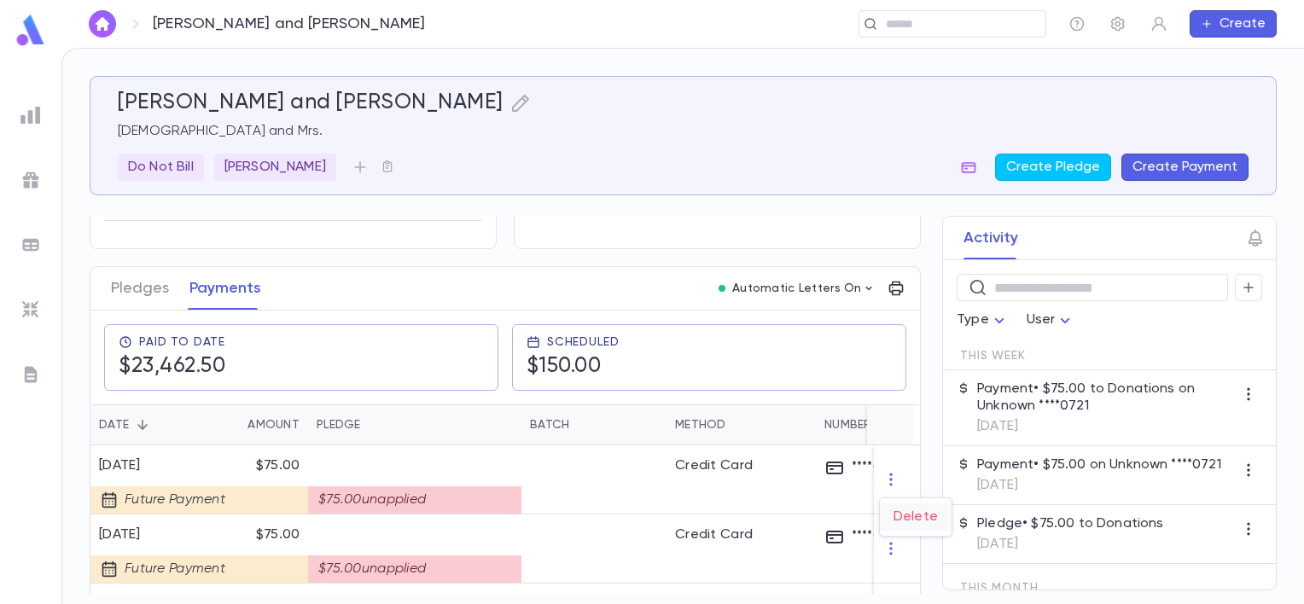
click at [894, 510] on li "Delete" at bounding box center [916, 517] width 72 height 27
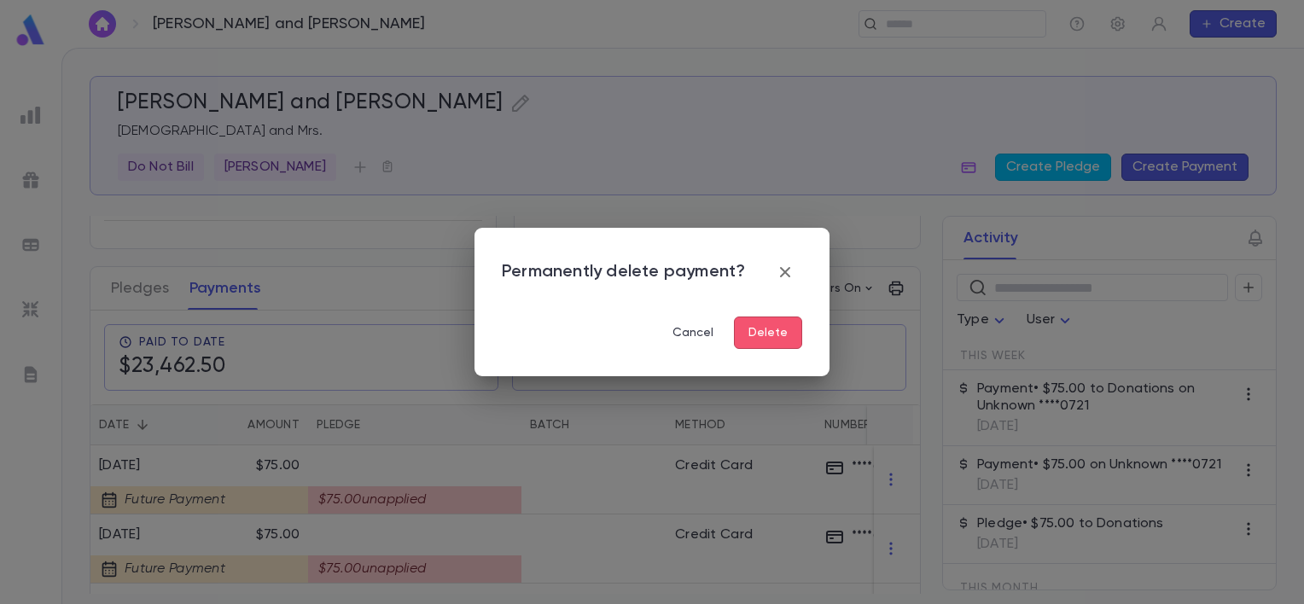
click at [779, 331] on button "Delete" at bounding box center [768, 333] width 68 height 32
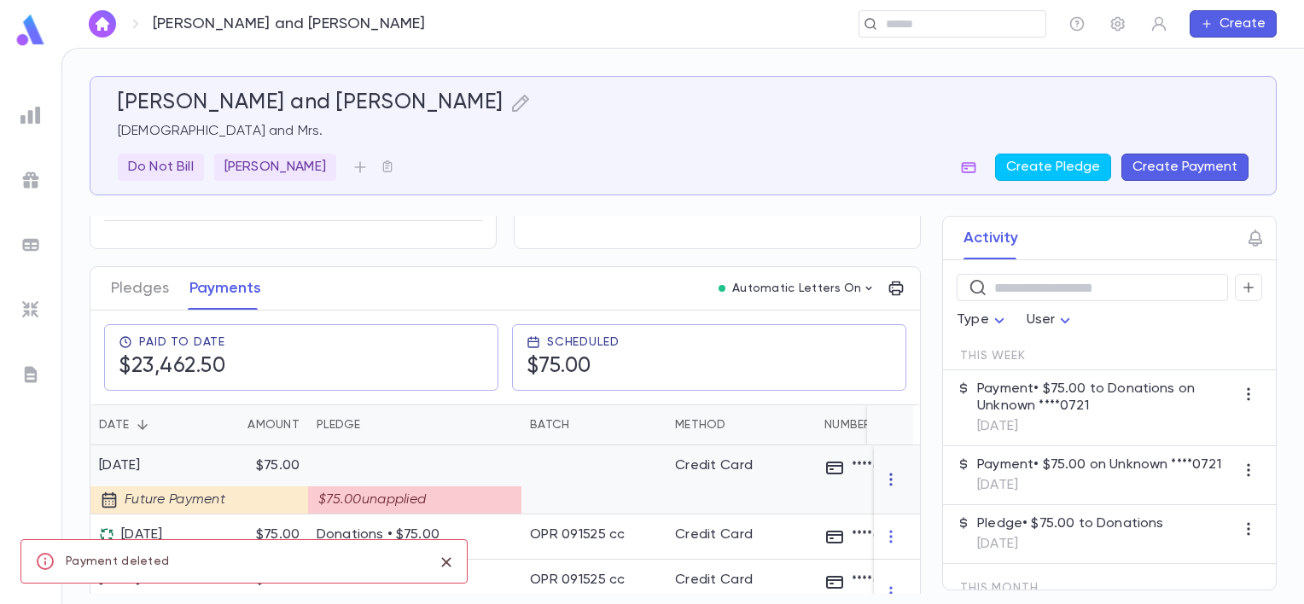
click at [883, 488] on icon "button" at bounding box center [891, 479] width 17 height 17
click at [897, 512] on li "Delete" at bounding box center [916, 517] width 72 height 27
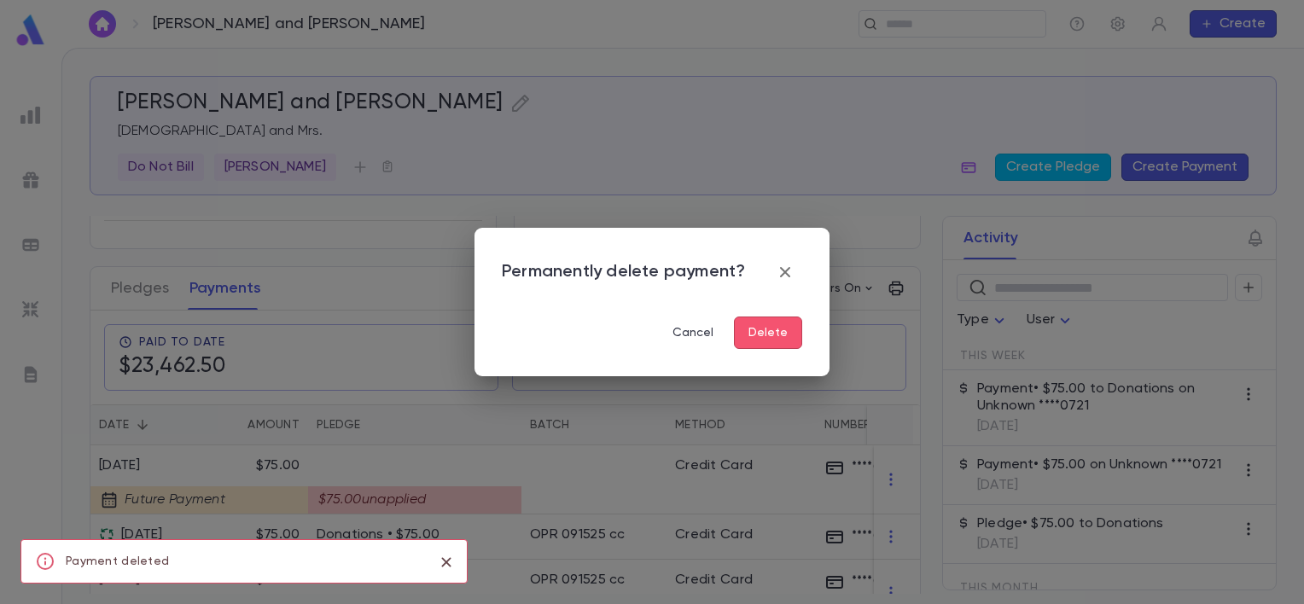
click at [801, 338] on button "Delete" at bounding box center [768, 333] width 68 height 32
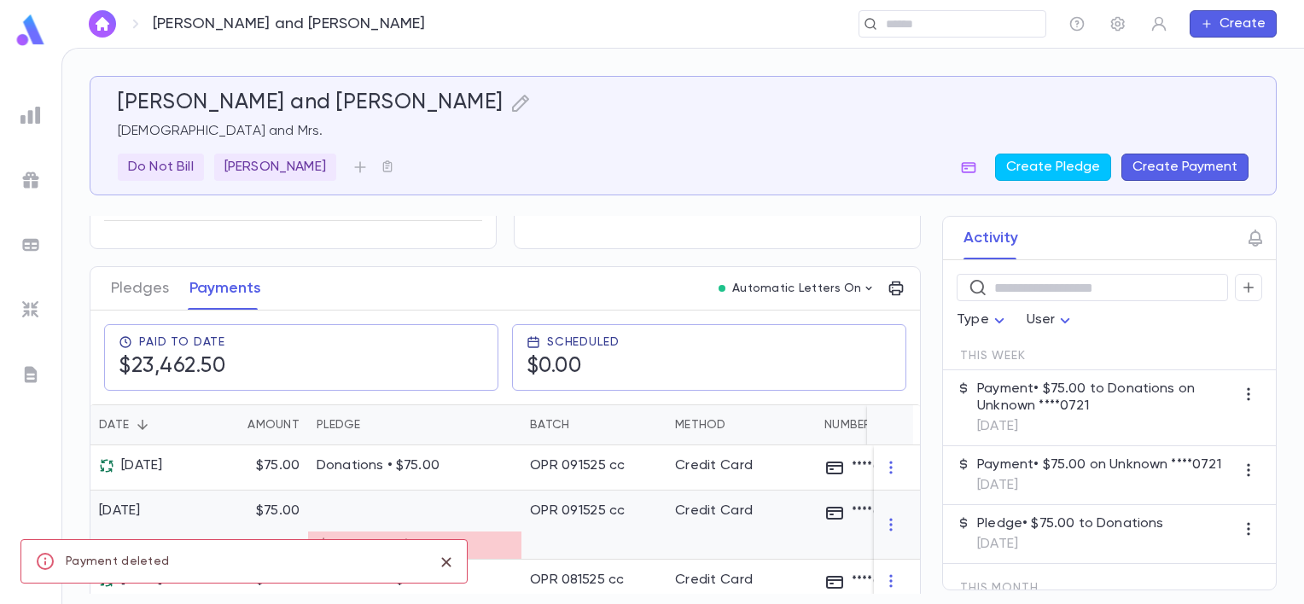
click at [373, 520] on p at bounding box center [415, 511] width 196 height 17
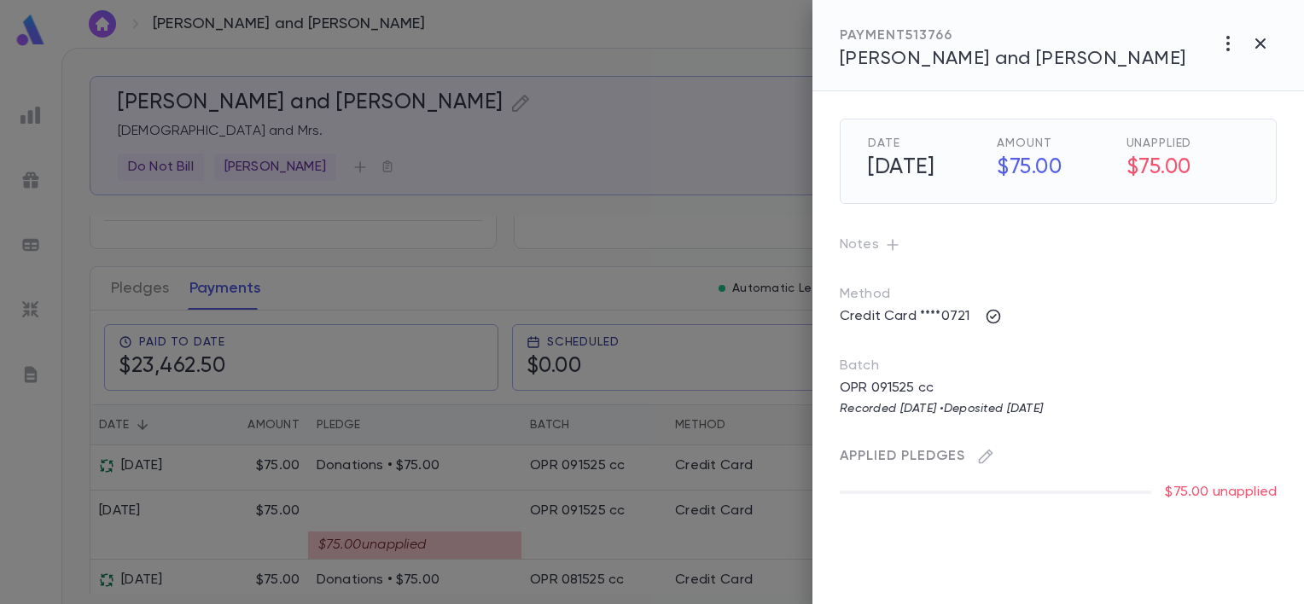
click at [526, 318] on div at bounding box center [652, 302] width 1304 height 604
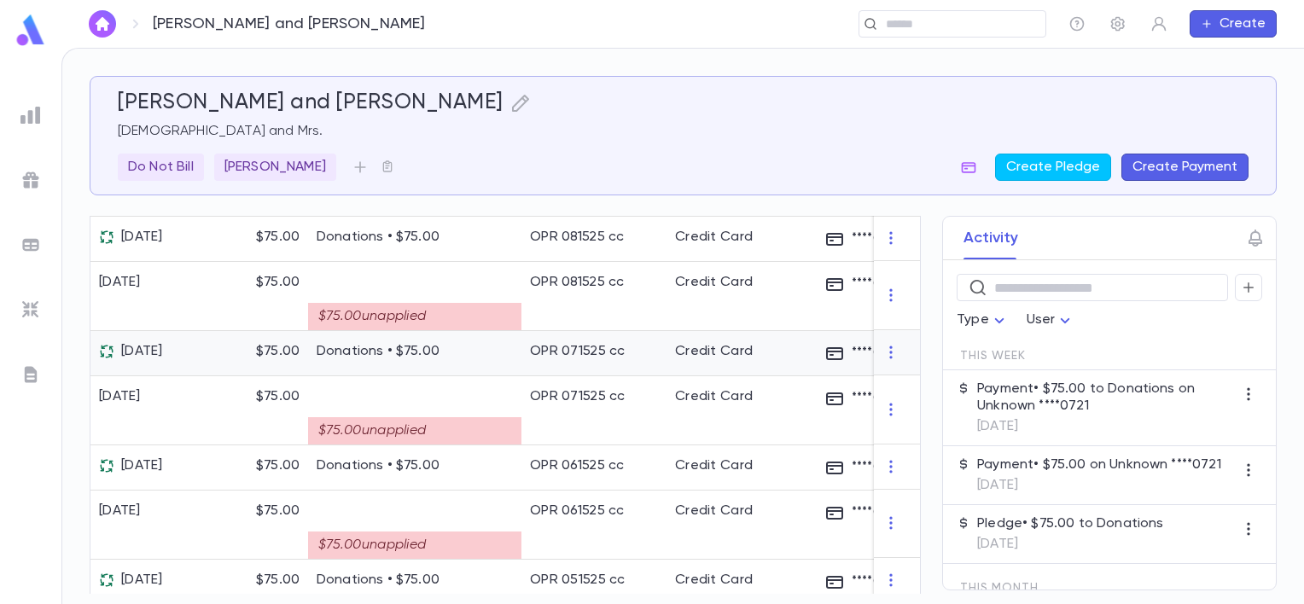
scroll to position [512, 0]
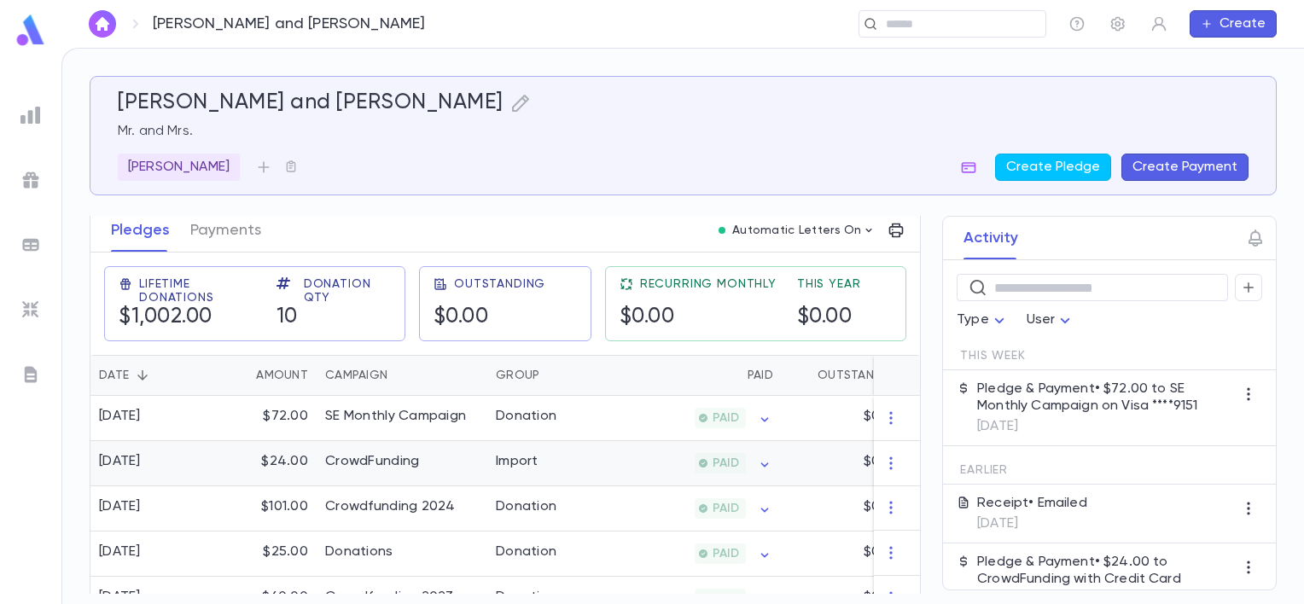
scroll to position [256, 0]
